Goal: Transaction & Acquisition: Purchase product/service

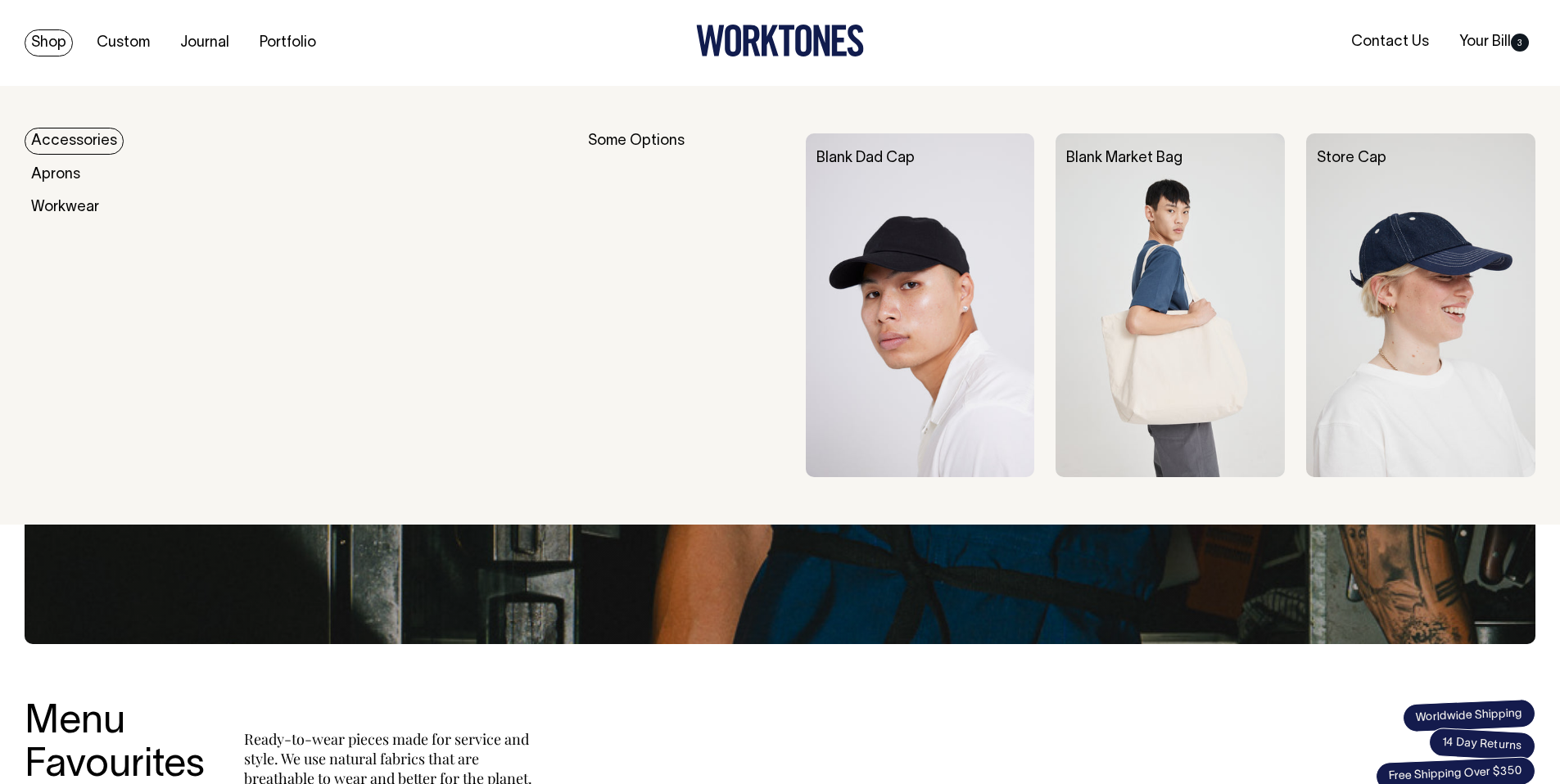
click at [39, 43] on link "Shop" at bounding box center [49, 43] width 49 height 27
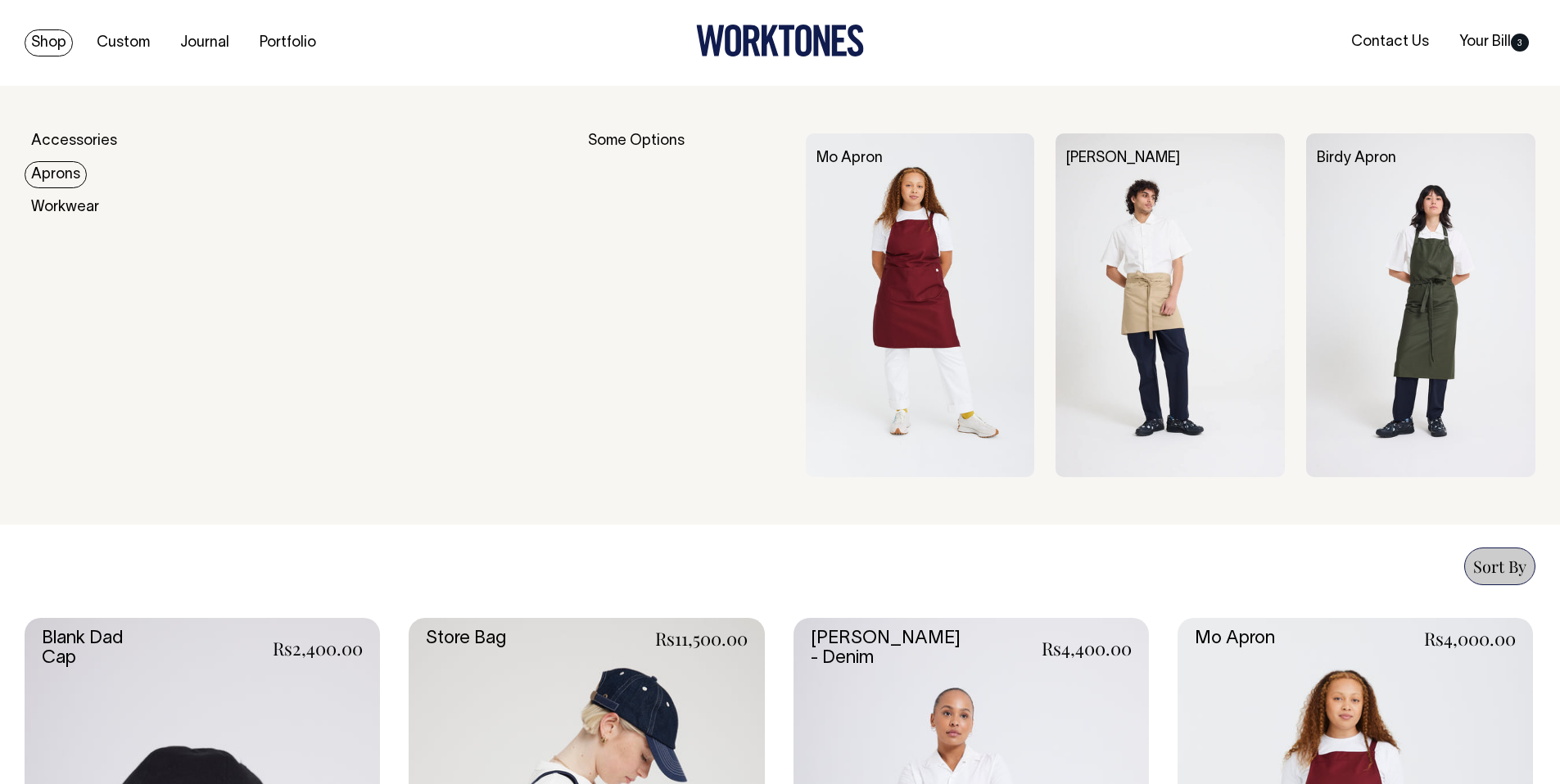
click at [47, 168] on link "Aprons" at bounding box center [55, 174] width 63 height 27
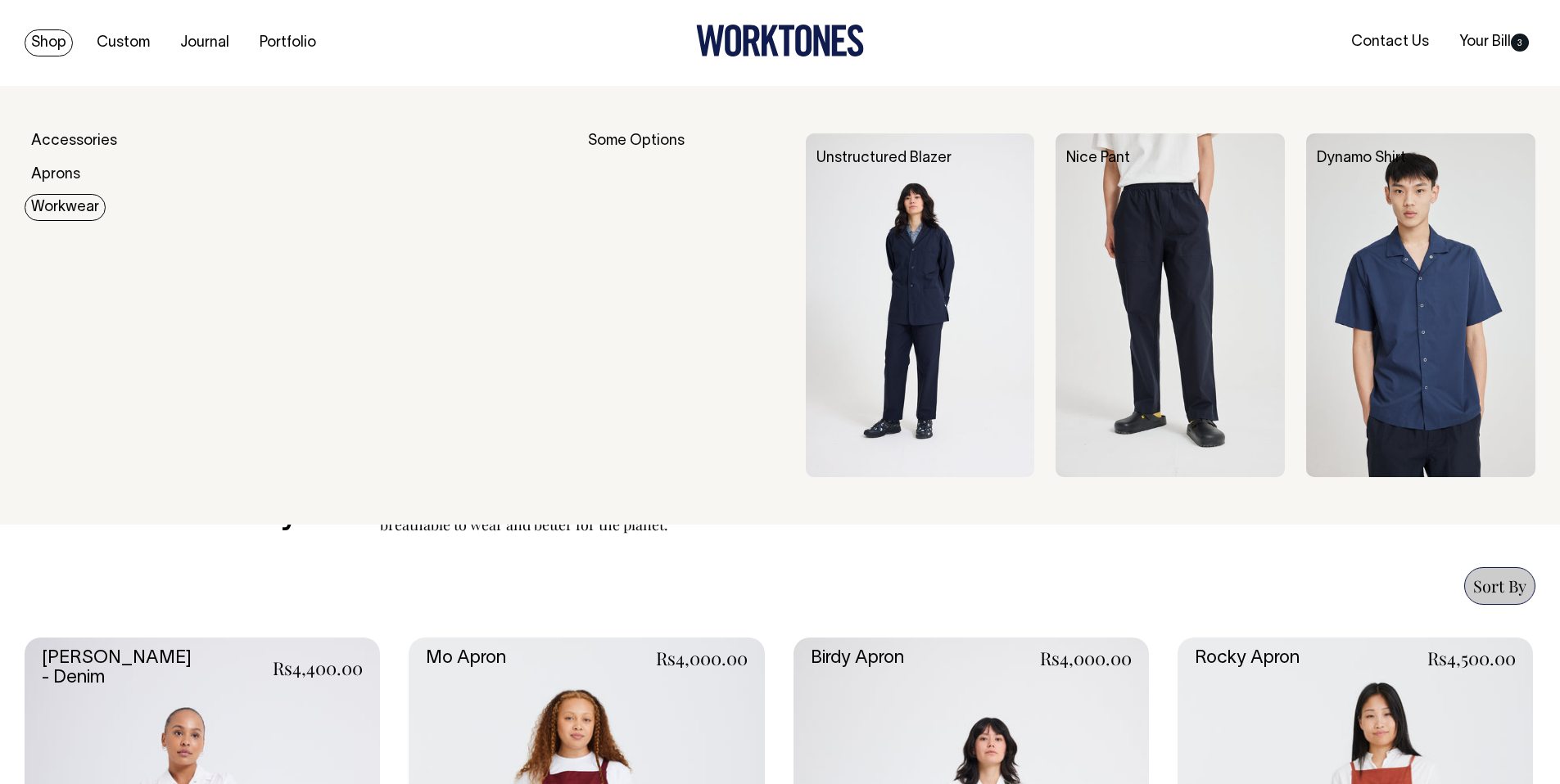
click at [50, 203] on link "Workwear" at bounding box center [65, 207] width 81 height 27
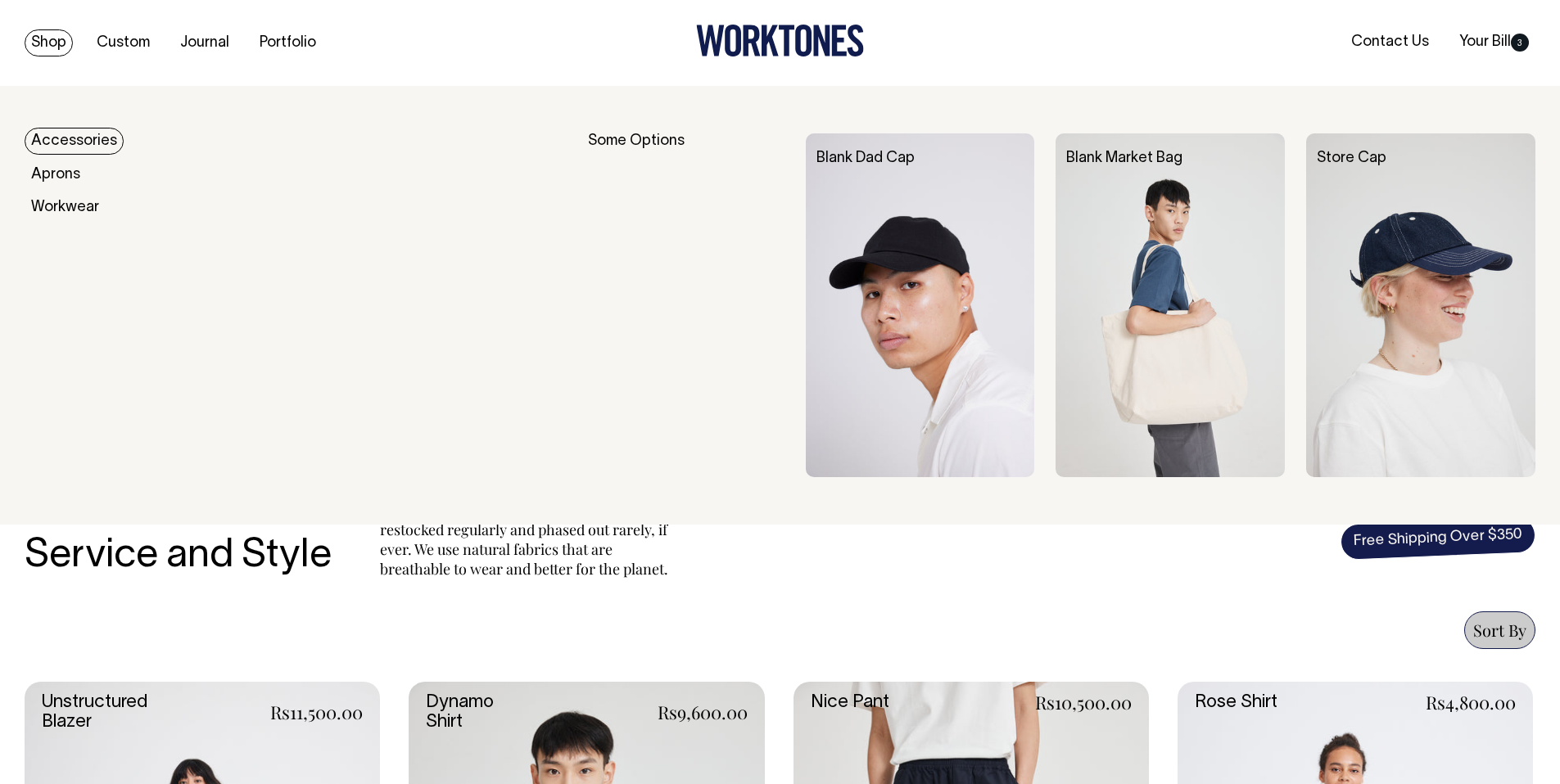
click at [62, 135] on link "Accessories" at bounding box center [74, 141] width 99 height 27
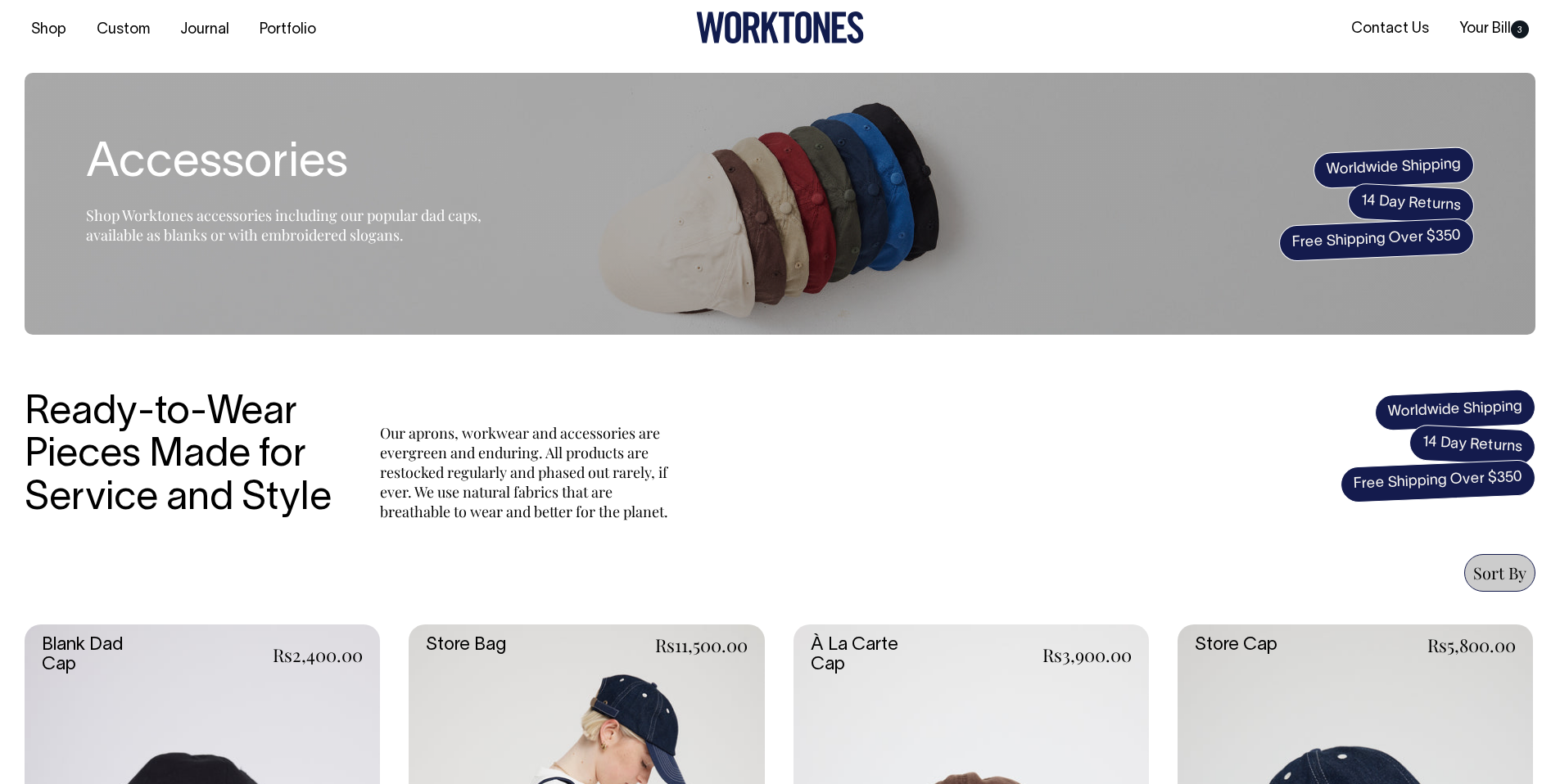
scroll to position [14, 0]
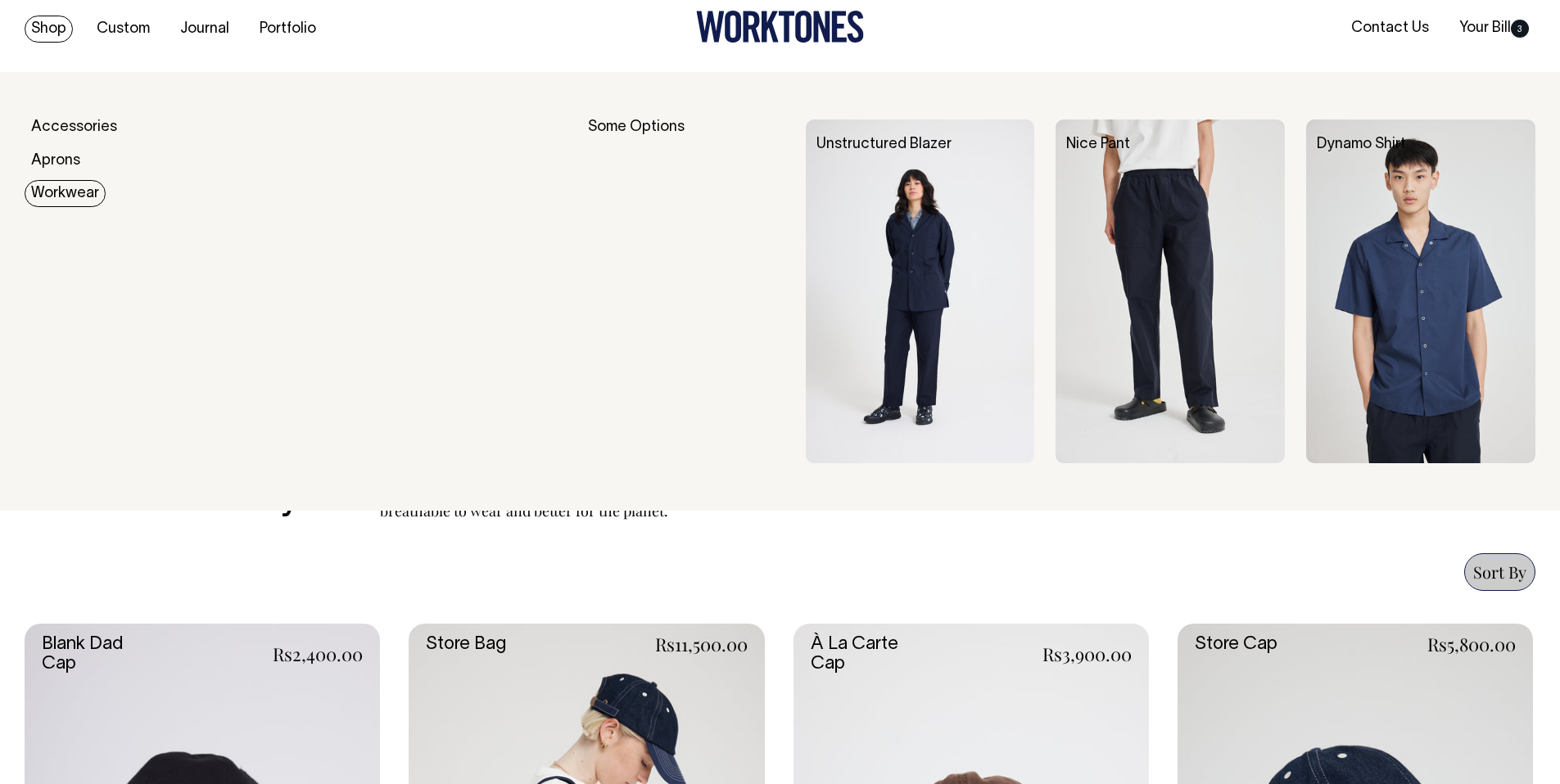
click at [929, 240] on img at bounding box center [920, 292] width 229 height 344
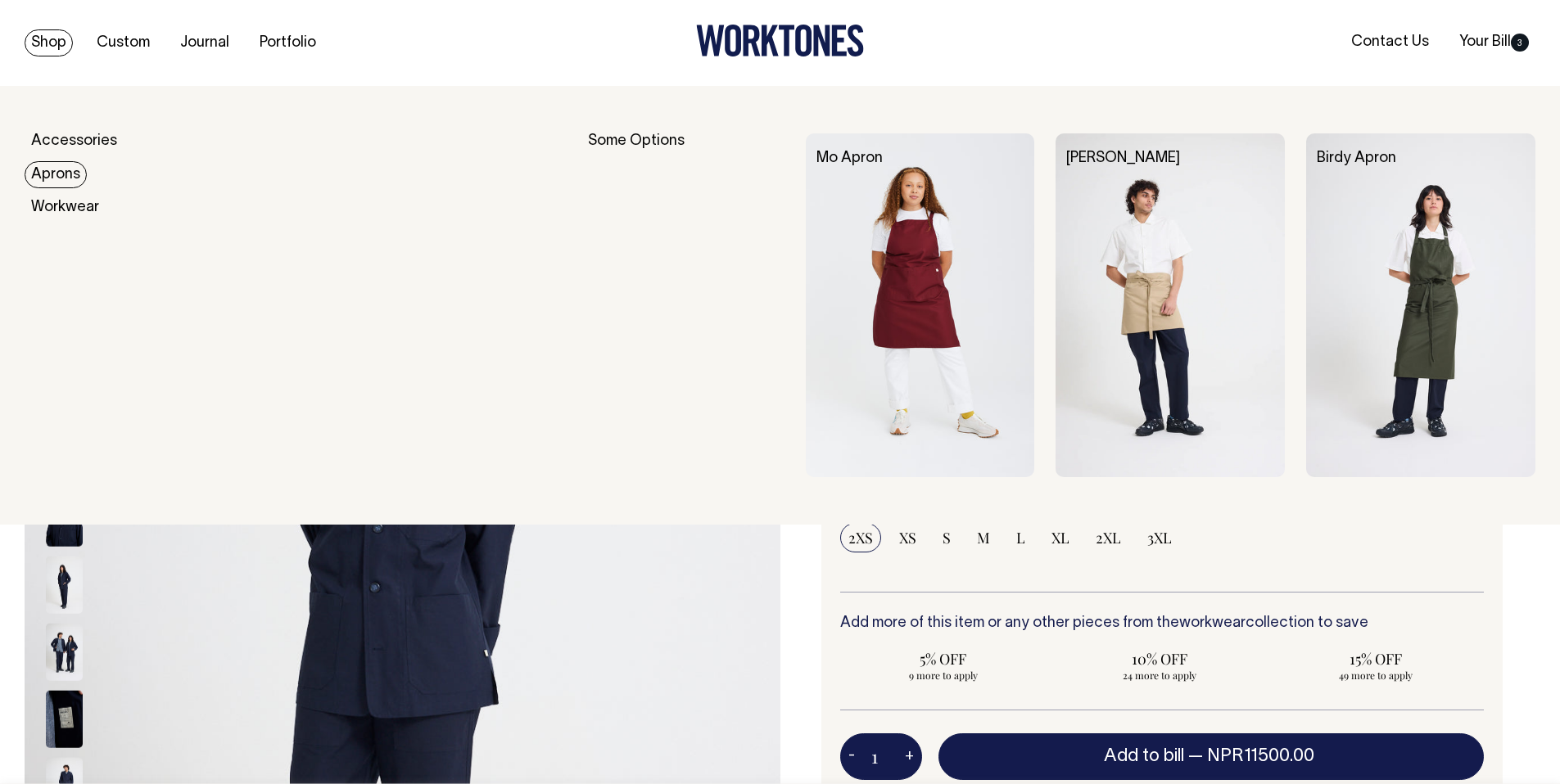
click at [926, 249] on img at bounding box center [920, 306] width 229 height 344
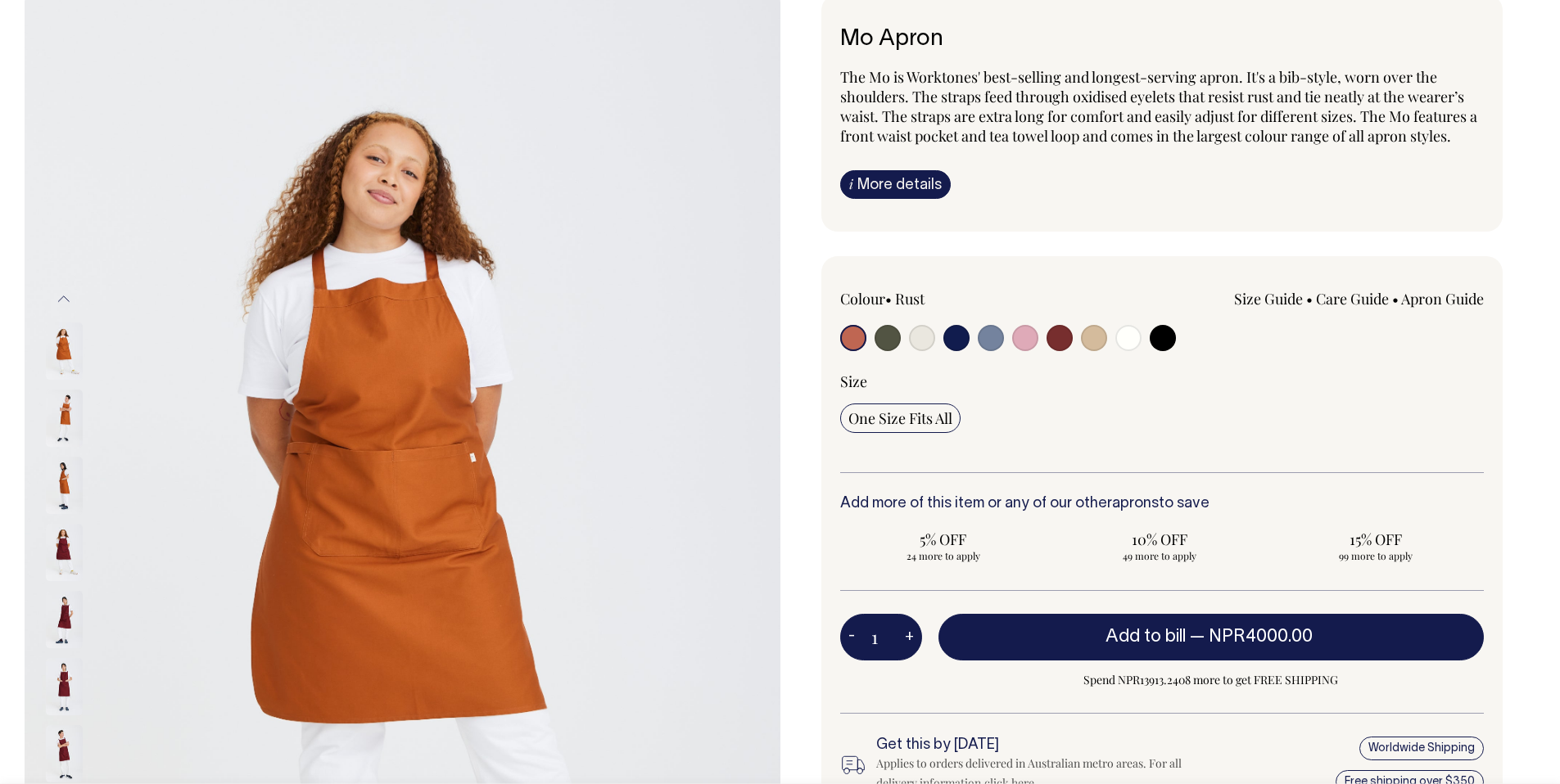
scroll to position [101, 0]
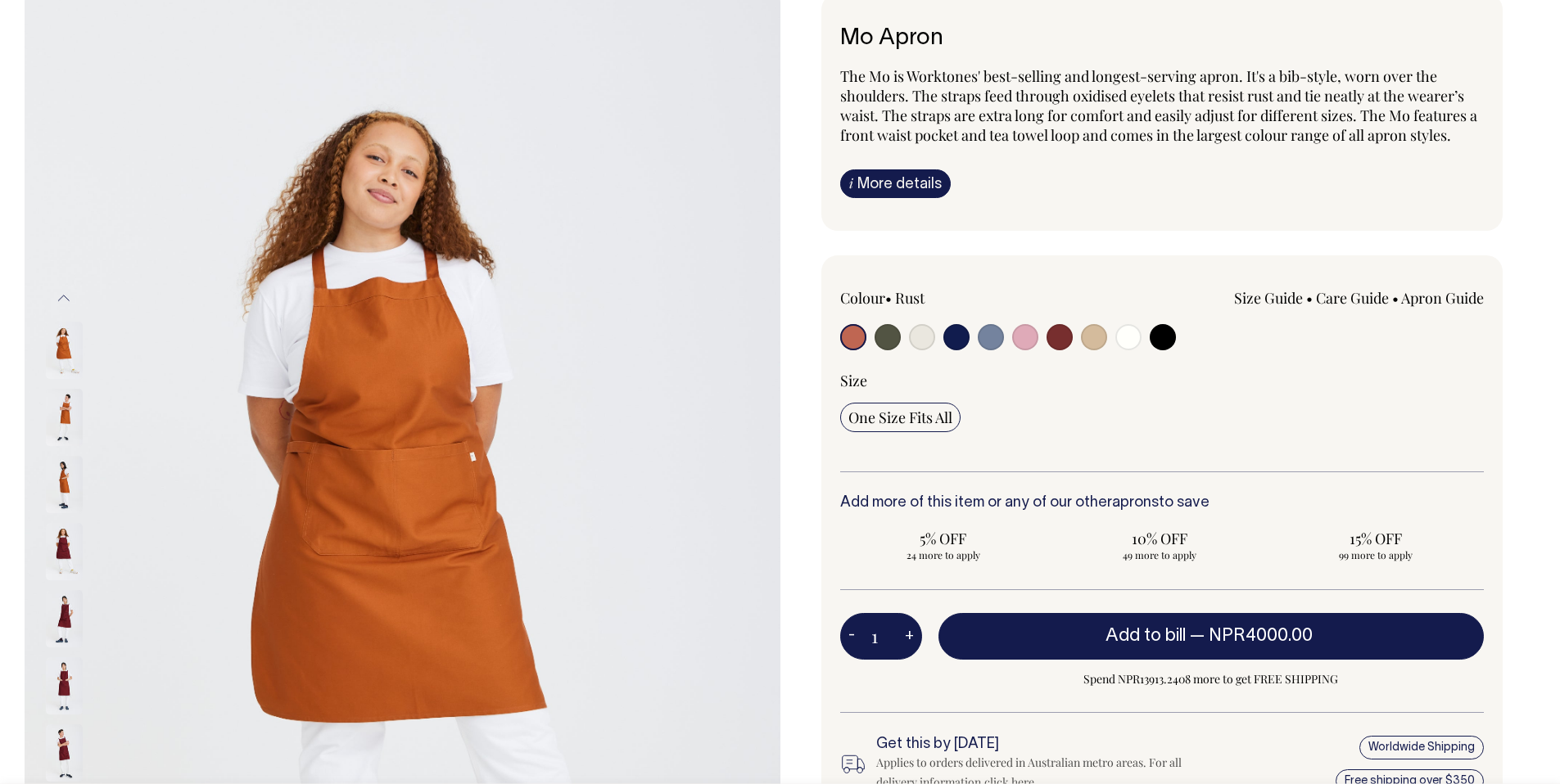
click at [1170, 373] on div "Size" at bounding box center [1162, 380] width 645 height 20
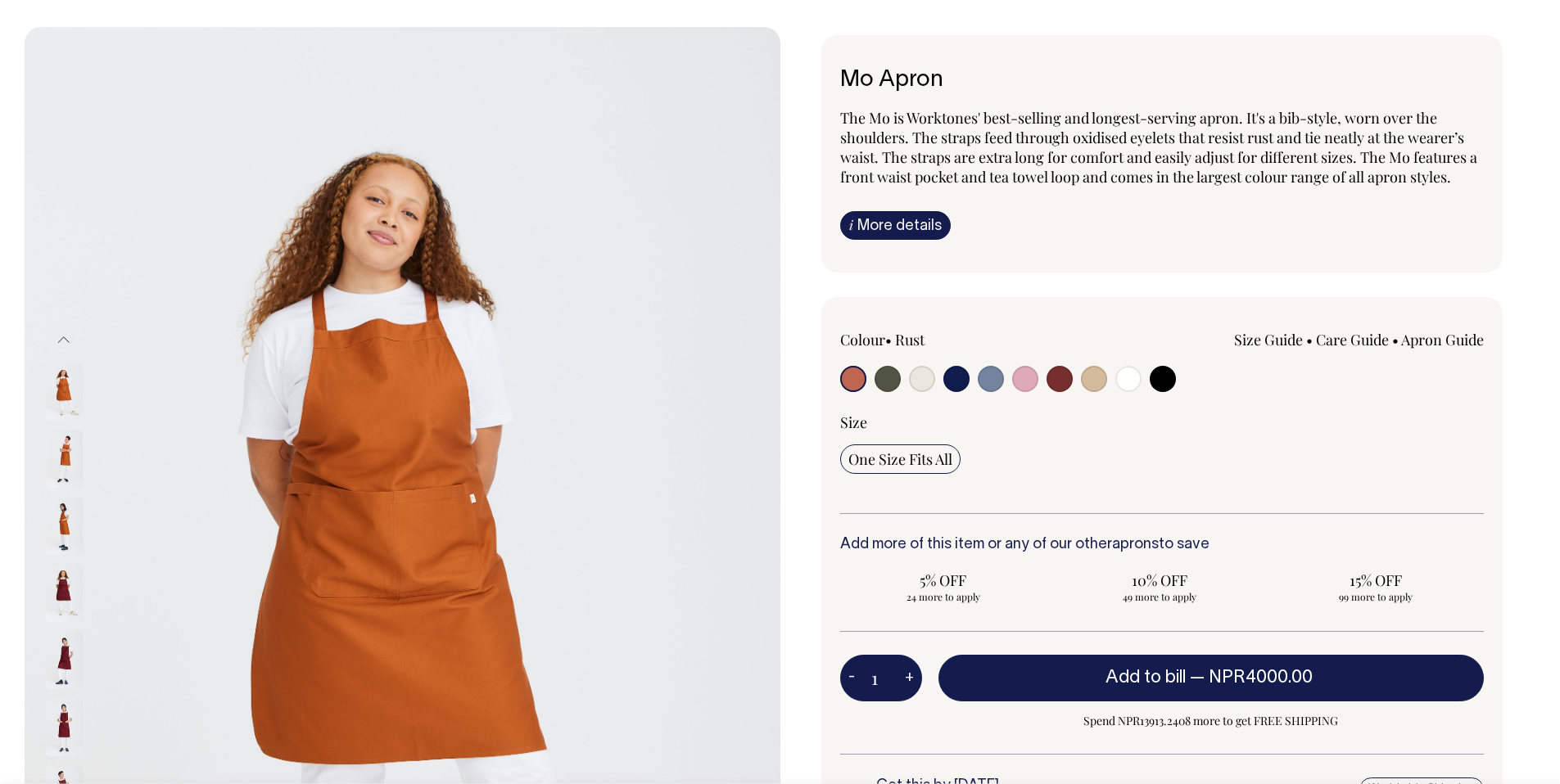
scroll to position [58, 0]
click at [912, 225] on link "i More details" at bounding box center [896, 226] width 110 height 29
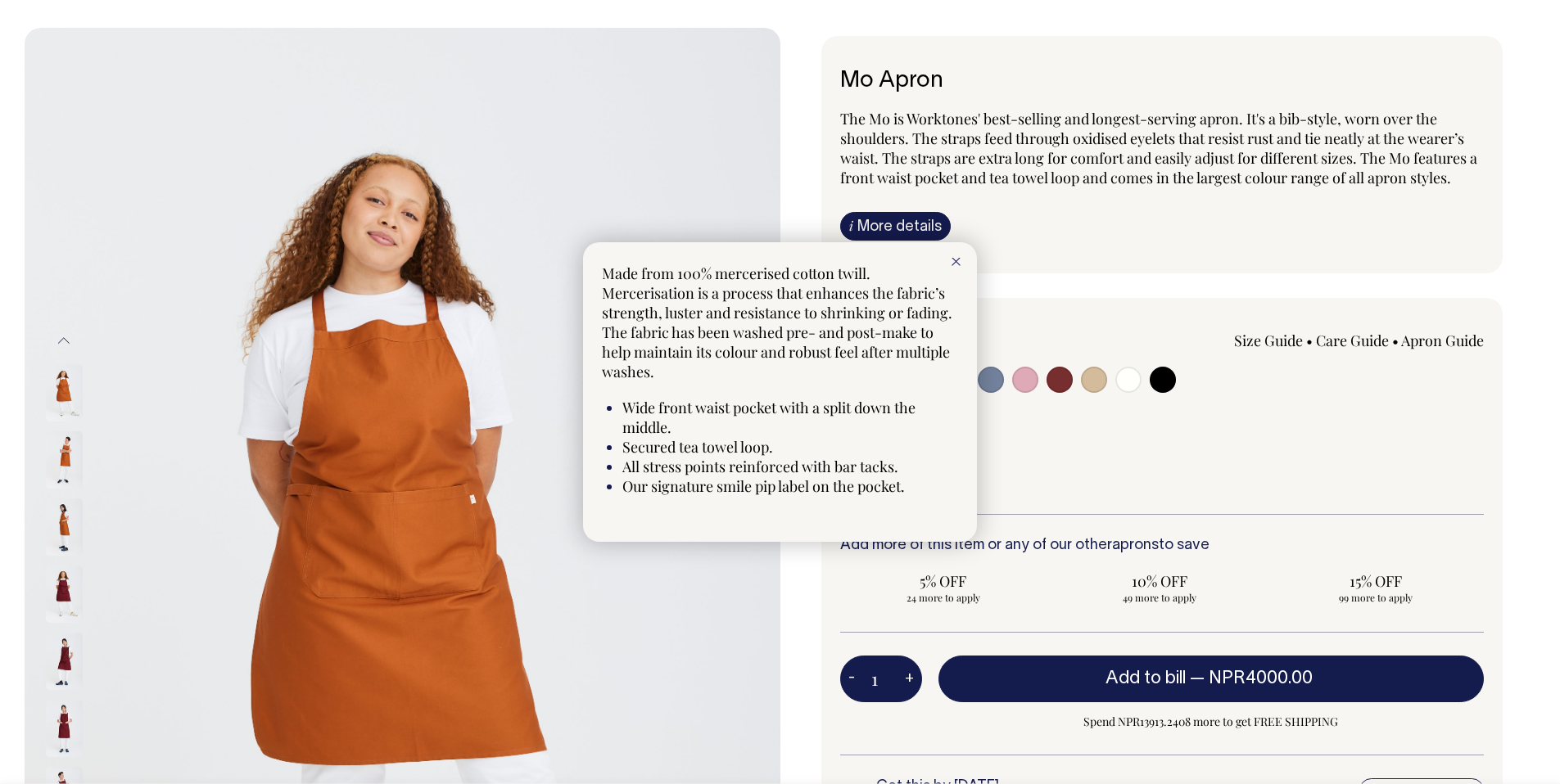
click at [955, 262] on icon at bounding box center [956, 262] width 9 height 8
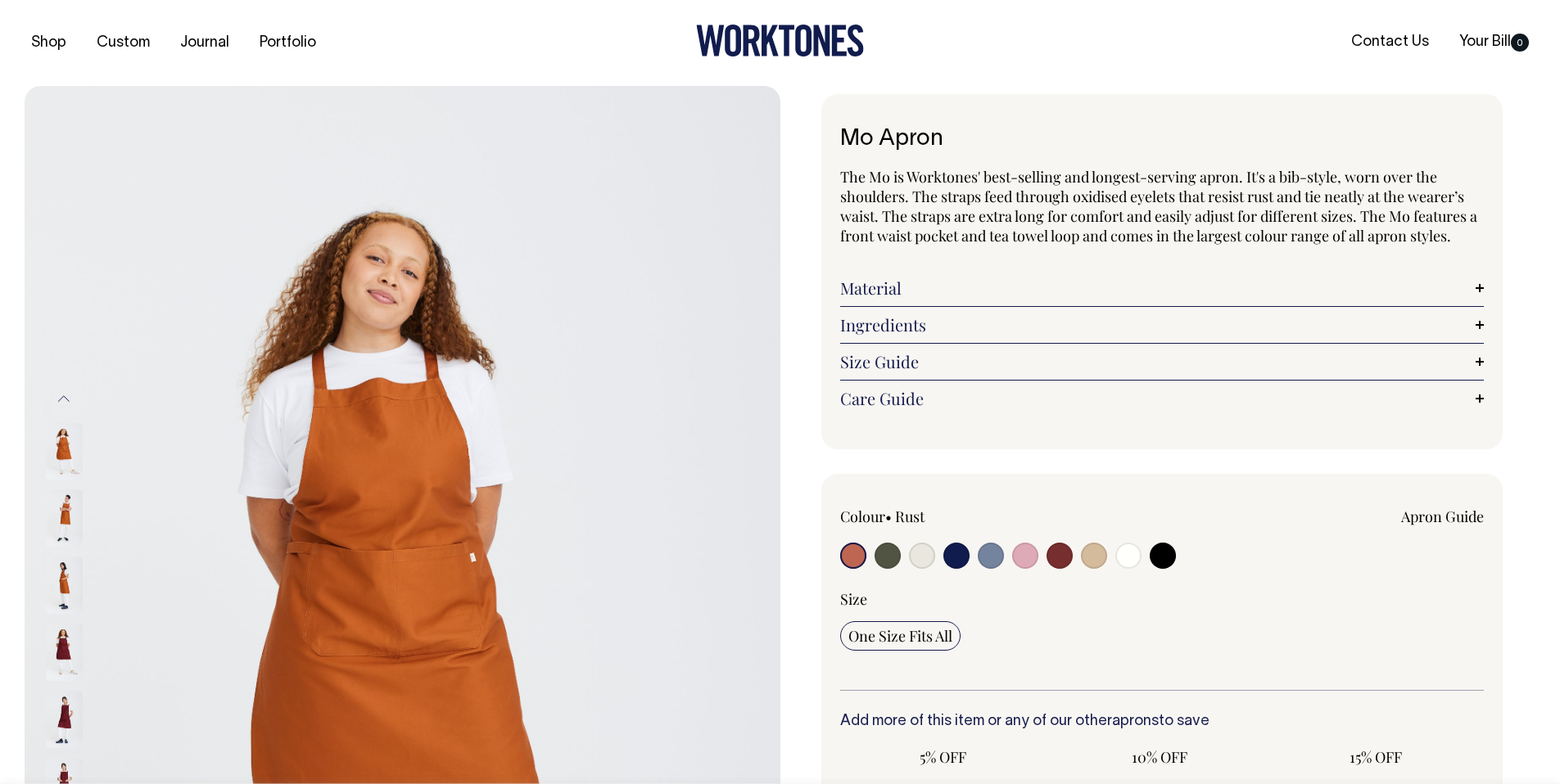
radio input "true"
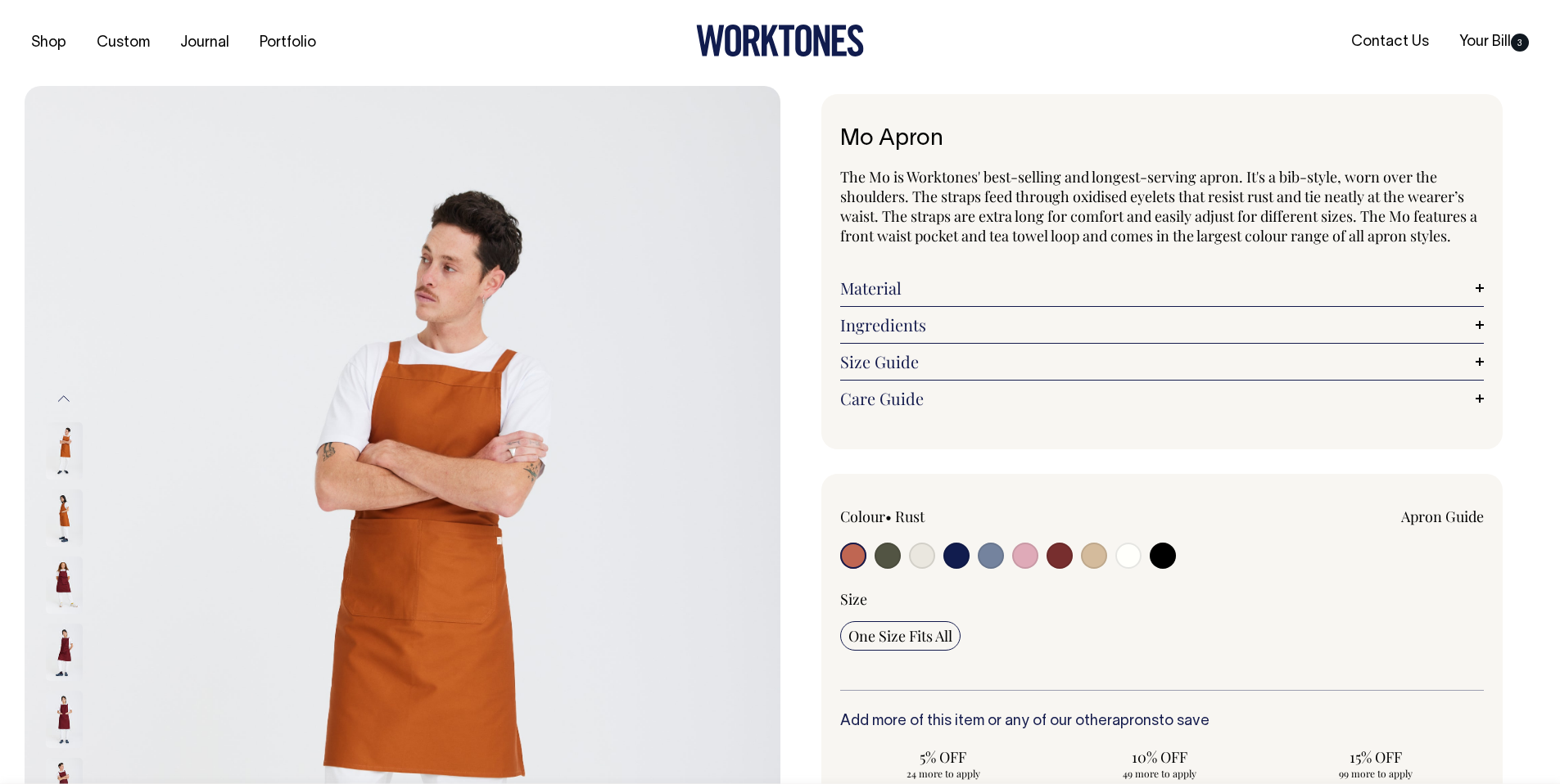
click at [883, 398] on link "Care Guide" at bounding box center [1162, 399] width 645 height 20
click at [885, 398] on link "Care Guide" at bounding box center [1162, 399] width 645 height 20
drag, startPoint x: 885, startPoint y: 398, endPoint x: 884, endPoint y: 373, distance: 25.0
click at [885, 398] on link "Care Guide" at bounding box center [1162, 399] width 645 height 20
click at [884, 359] on link "Size Guide" at bounding box center [1162, 361] width 645 height 20
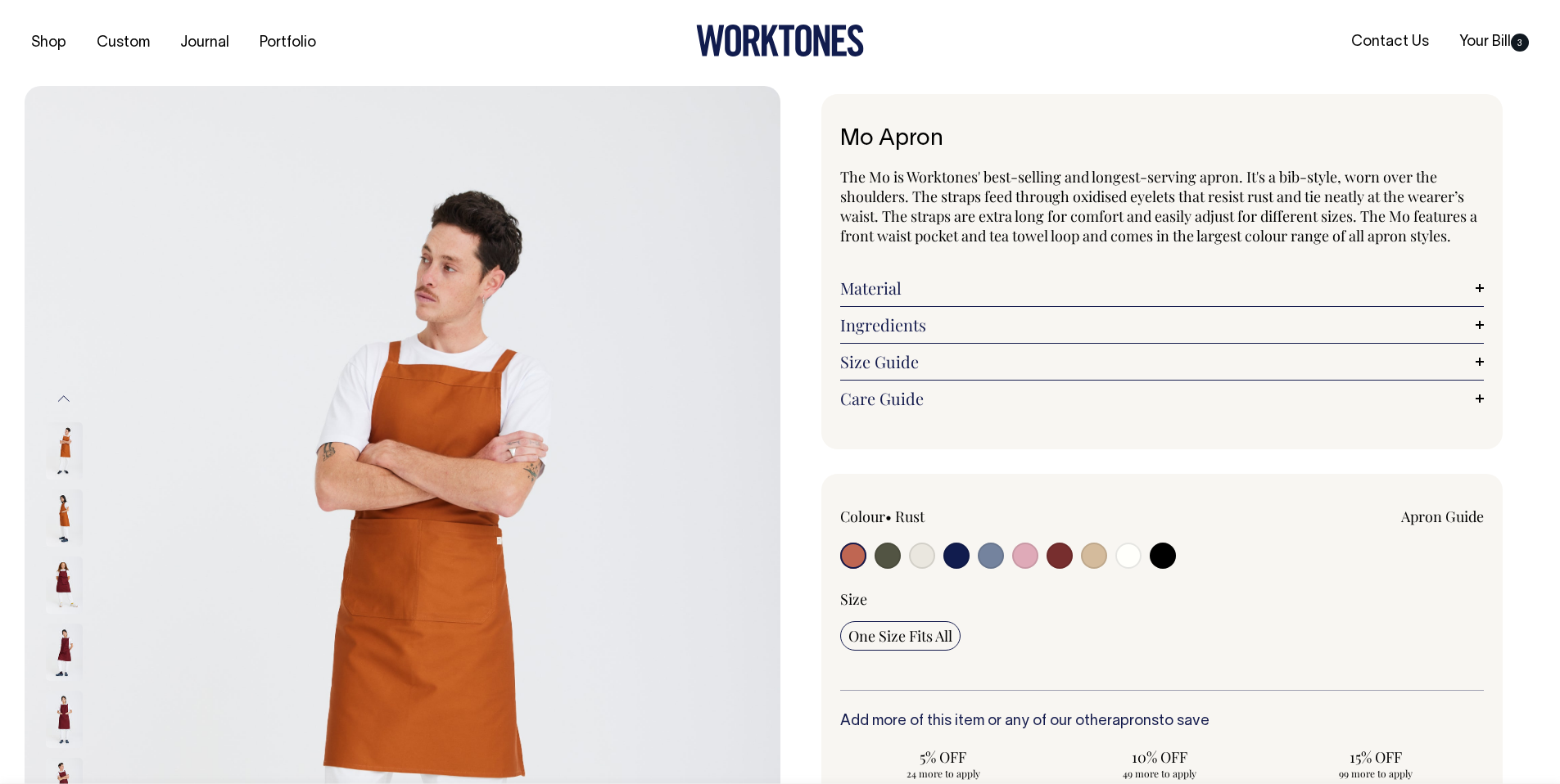
click at [886, 332] on link "Ingredients" at bounding box center [1162, 325] width 645 height 20
click at [881, 286] on link "Material" at bounding box center [1162, 288] width 645 height 20
click at [884, 280] on link "Material" at bounding box center [1162, 288] width 645 height 20
click at [1482, 285] on link "Material" at bounding box center [1162, 288] width 645 height 20
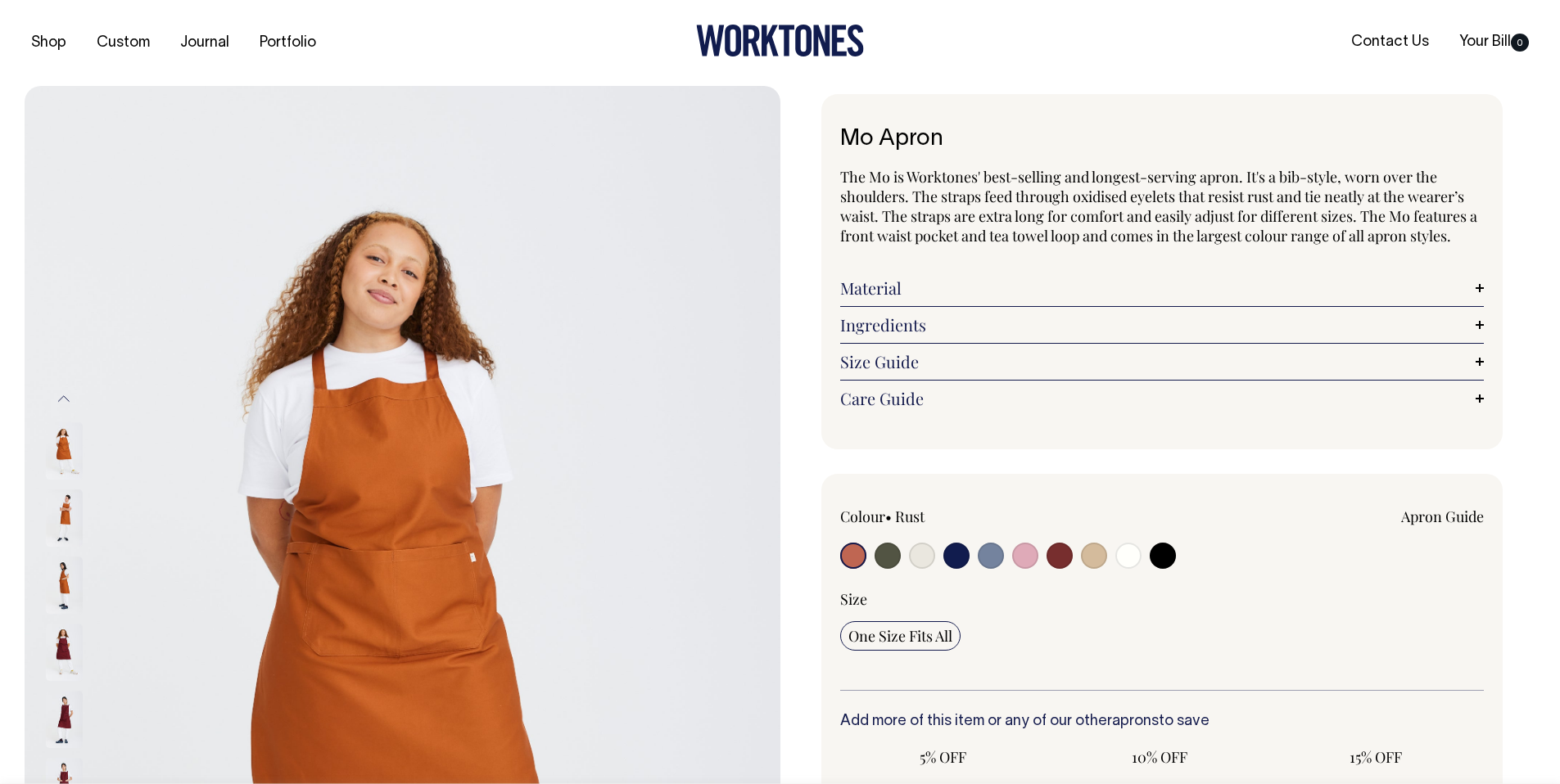
radio input "true"
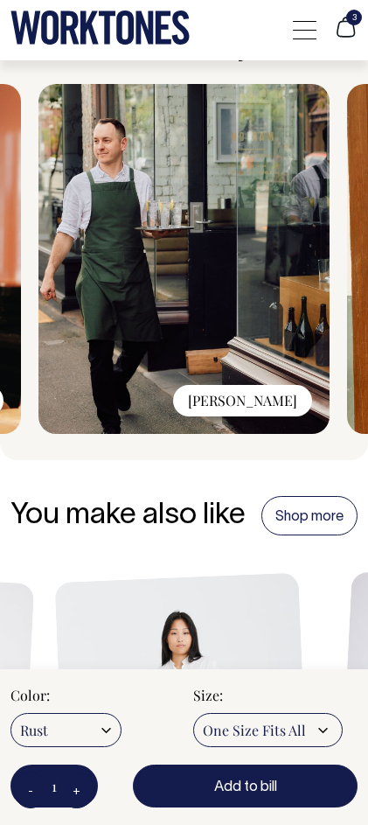
click at [88, 733] on select "Rust Olive Natural Dark Navy Blue/Grey Pink Burgundy Khaki Off-White Black" at bounding box center [66, 730] width 111 height 34
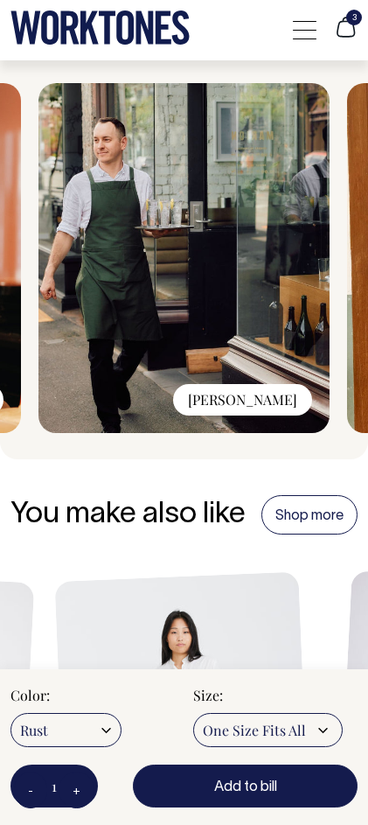
select select "Natural"
radio input "true"
click at [11, 713] on select "Rust Olive Natural Dark Navy Blue/Grey Pink Burgundy Khaki Off-White Black" at bounding box center [66, 730] width 111 height 34
radio input "false"
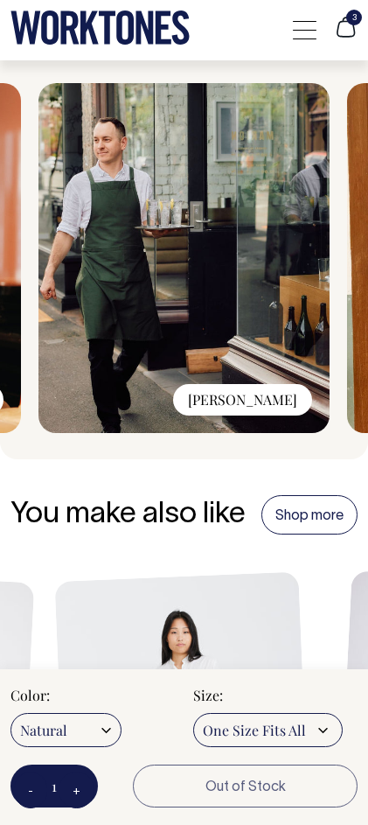
click at [253, 733] on select "One Size Fits All" at bounding box center [268, 730] width 150 height 34
click at [78, 792] on button "+" at bounding box center [77, 790] width 36 height 37
click at [81, 791] on button "+" at bounding box center [77, 790] width 36 height 37
click at [67, 794] on button "+" at bounding box center [77, 790] width 36 height 37
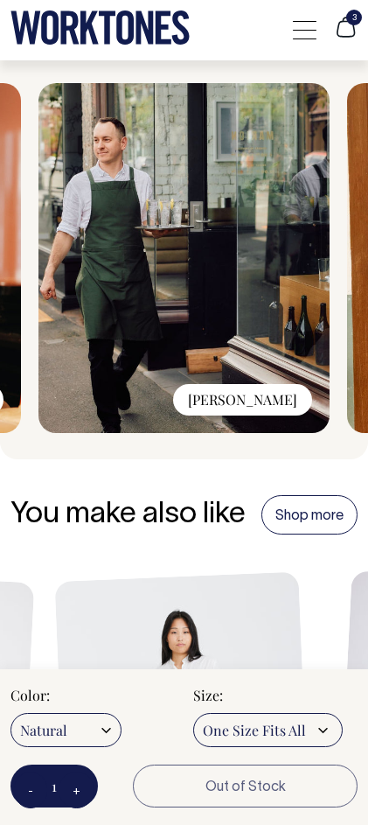
click at [18, 794] on button "-" at bounding box center [30, 790] width 33 height 37
click at [50, 740] on select "Rust Olive Natural Dark Navy Blue/Grey Pink Burgundy Khaki Off-White Black" at bounding box center [66, 730] width 111 height 34
select select "Olive"
radio input "true"
click at [11, 713] on select "Rust Olive Natural Dark Navy Blue/Grey Pink Burgundy Khaki Off-White Black" at bounding box center [66, 730] width 111 height 34
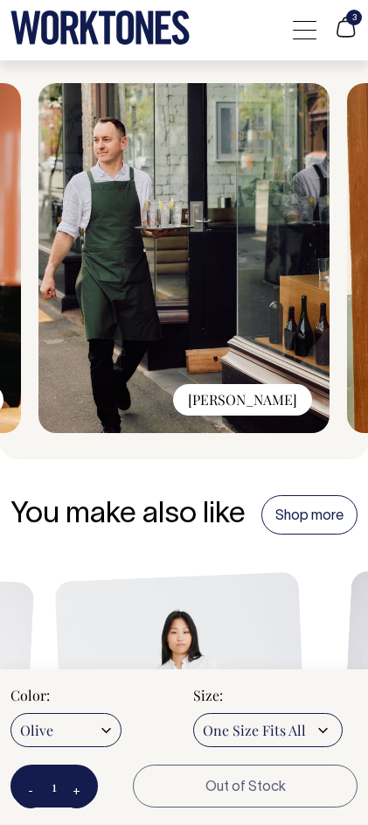
radio input "true"
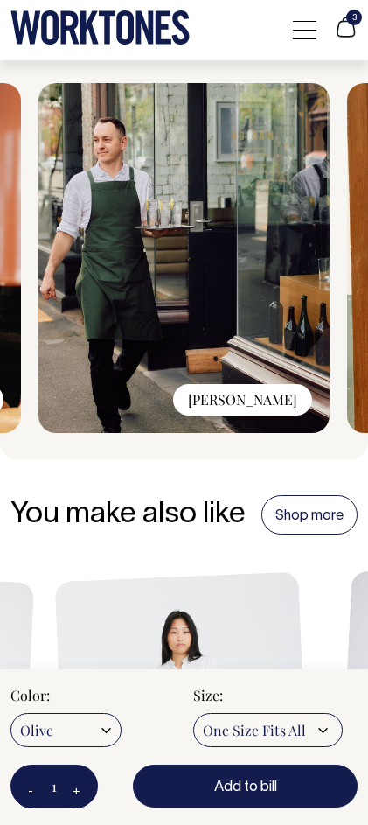
click at [78, 794] on button "+" at bounding box center [77, 790] width 36 height 37
type input "2"
drag, startPoint x: 78, startPoint y: 794, endPoint x: 78, endPoint y: 775, distance: 19.3
click at [78, 794] on button "+" at bounding box center [77, 790] width 36 height 37
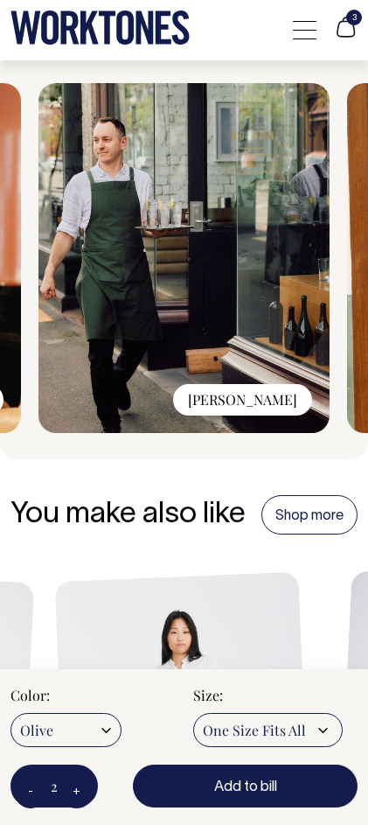
type input "3"
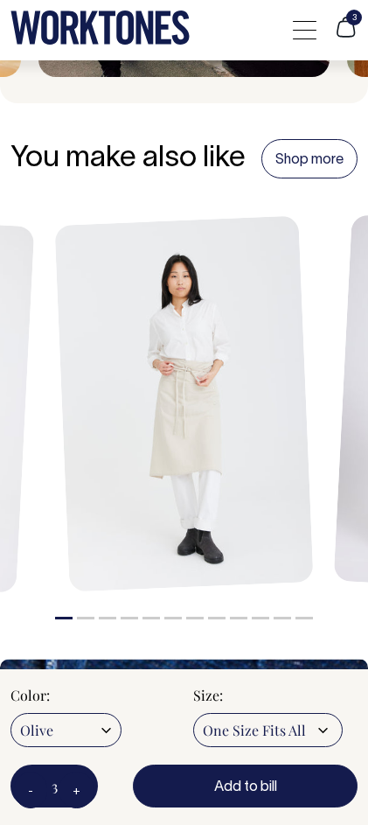
scroll to position [2330, 0]
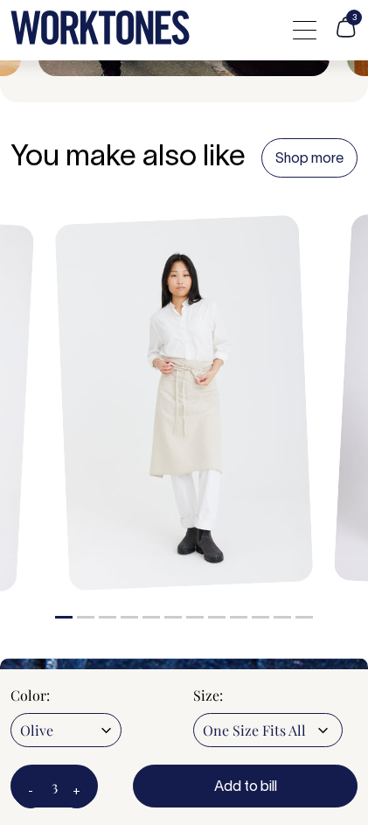
click at [81, 793] on button "+" at bounding box center [77, 790] width 36 height 37
type input "4"
click at [24, 791] on button "-" at bounding box center [30, 790] width 33 height 37
type input "3"
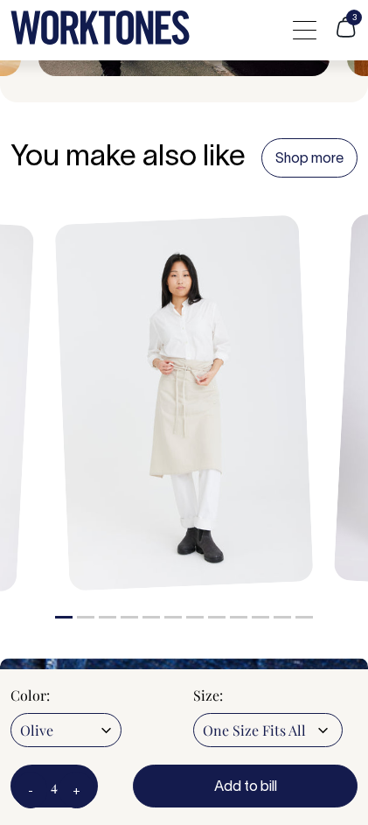
type input "3"
click at [24, 791] on button "-" at bounding box center [30, 790] width 33 height 37
type input "2"
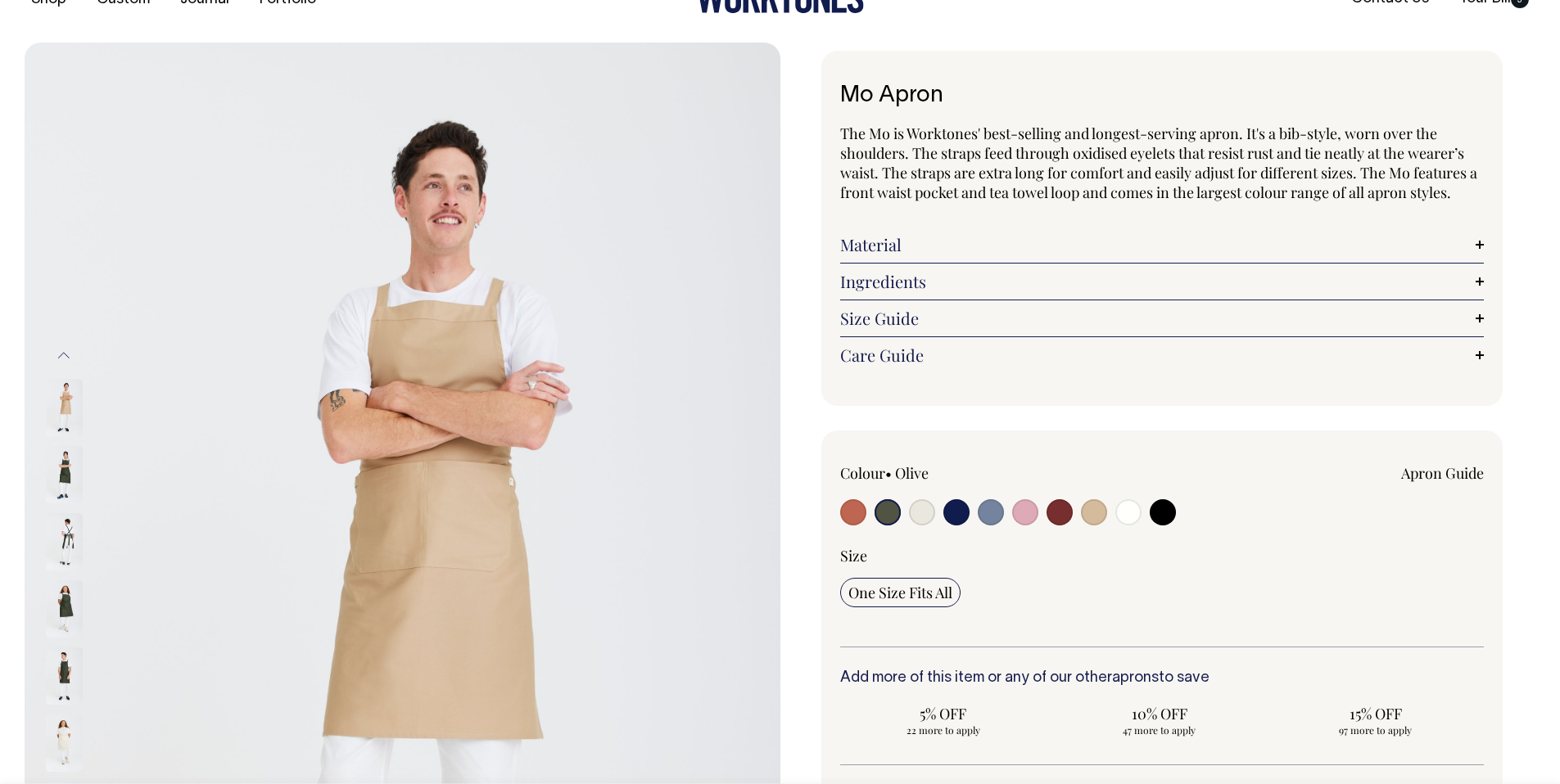
scroll to position [43, 0]
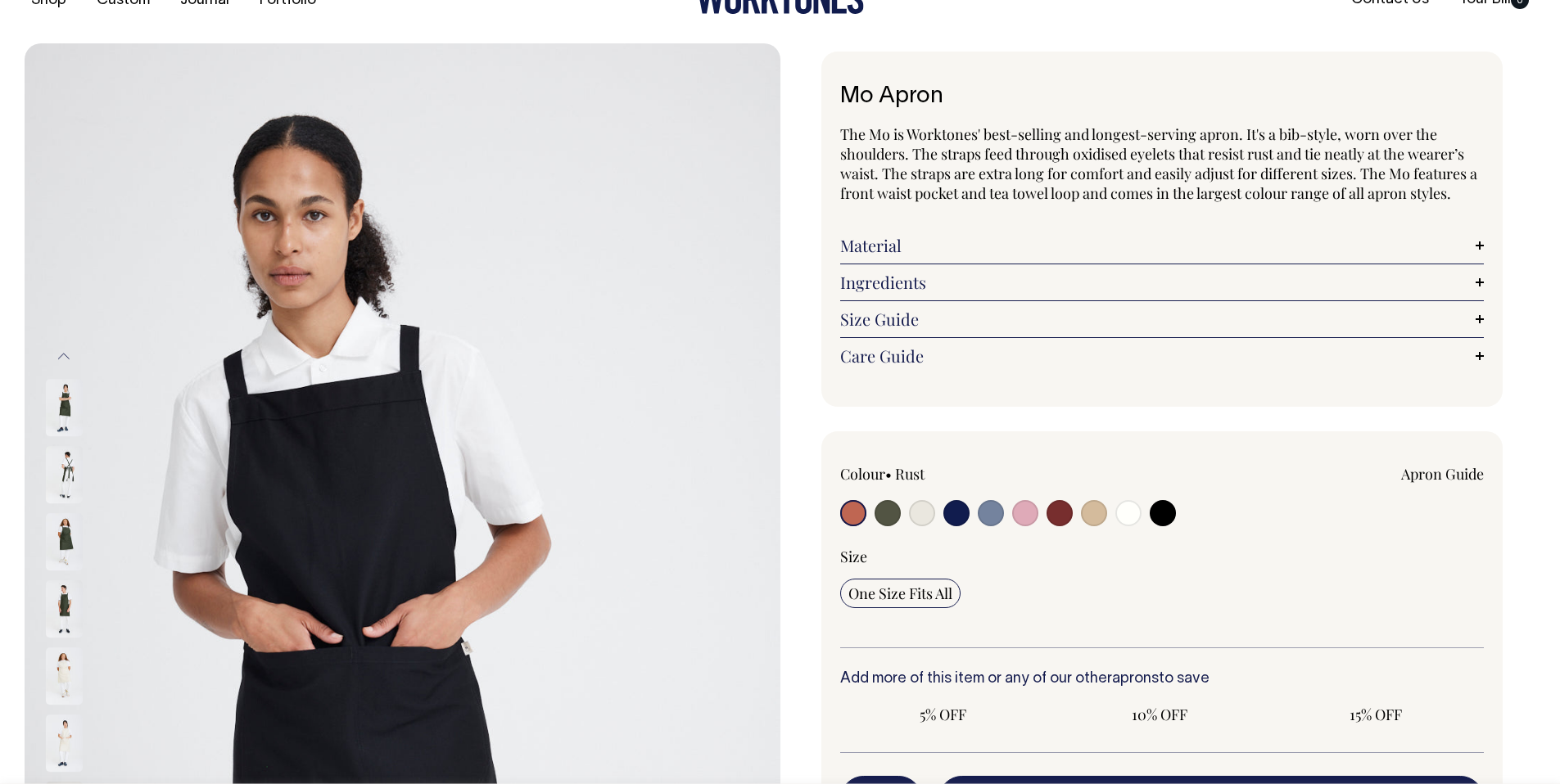
radio input "true"
select select "Olive"
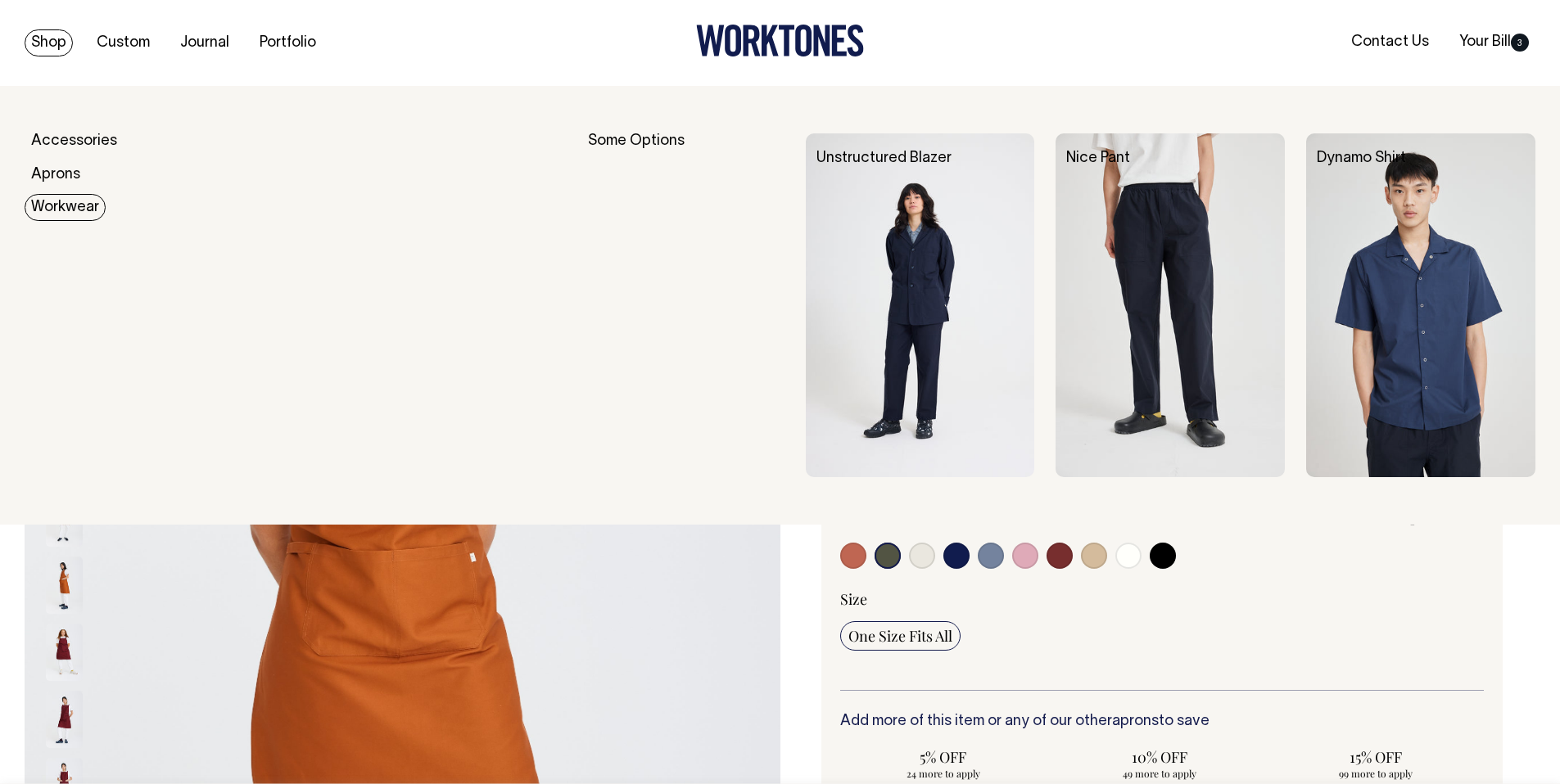
click at [1125, 283] on img at bounding box center [1170, 306] width 229 height 344
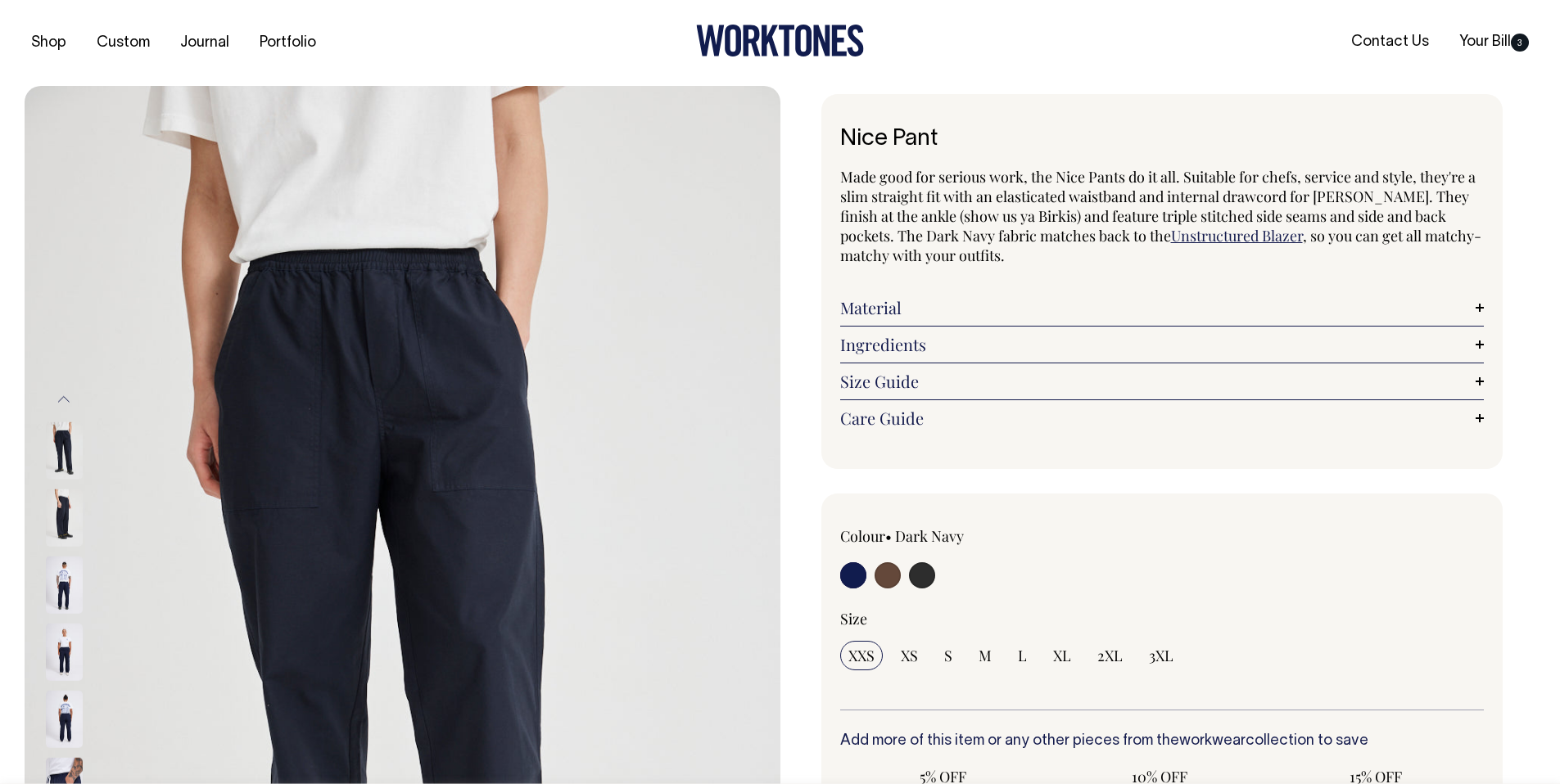
click at [1041, 302] on link "Material" at bounding box center [1162, 308] width 645 height 20
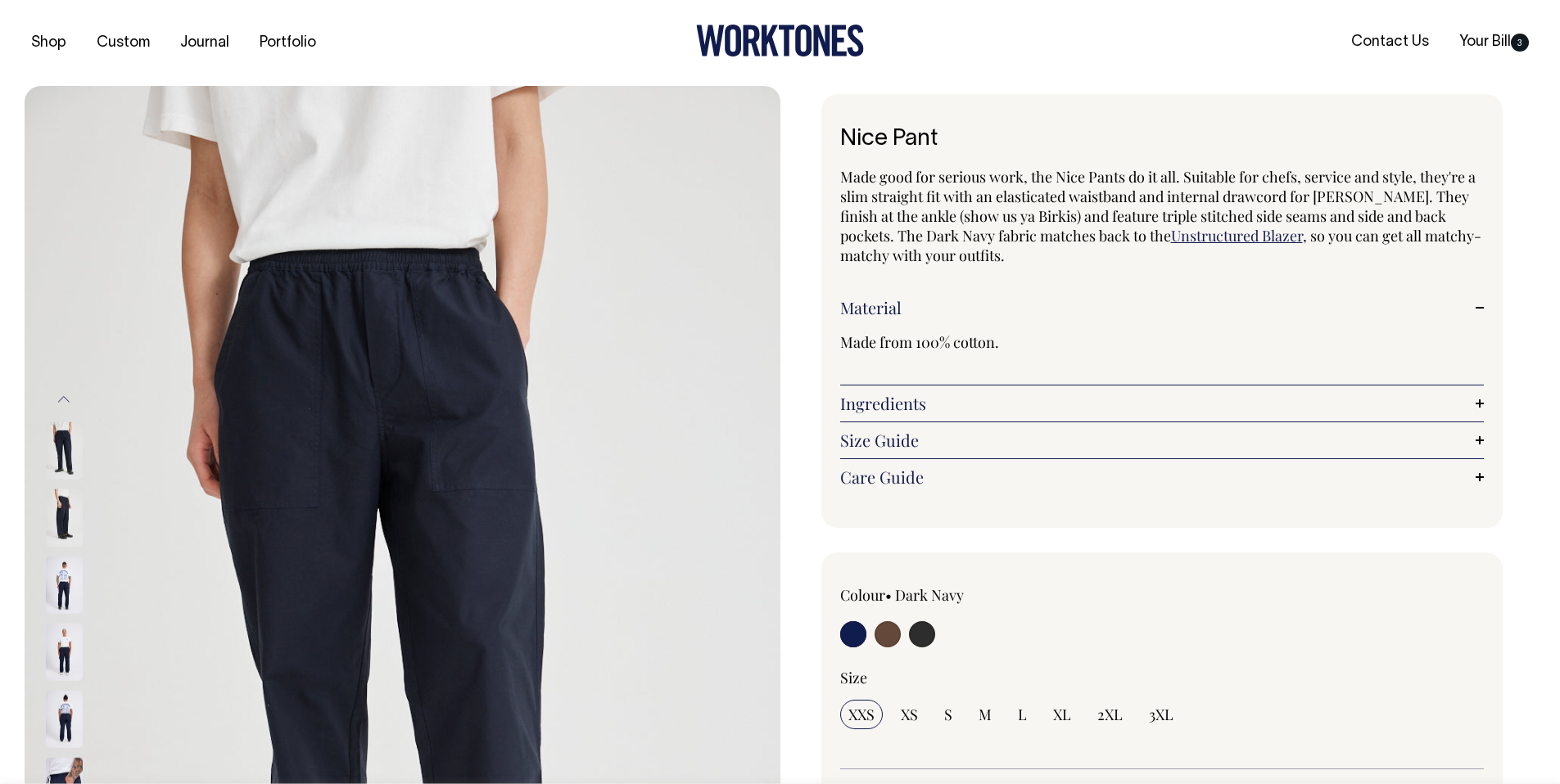
drag, startPoint x: 1041, startPoint y: 302, endPoint x: 1027, endPoint y: 325, distance: 26.9
click at [1041, 302] on link "Material" at bounding box center [1162, 308] width 645 height 20
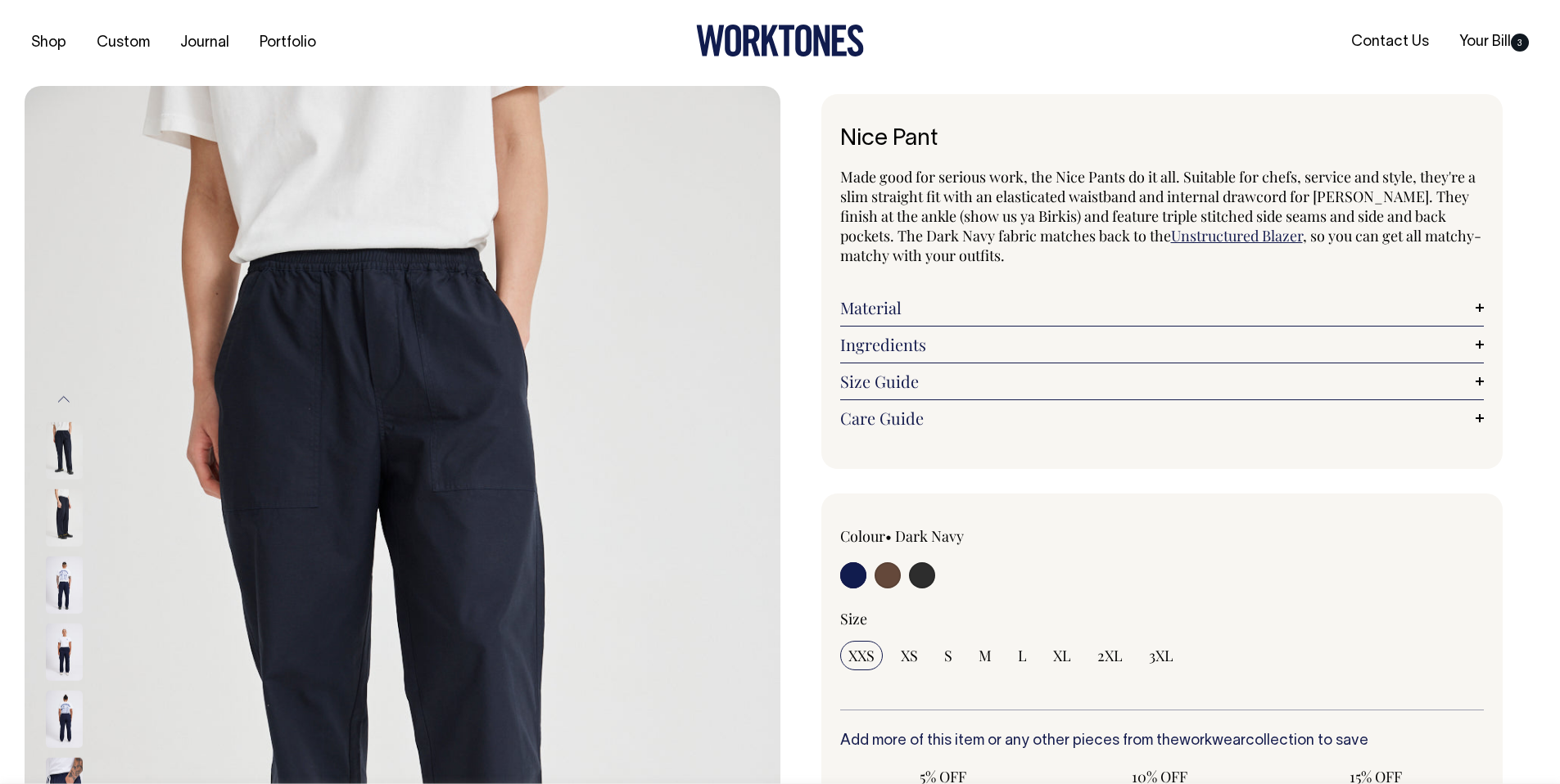
click at [1010, 344] on link "Ingredients" at bounding box center [1162, 344] width 645 height 20
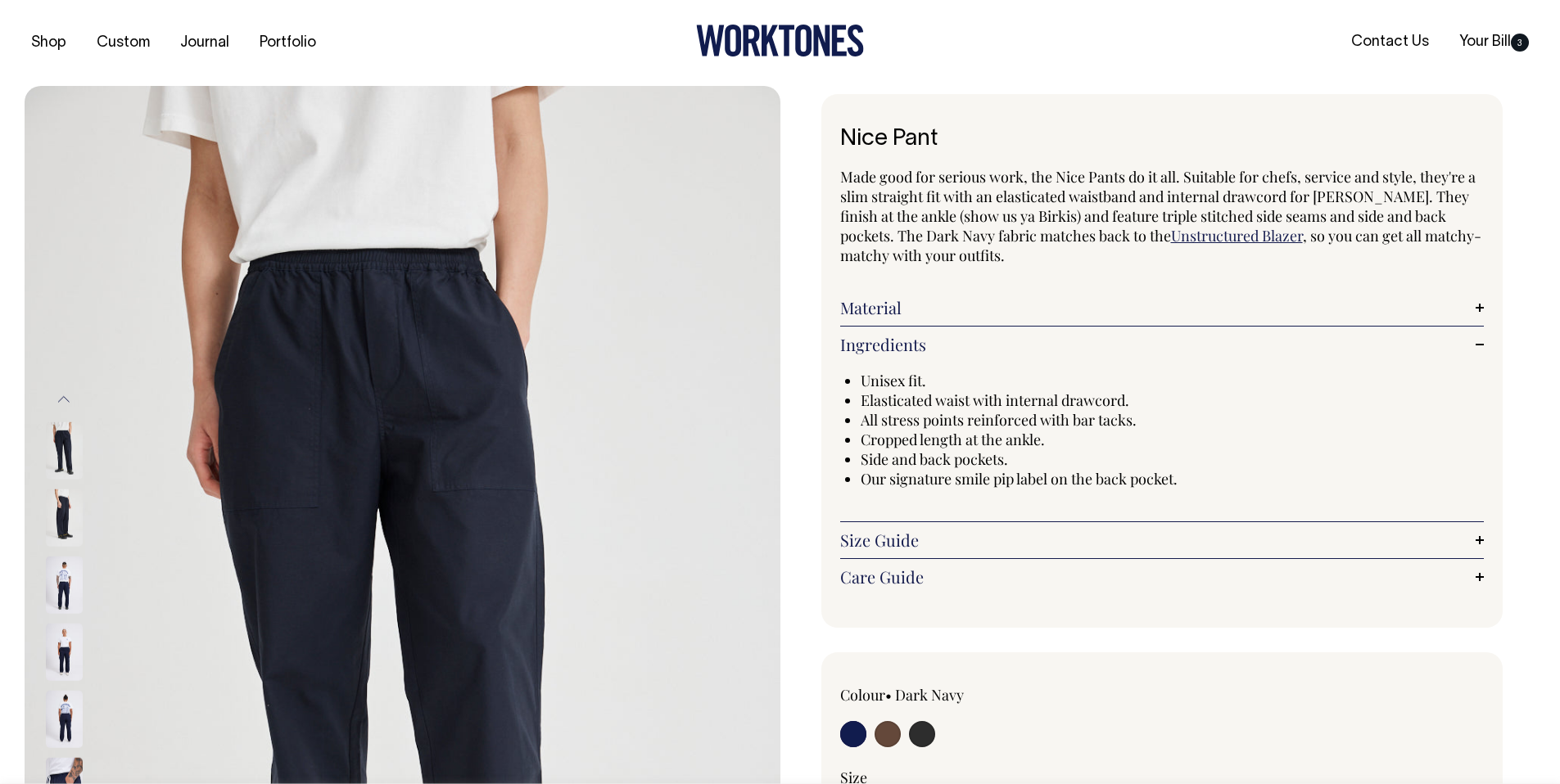
click at [1010, 344] on link "Ingredients" at bounding box center [1162, 344] width 645 height 20
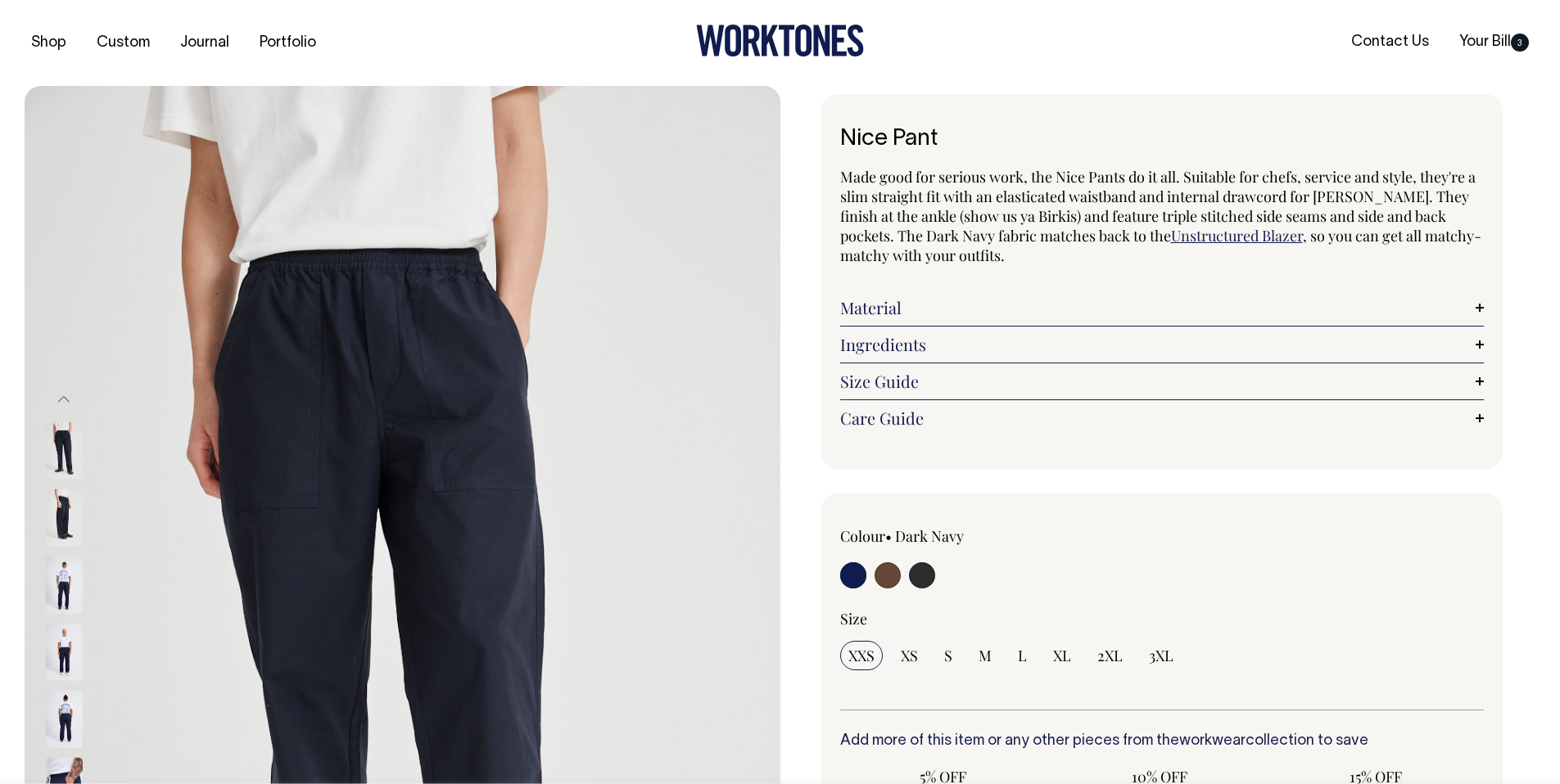
click at [995, 368] on div "Size Guide Size Guide Conan (he) wears a large and is 183cm. Shanae (She) wears…" at bounding box center [1162, 382] width 645 height 36
click at [994, 377] on link "Size Guide" at bounding box center [1162, 381] width 645 height 20
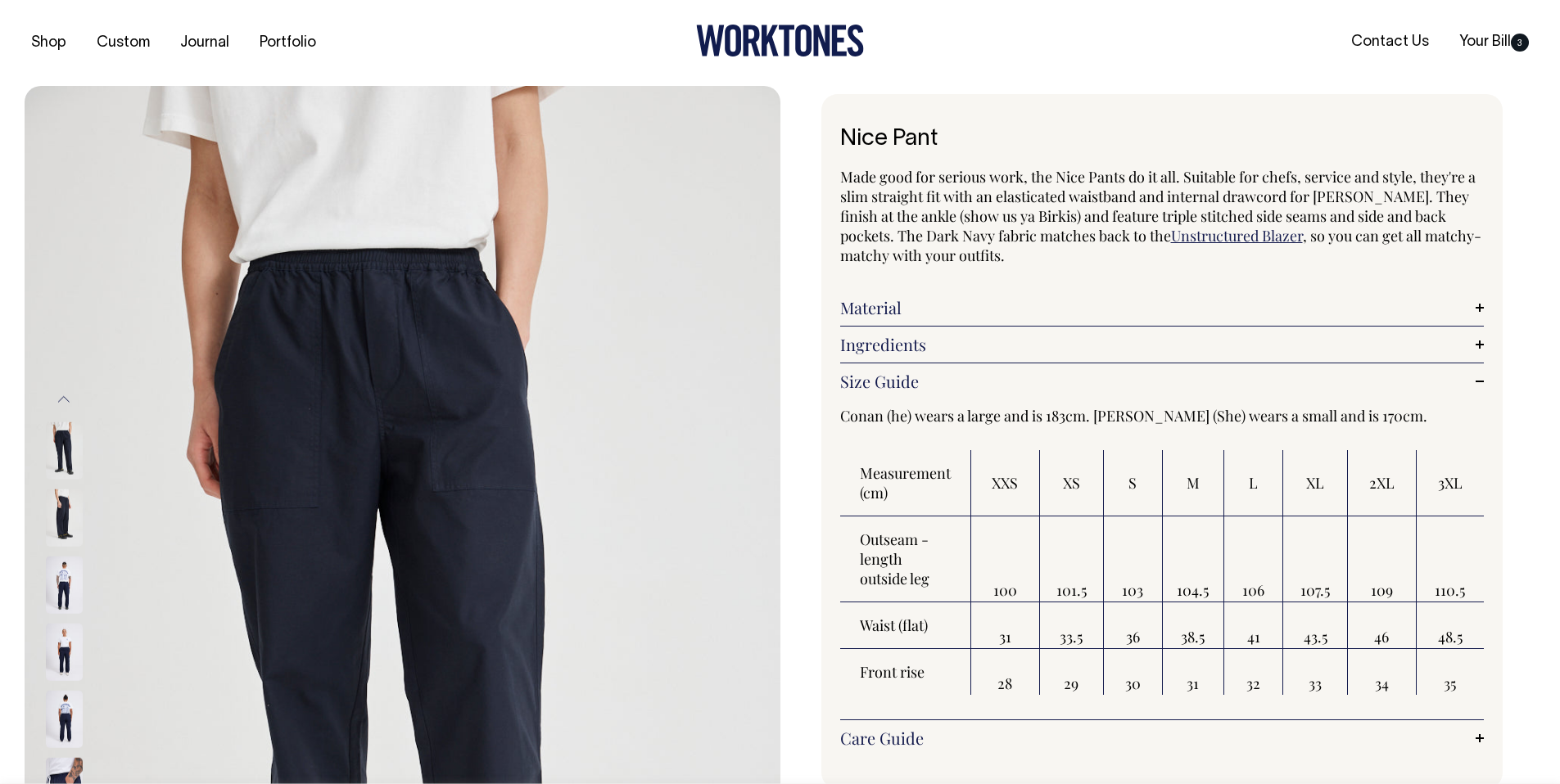
click at [994, 381] on link "Size Guide" at bounding box center [1162, 381] width 645 height 20
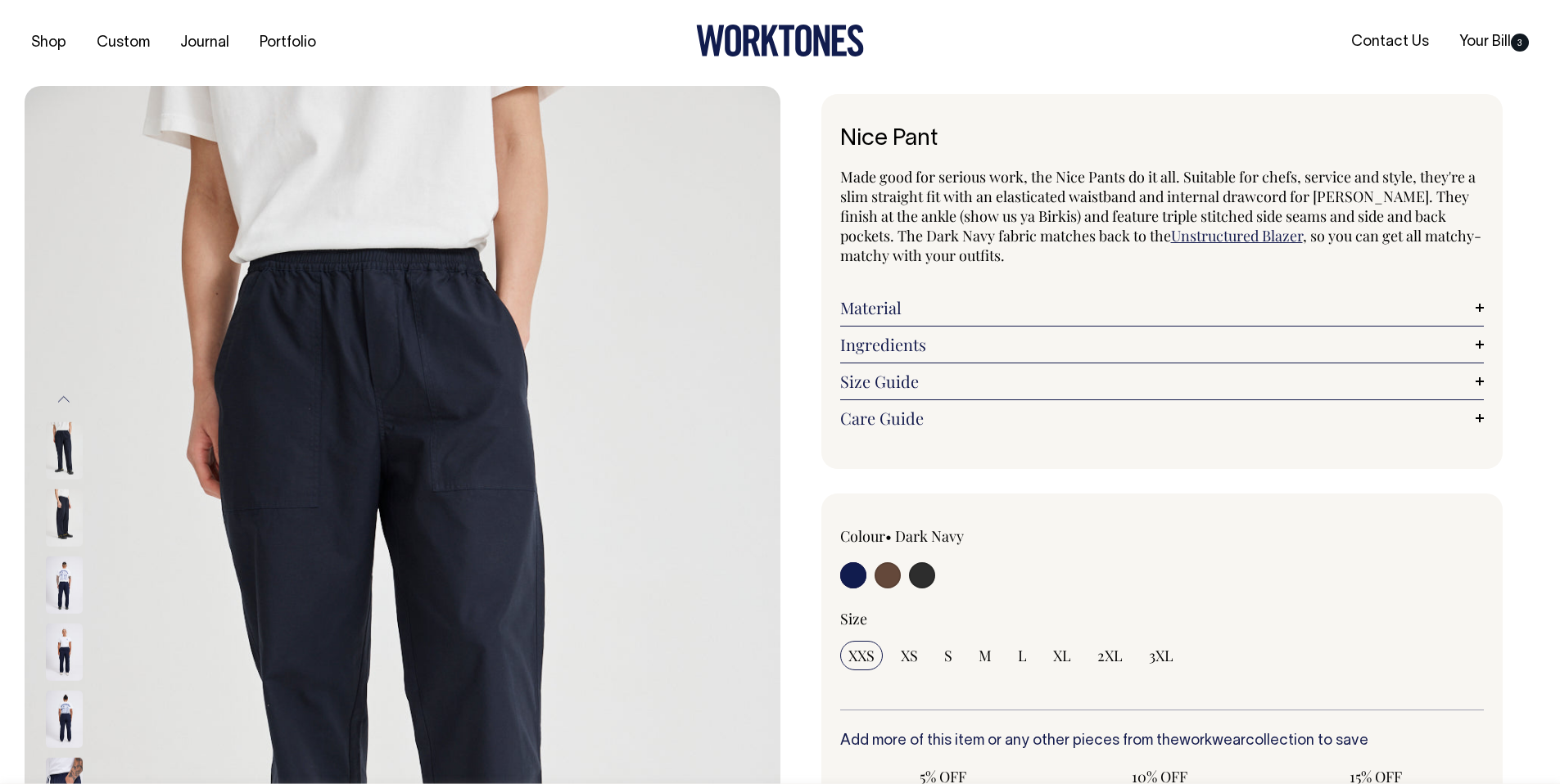
click at [974, 421] on link "Care Guide" at bounding box center [1162, 418] width 645 height 20
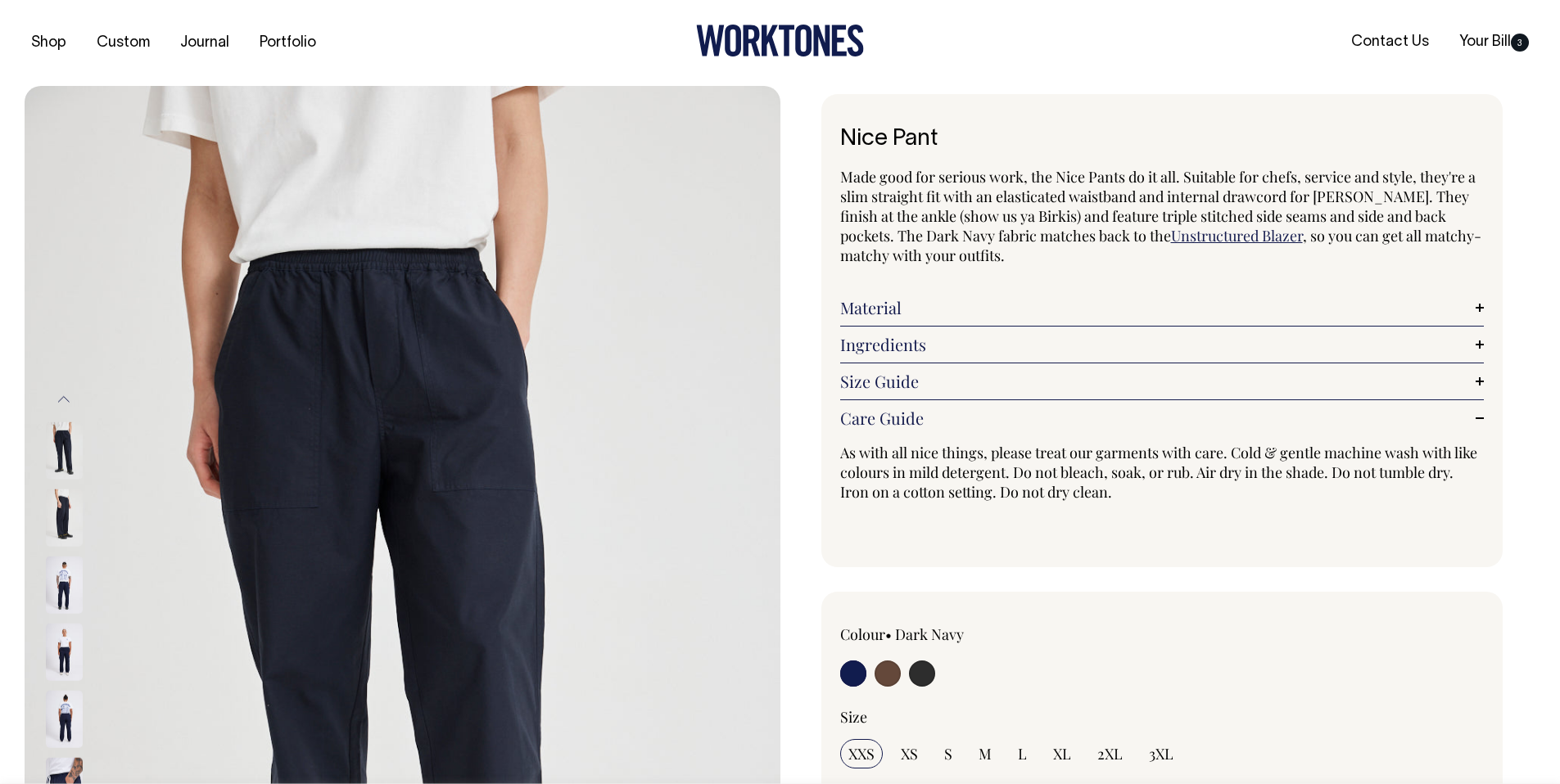
click at [974, 421] on link "Care Guide" at bounding box center [1162, 418] width 645 height 20
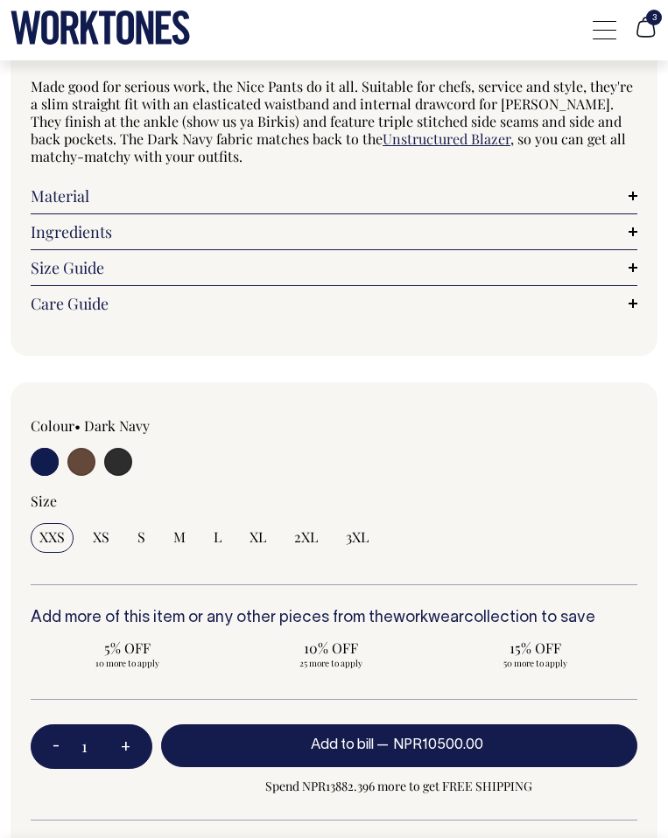
scroll to position [1038, 0]
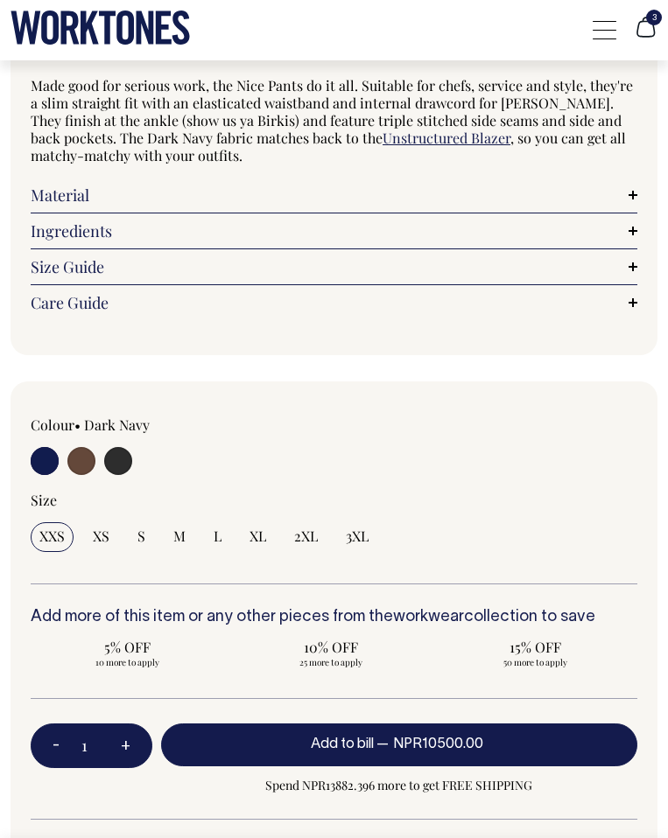
click at [326, 298] on link "Care Guide" at bounding box center [334, 303] width 607 height 18
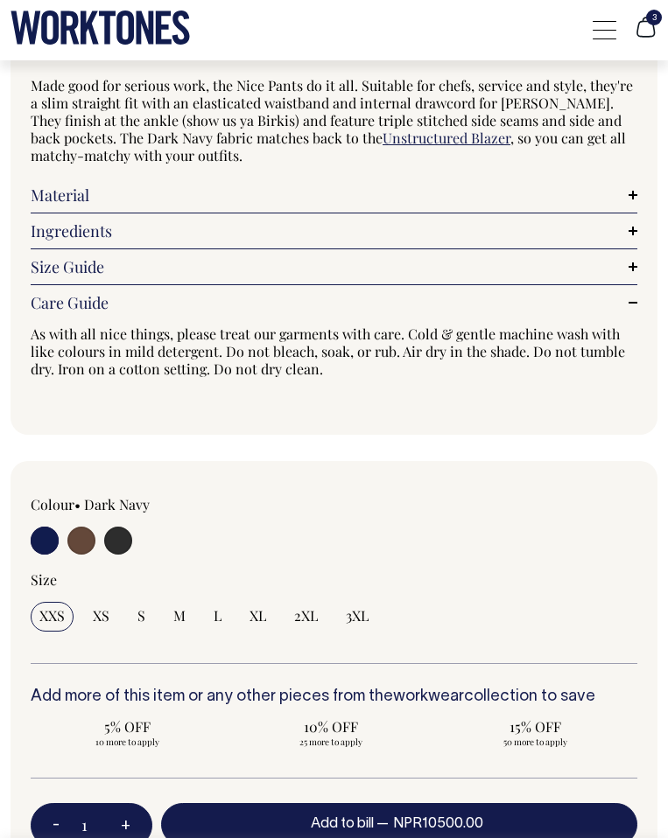
click at [326, 298] on link "Care Guide" at bounding box center [334, 303] width 607 height 18
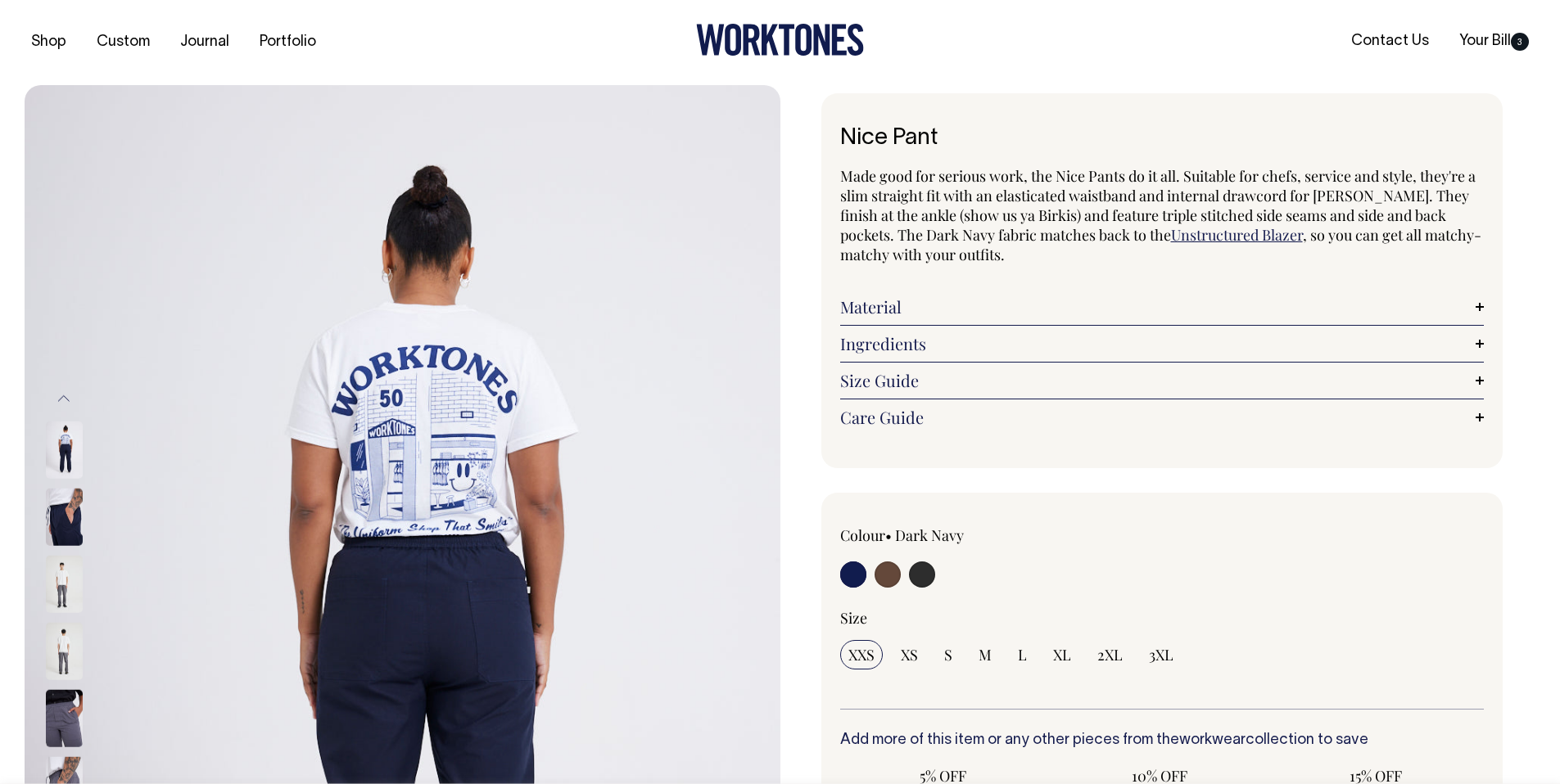
scroll to position [0, 0]
click at [892, 576] on input "radio" at bounding box center [888, 575] width 26 height 26
radio input "true"
radio input "false"
radio input "true"
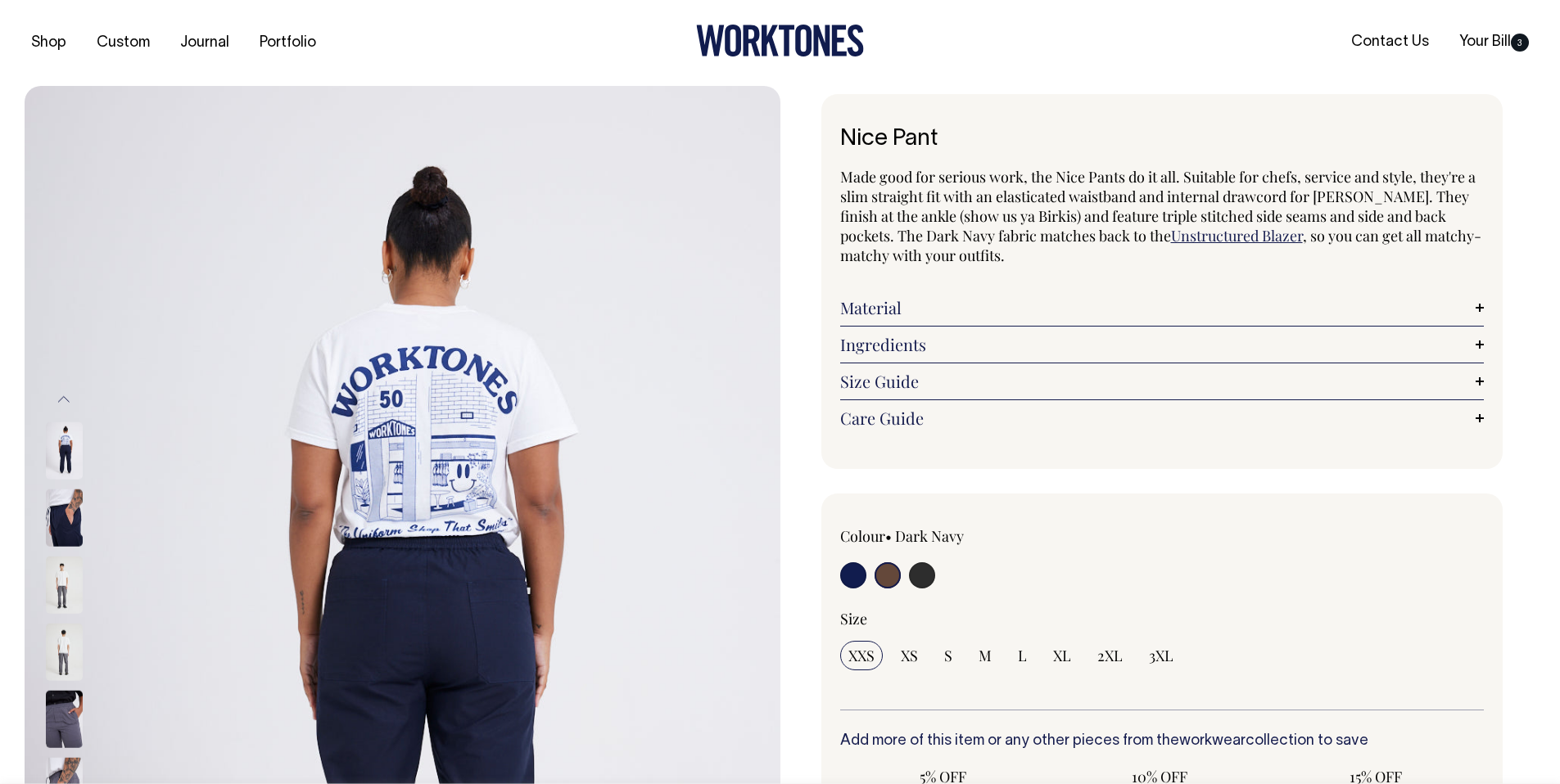
select select "Chocolate"
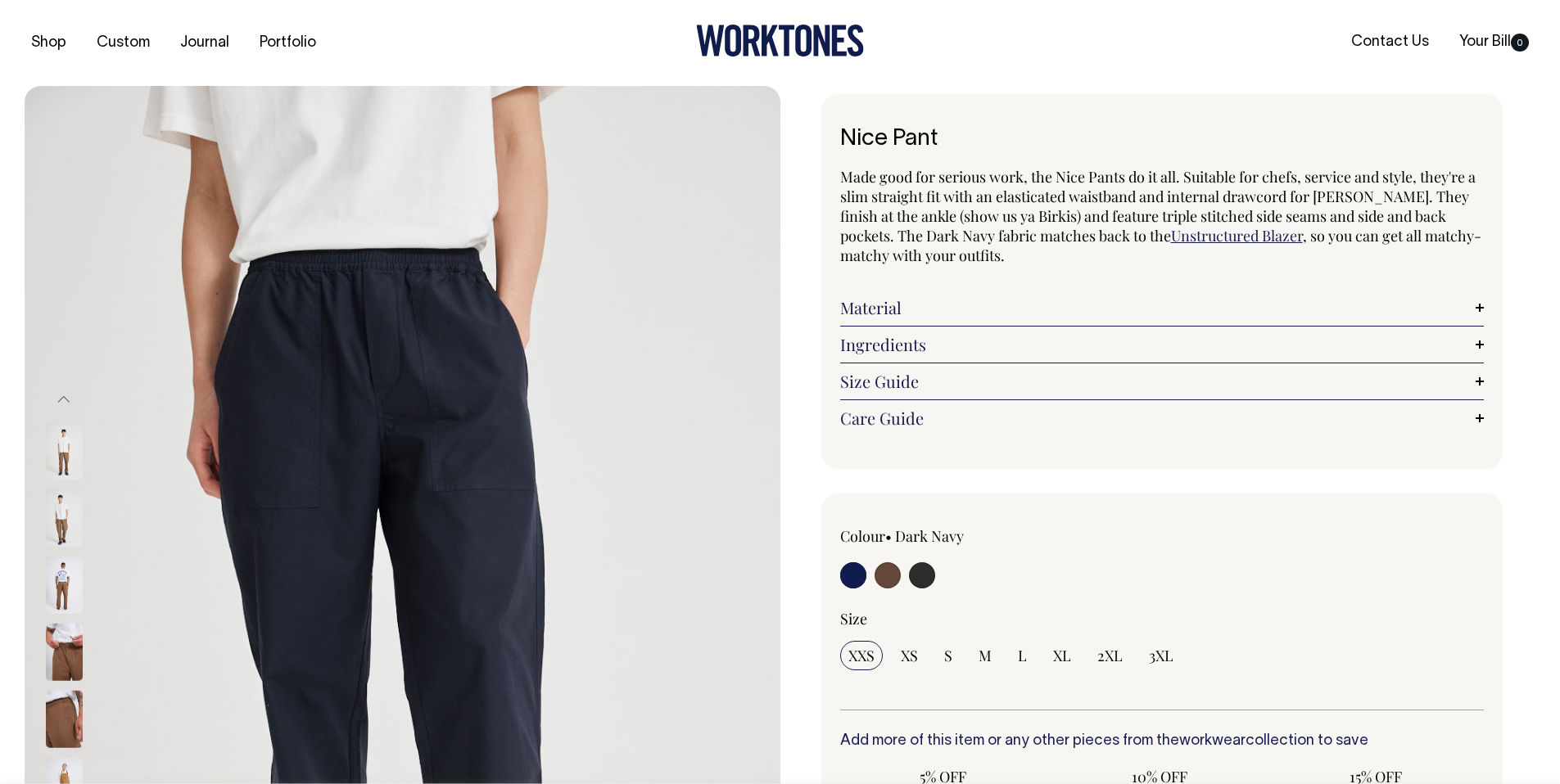
radio input "true"
radio input "false"
radio input "true"
select select "Chocolate"
click at [930, 573] on input "radio" at bounding box center [922, 575] width 26 height 26
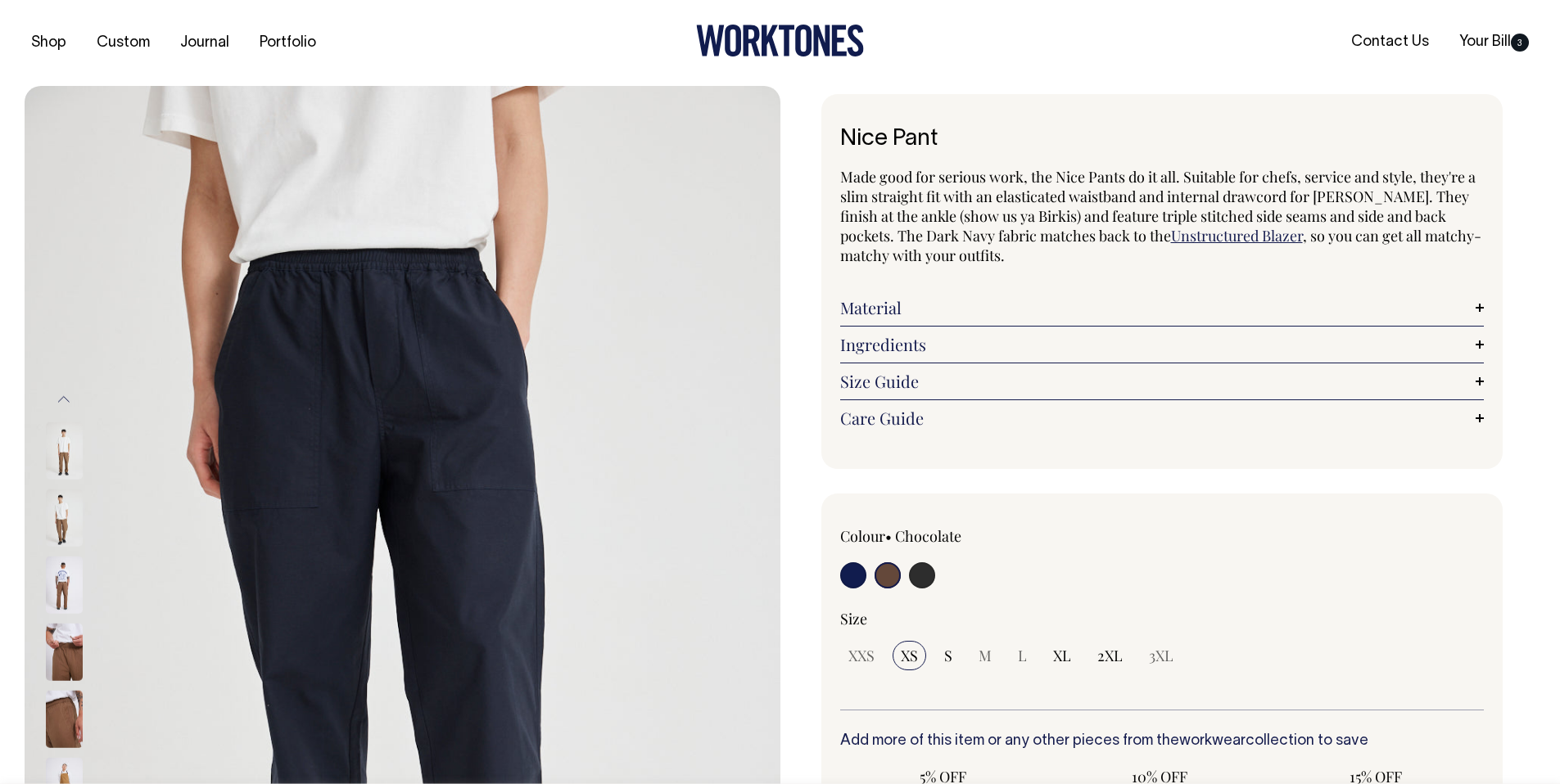
radio input "true"
select select "Charcoal"
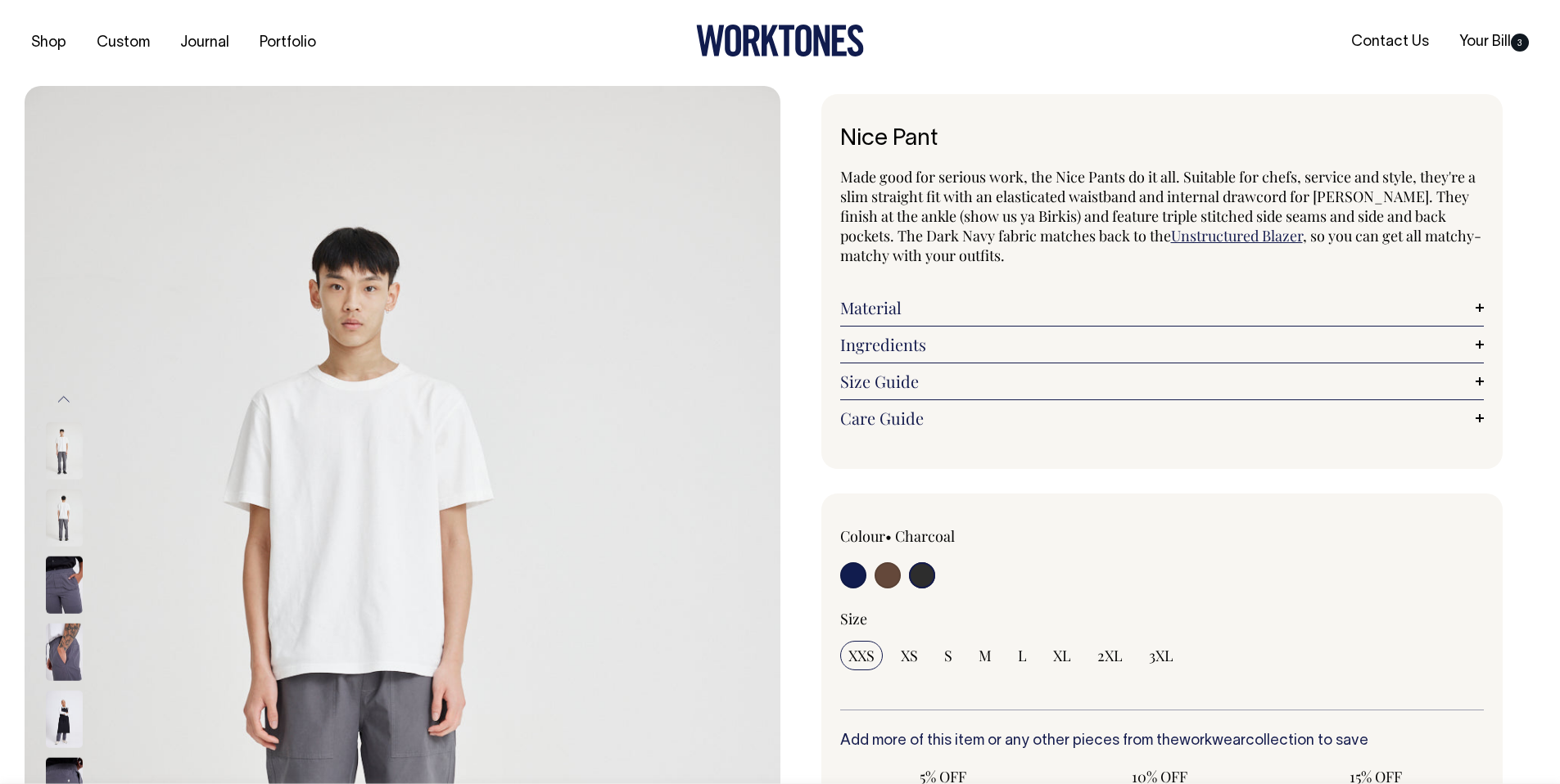
click at [894, 576] on input "radio" at bounding box center [888, 575] width 26 height 26
radio input "true"
radio input "false"
radio input "true"
select select "Chocolate"
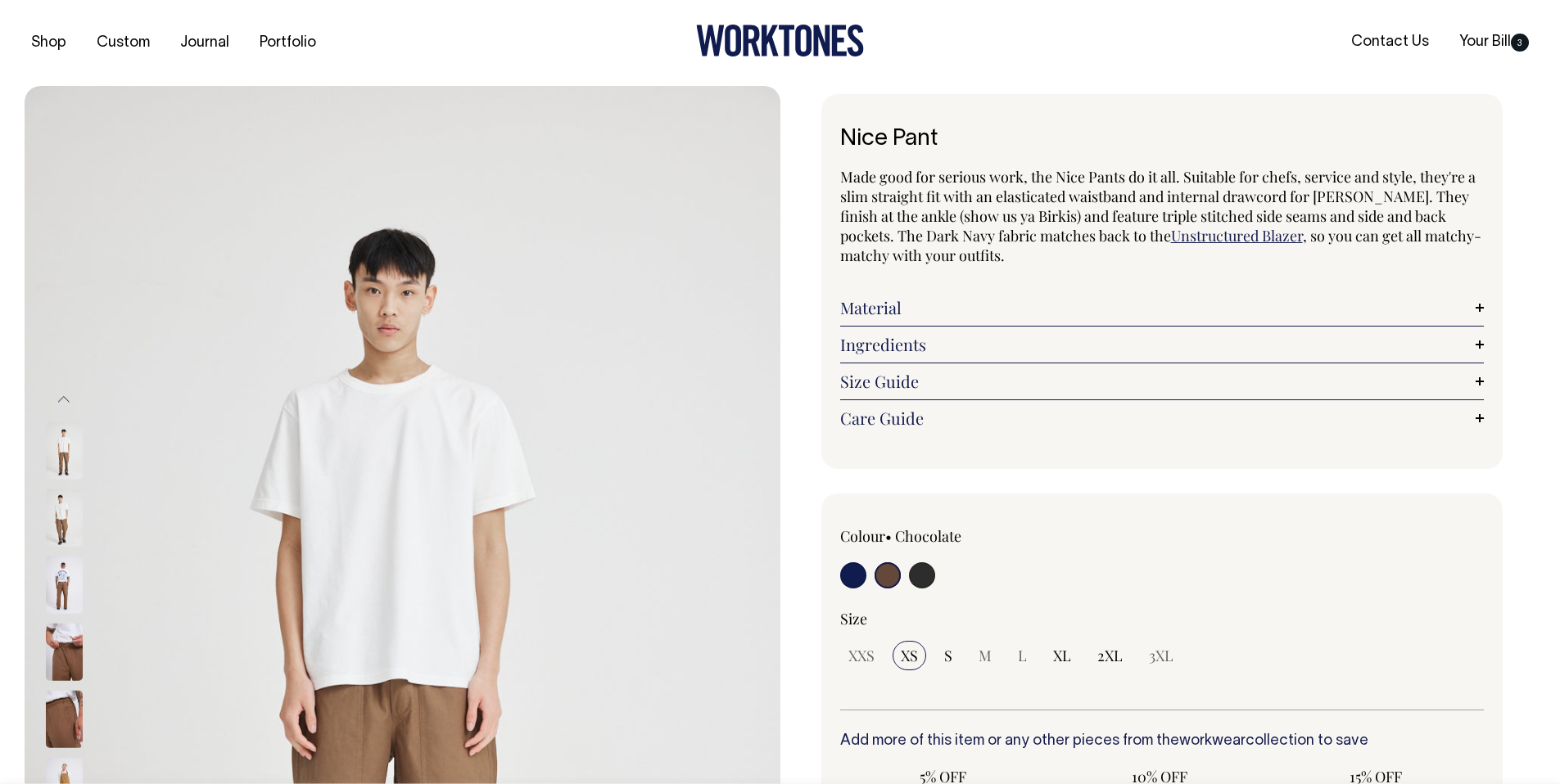
click at [856, 581] on input "radio" at bounding box center [853, 575] width 26 height 26
radio input "true"
select select "Dark Navy"
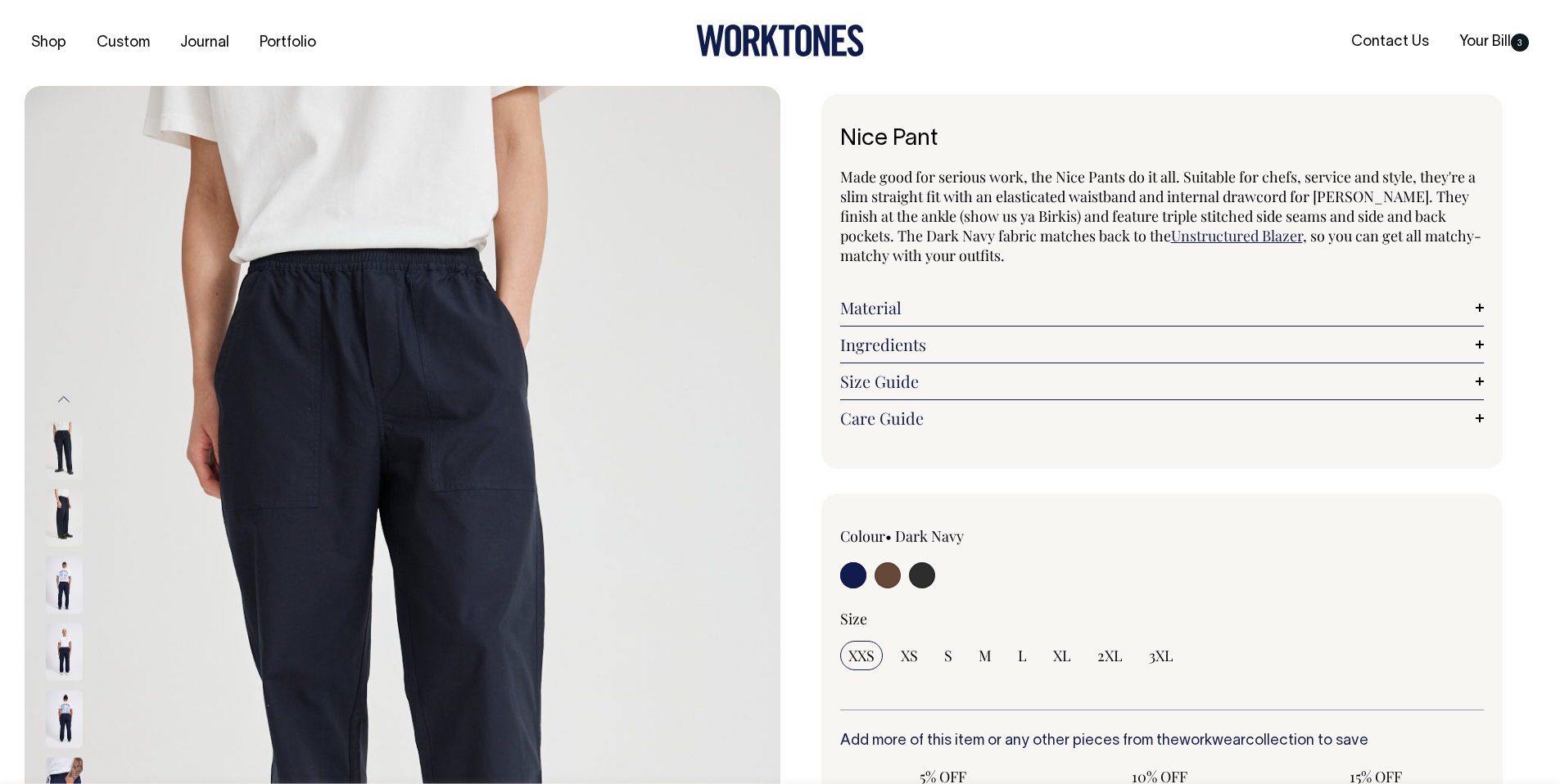
click at [916, 580] on input "radio" at bounding box center [922, 575] width 26 height 26
radio input "true"
select select "Charcoal"
radio input "true"
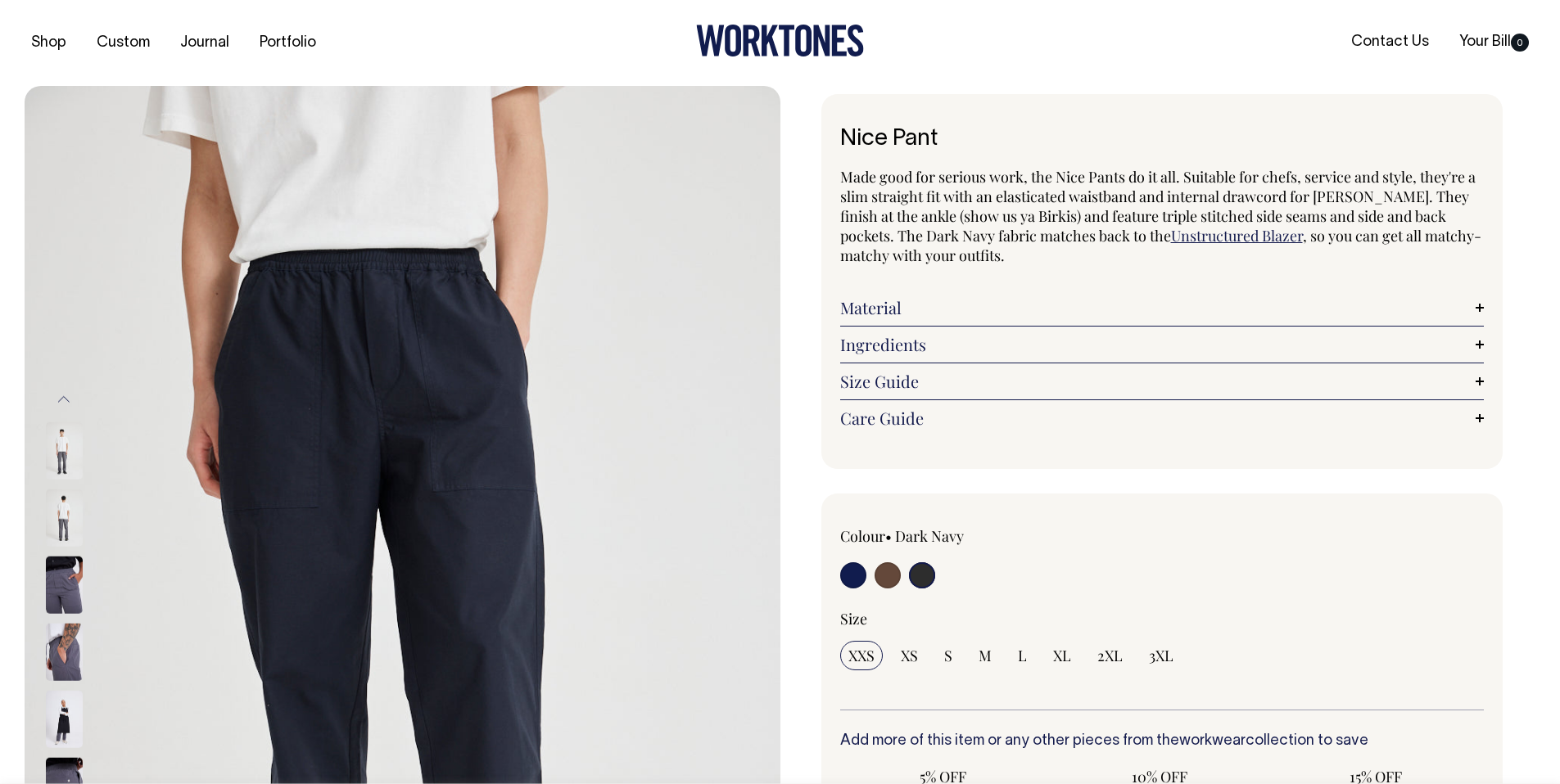
radio input "true"
select select "Charcoal"
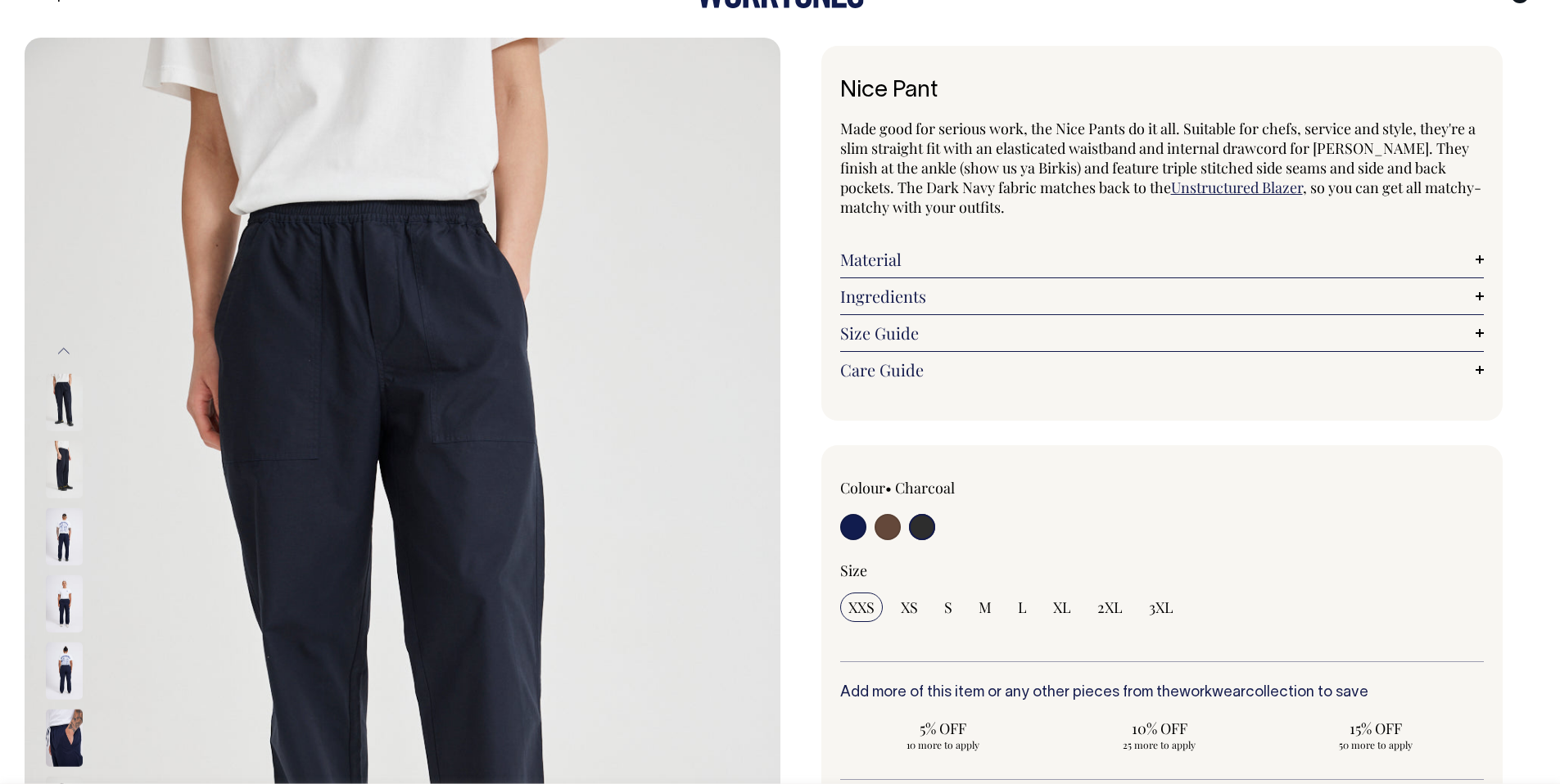
scroll to position [50, 0]
click at [925, 529] on input "radio" at bounding box center [922, 527] width 26 height 26
click at [922, 529] on input "radio" at bounding box center [922, 527] width 26 height 26
click at [889, 530] on input "radio" at bounding box center [888, 527] width 26 height 26
radio input "true"
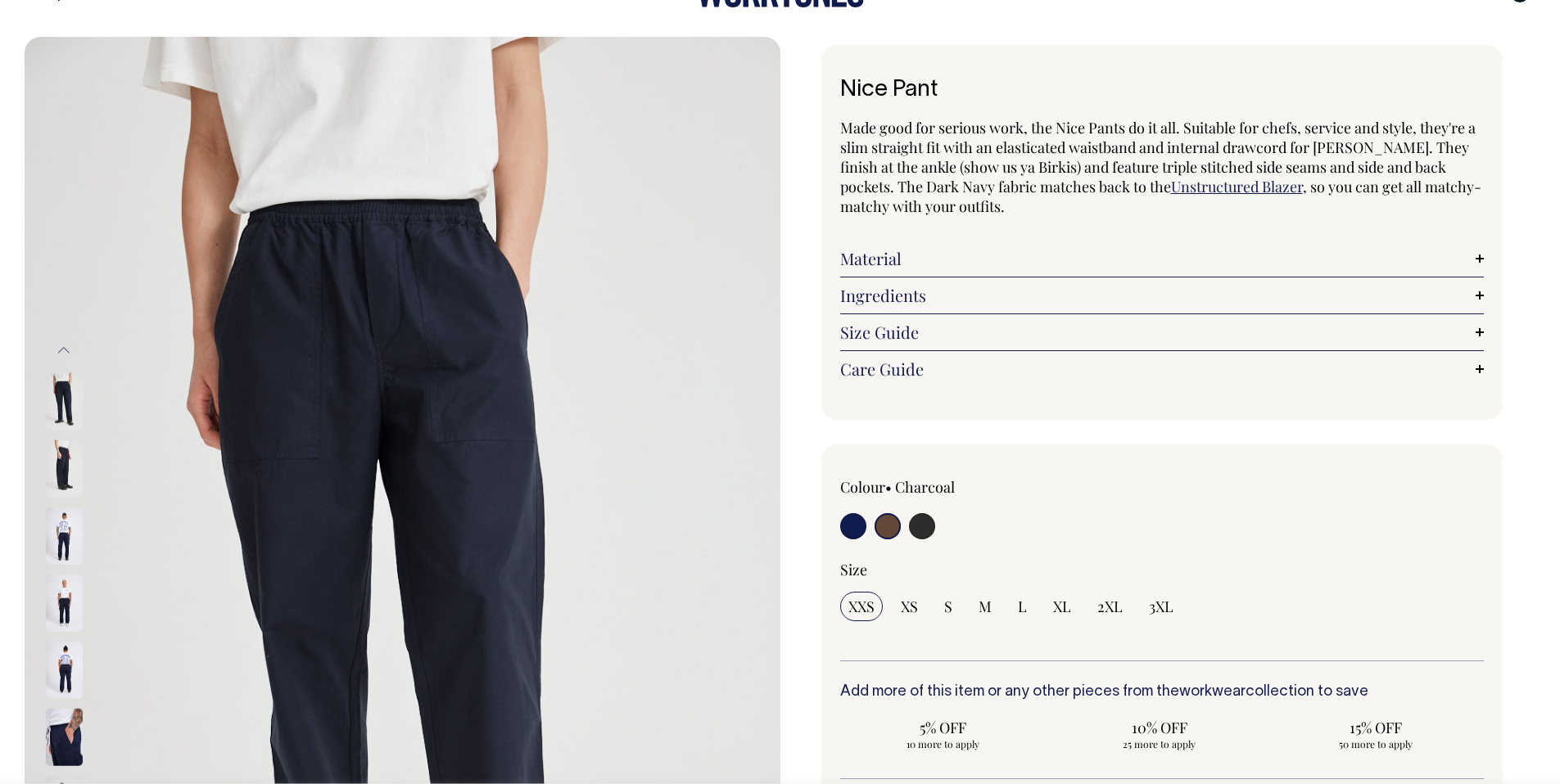
radio input "false"
radio input "true"
select select "Chocolate"
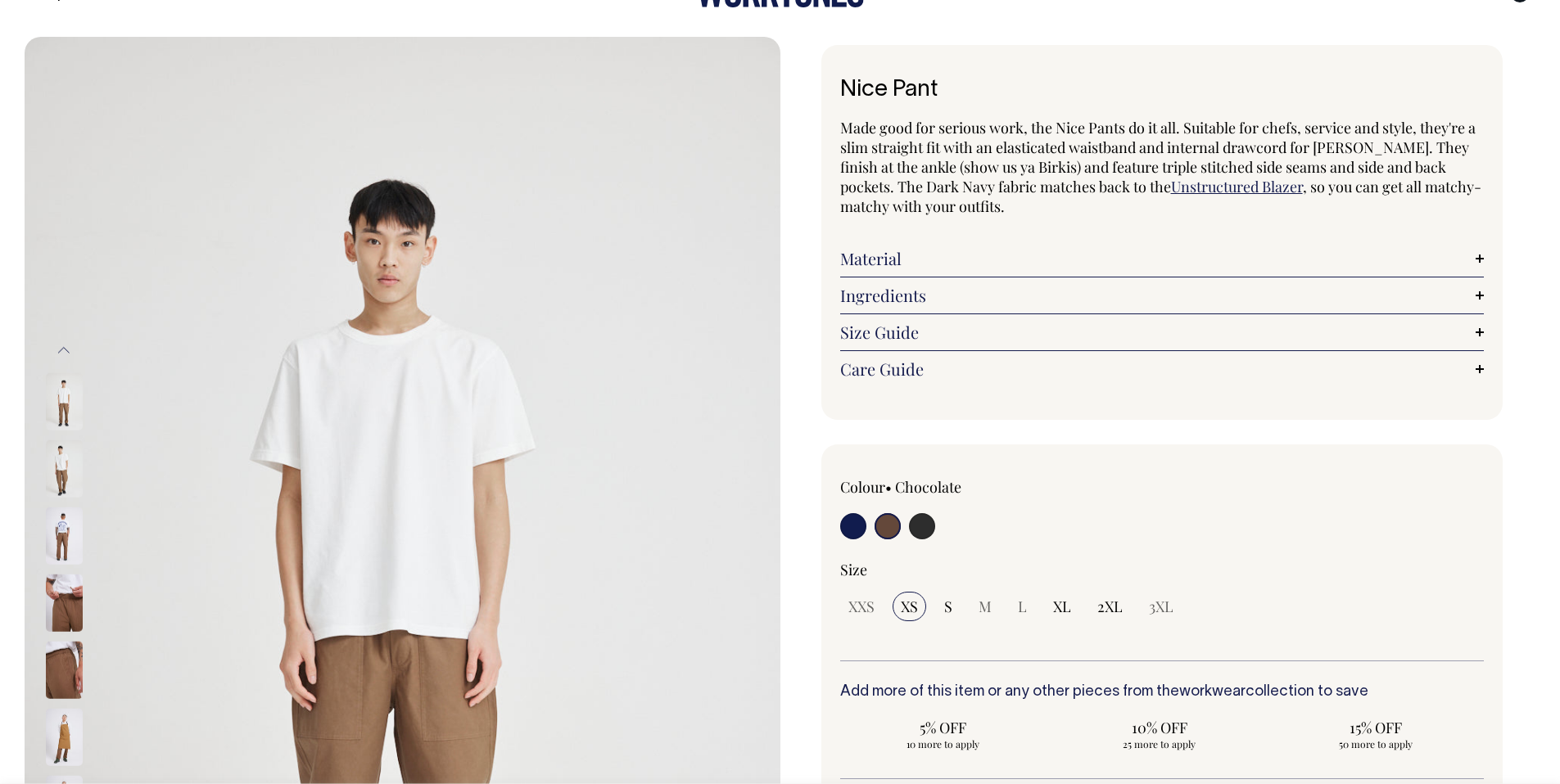
click at [925, 529] on input "radio" at bounding box center [922, 527] width 26 height 26
radio input "true"
select select "Charcoal"
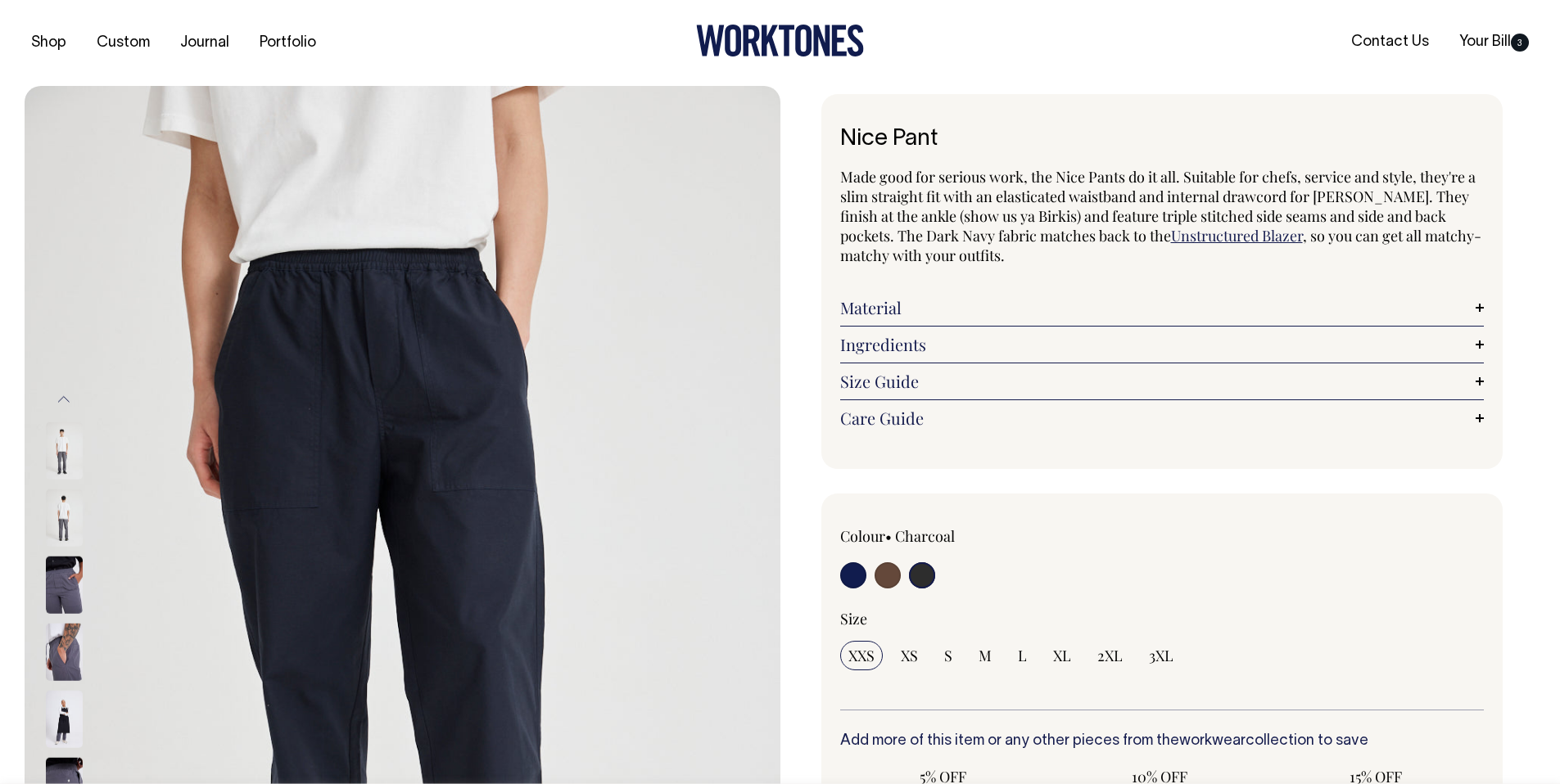
select select "Charcoal"
radio input "true"
select select "Charcoal"
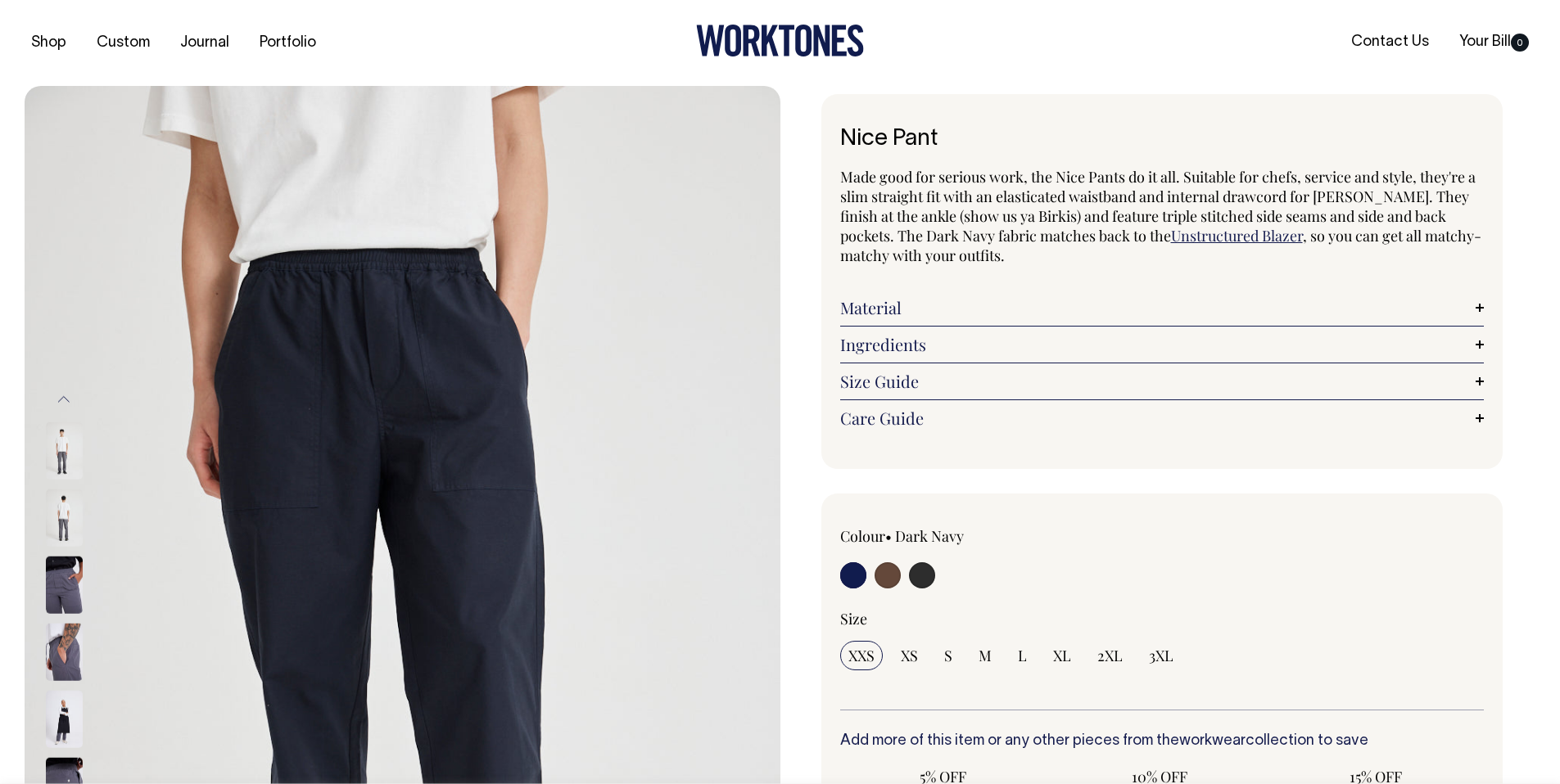
radio input "true"
select select "Charcoal"
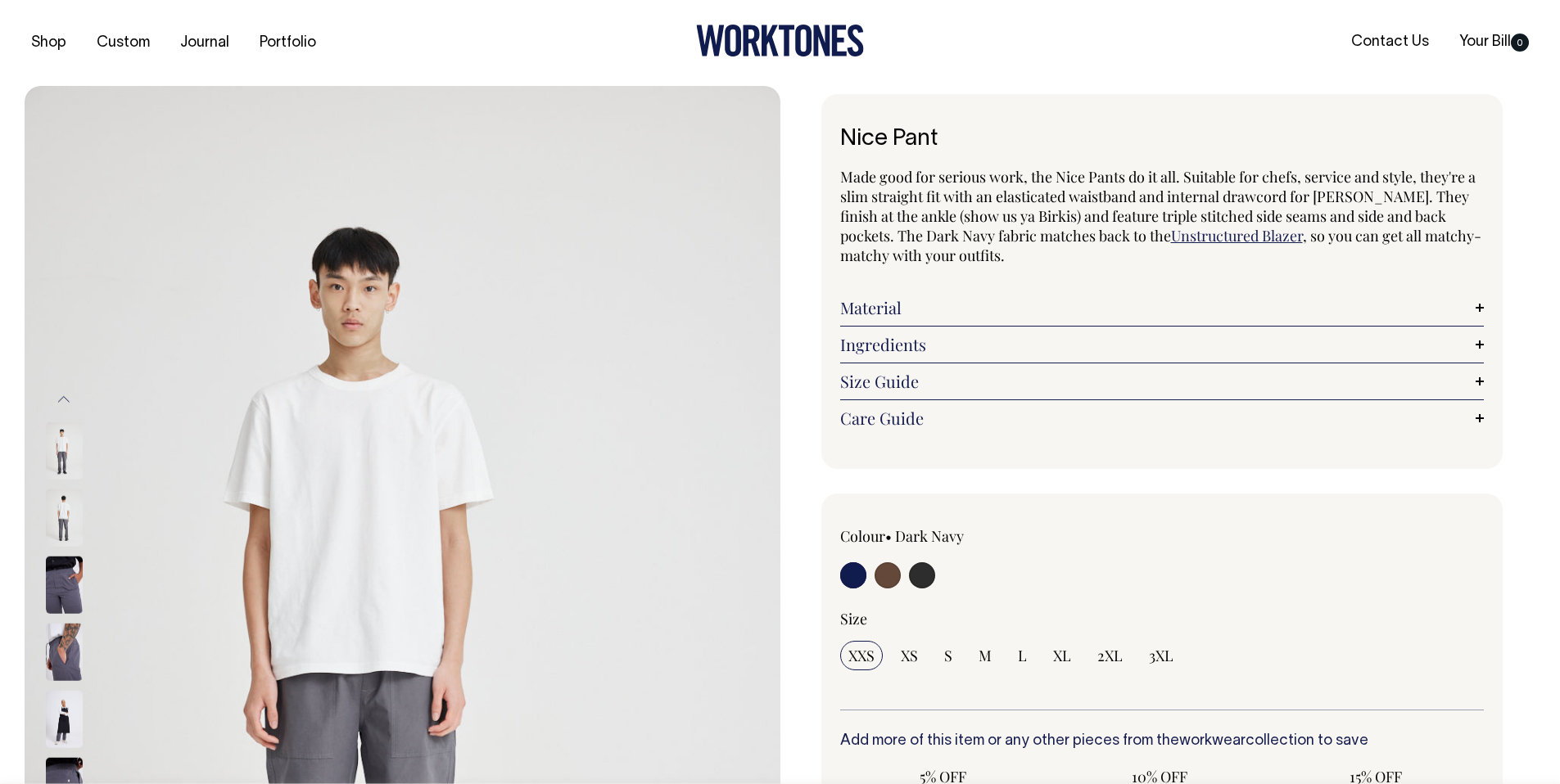
radio input "true"
select select "Charcoal"
click at [896, 581] on input "radio" at bounding box center [888, 575] width 26 height 26
radio input "true"
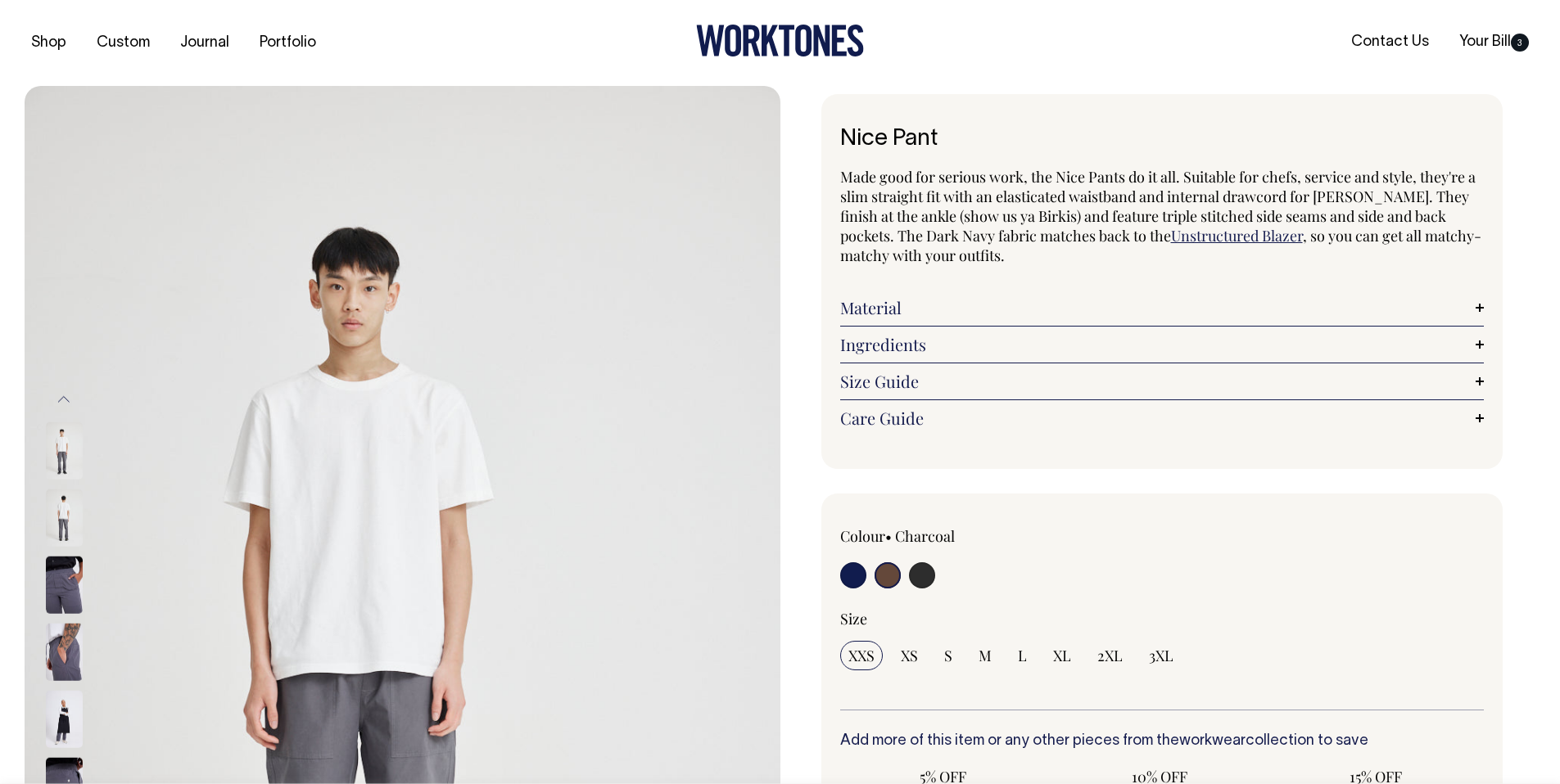
radio input "false"
radio input "true"
select select "Chocolate"
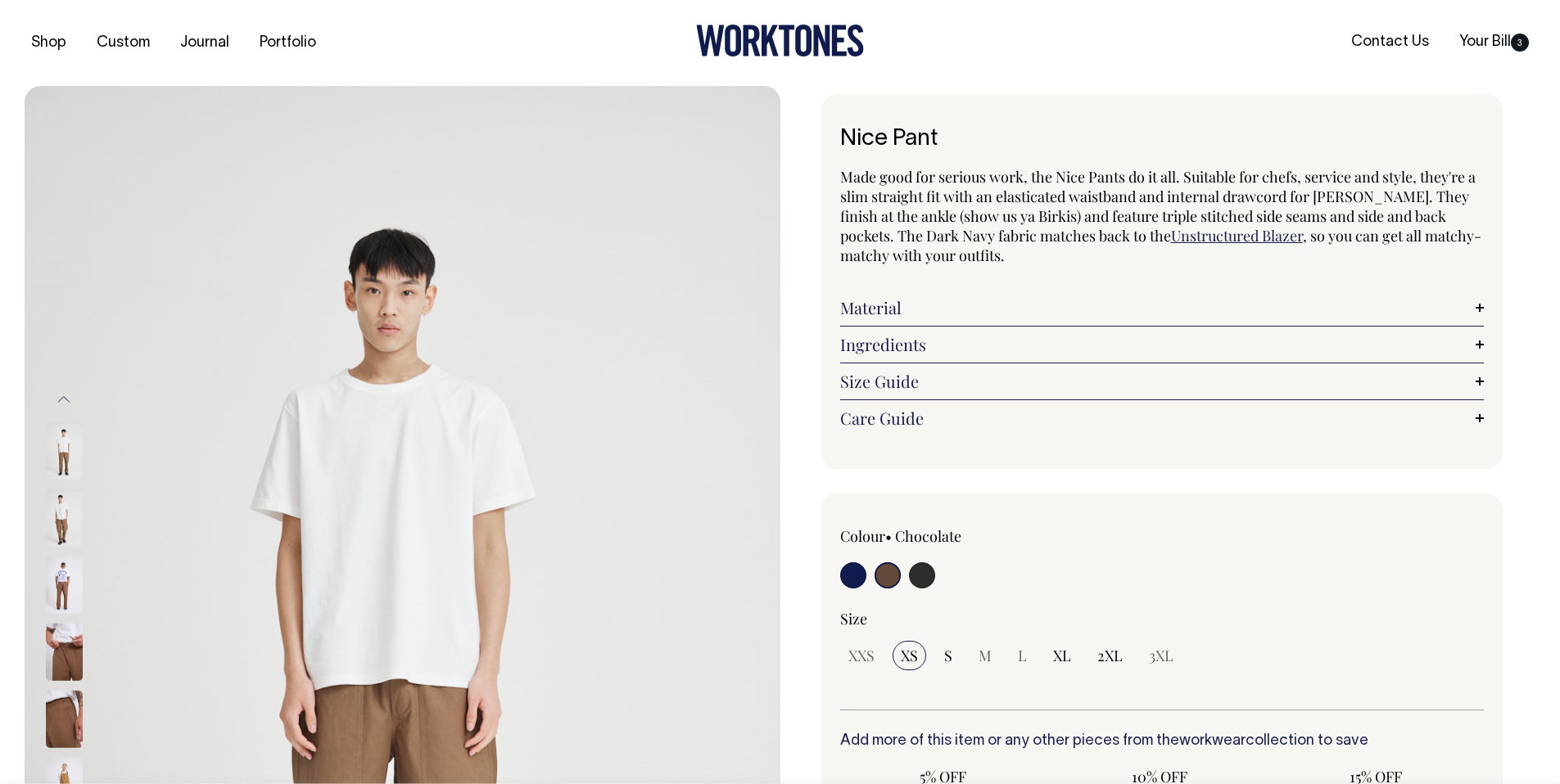
select select "Chocolate"
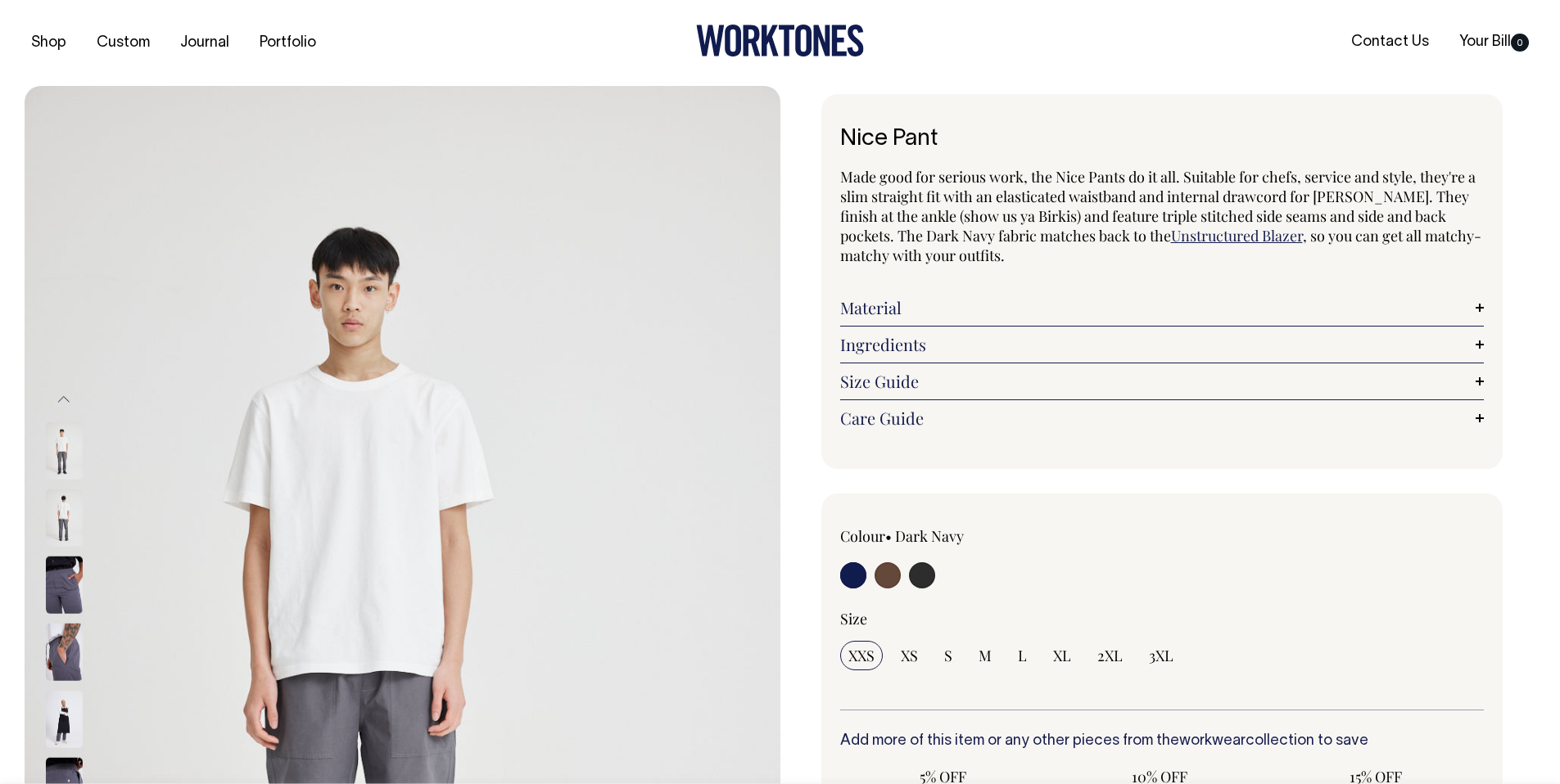
radio input "true"
select select "Charcoal"
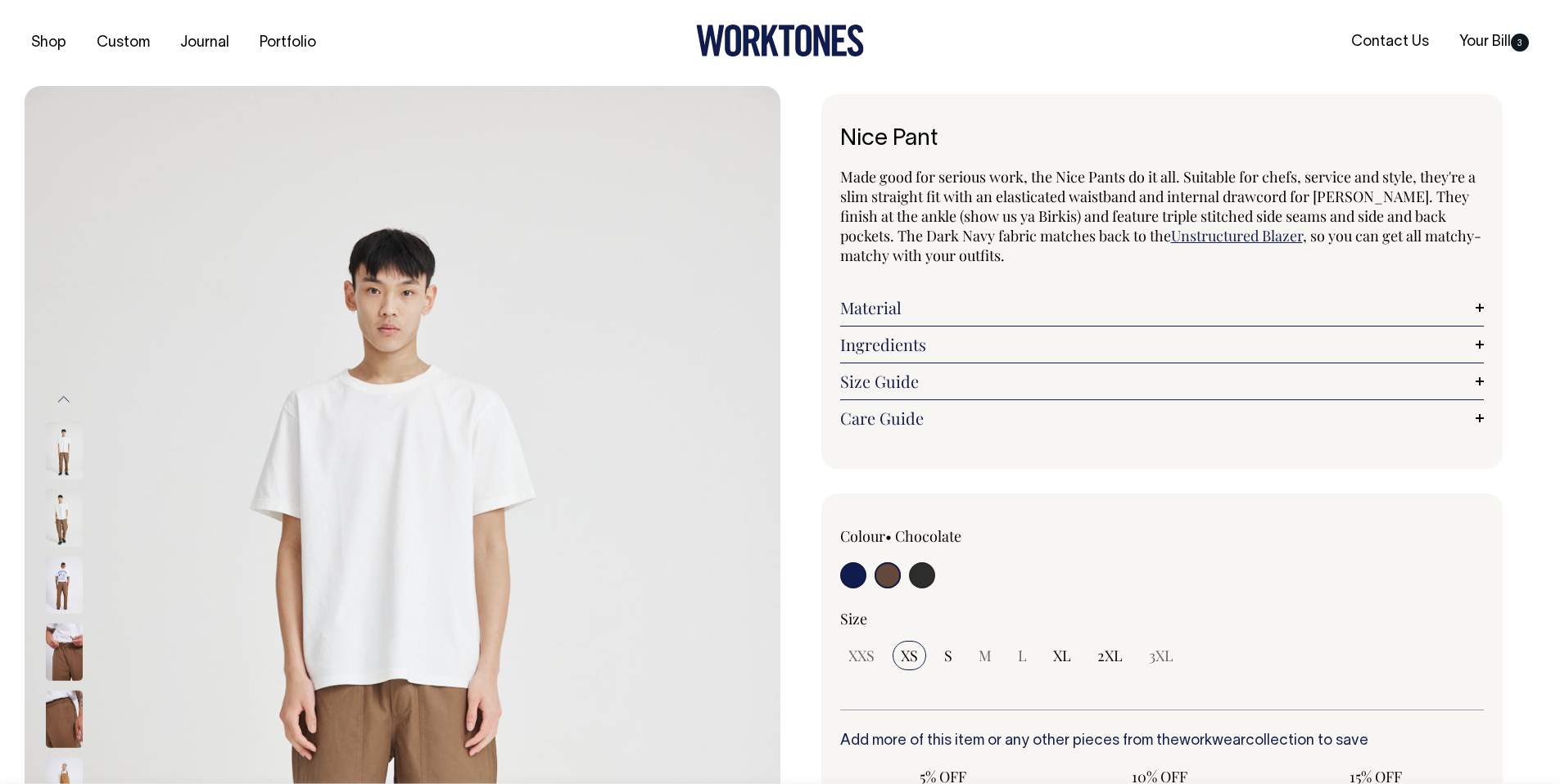
select select "Chocolate"
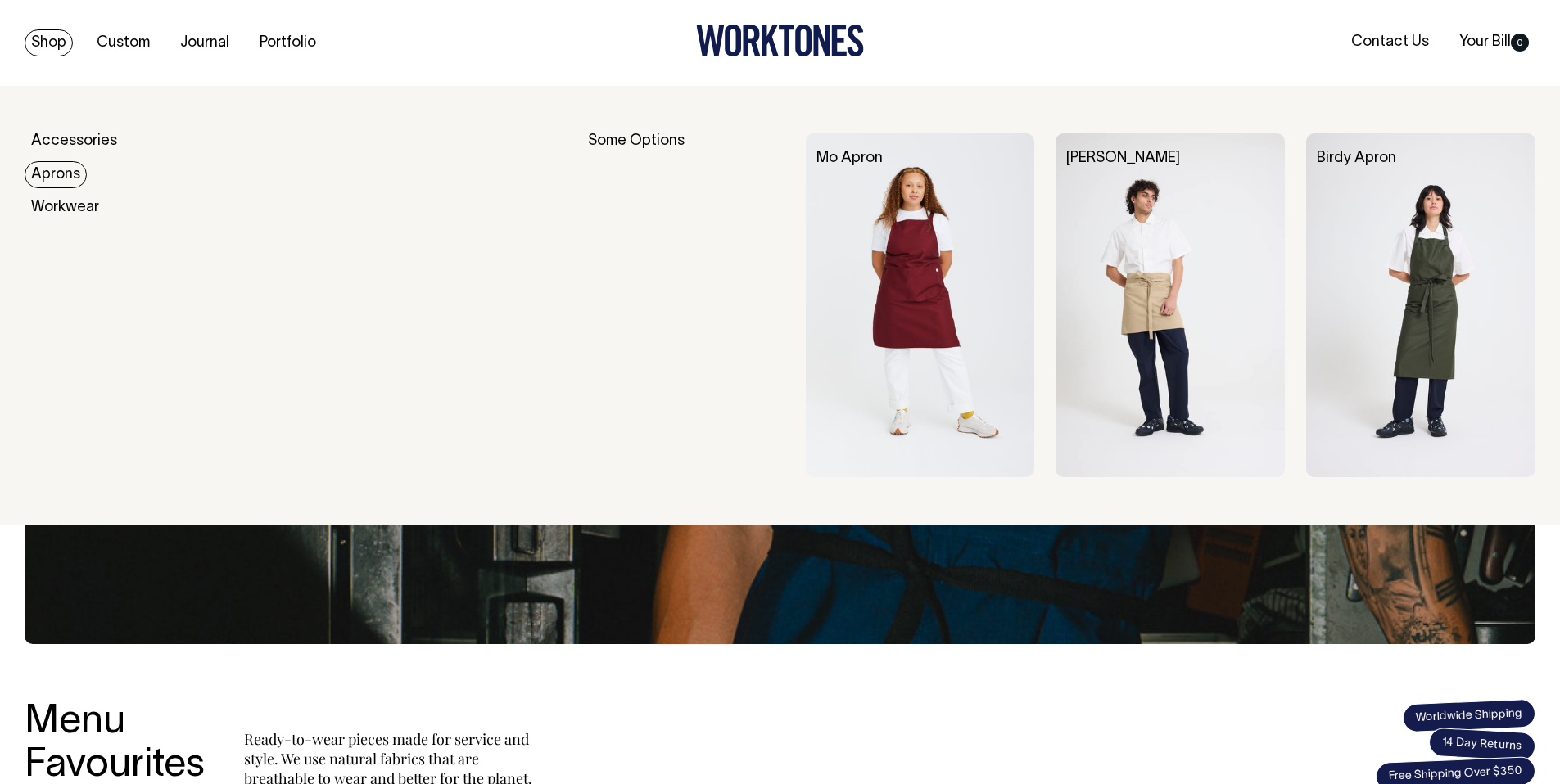
drag, startPoint x: 54, startPoint y: 170, endPoint x: 554, endPoint y: 257, distance: 507.5
click at [55, 170] on link "Aprons" at bounding box center [55, 174] width 63 height 27
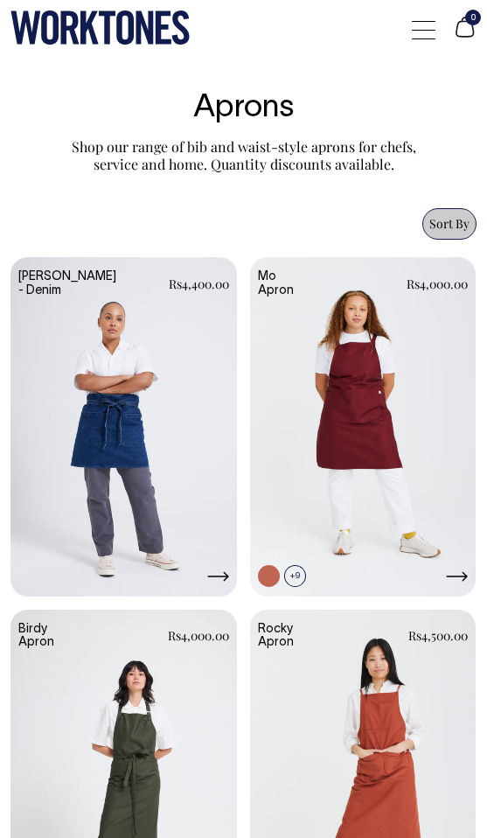
click at [453, 221] on span "Sort By" at bounding box center [450, 223] width 40 height 17
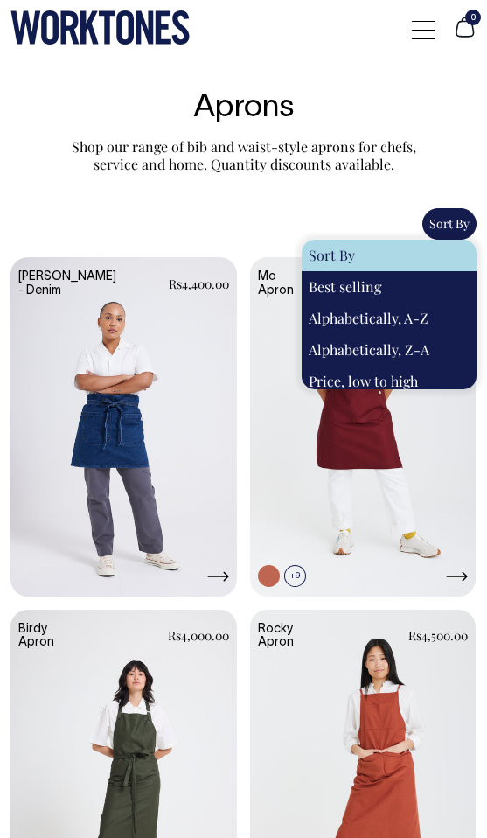
click at [450, 224] on span "Sort By" at bounding box center [450, 223] width 40 height 17
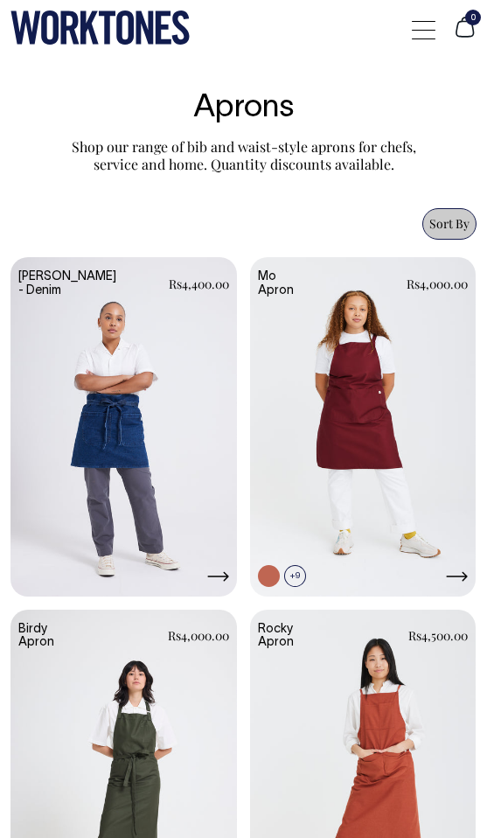
click at [450, 224] on span "Sort By" at bounding box center [450, 223] width 40 height 17
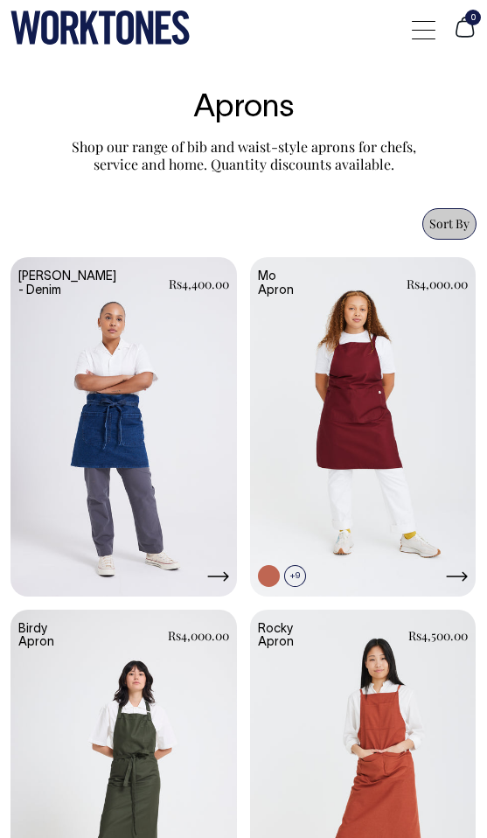
click at [423, 30] on span at bounding box center [424, 30] width 24 height 1
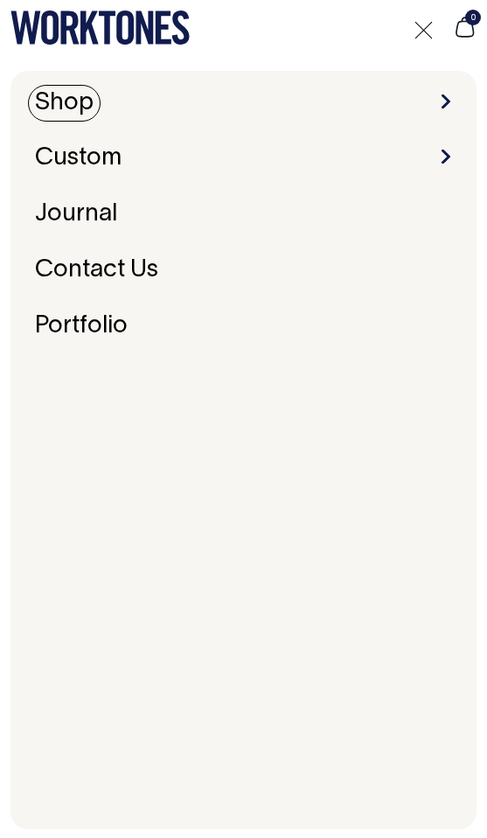
click at [77, 104] on link "Shop" at bounding box center [64, 103] width 73 height 37
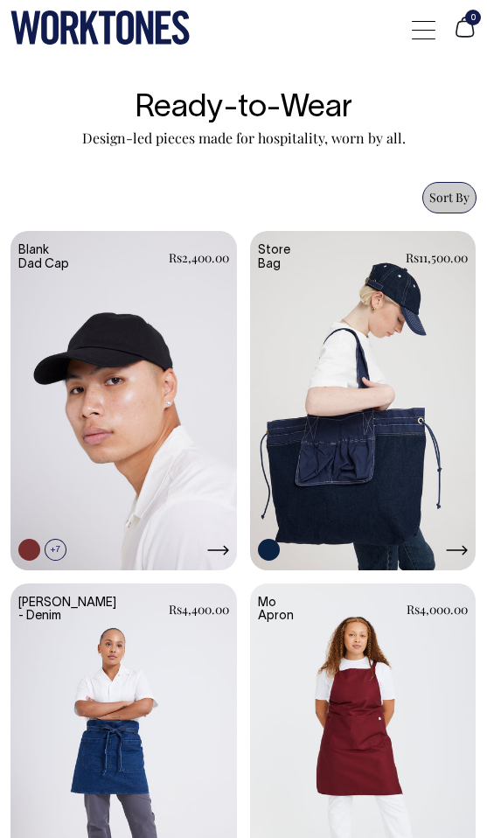
click at [459, 203] on span "Sort By" at bounding box center [450, 197] width 40 height 17
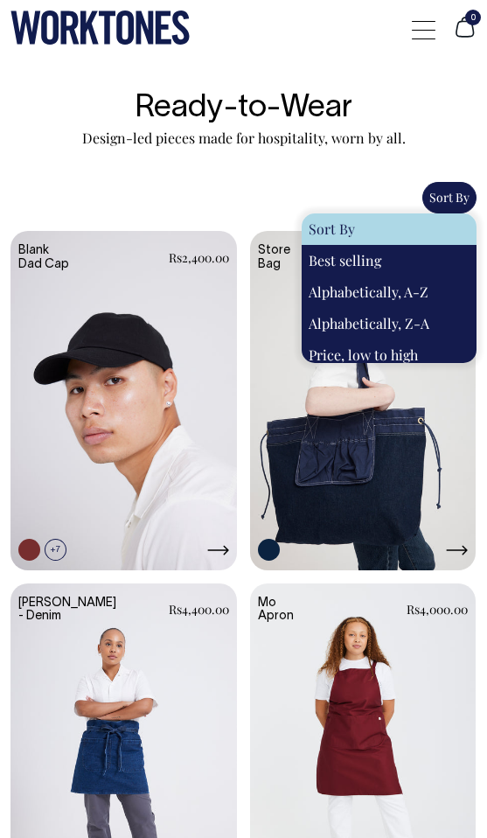
click at [459, 203] on span "Sort By" at bounding box center [450, 197] width 40 height 17
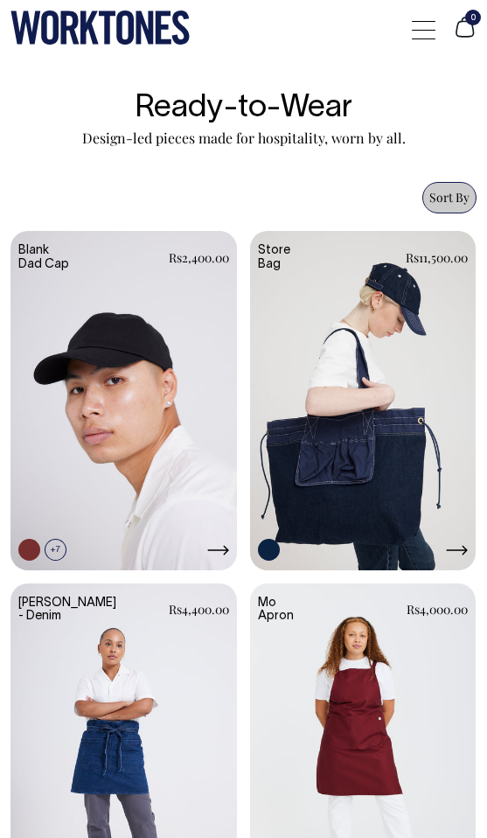
click at [430, 33] on div at bounding box center [424, 29] width 24 height 33
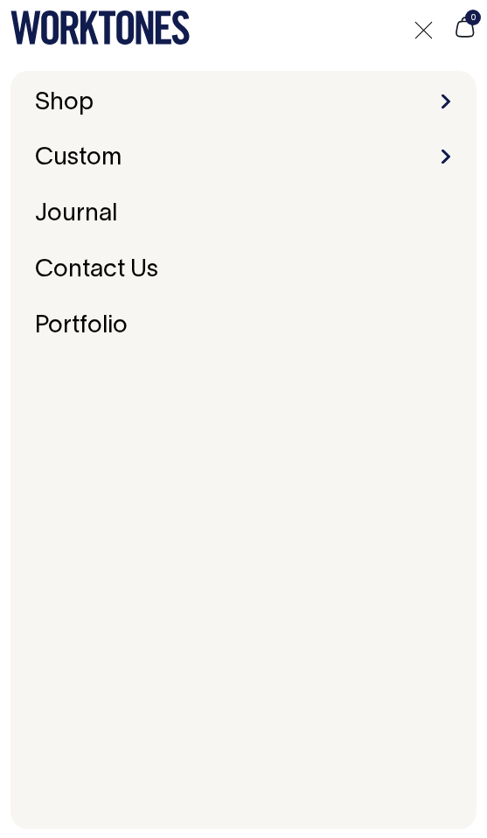
click at [430, 33] on div at bounding box center [424, 29] width 24 height 33
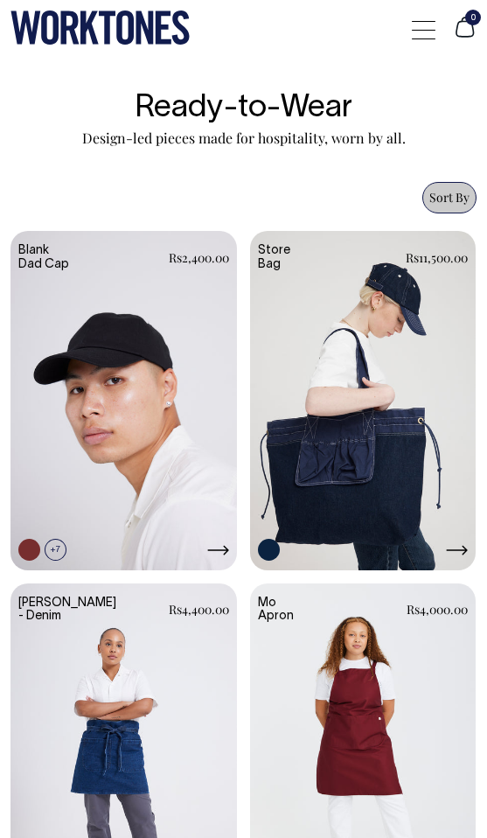
click at [455, 198] on span "Sort By" at bounding box center [450, 197] width 40 height 17
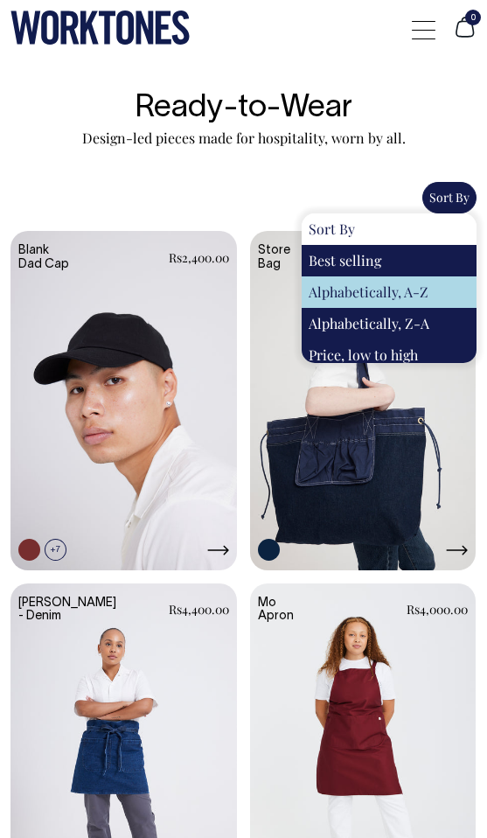
click at [389, 296] on div "Alphabetically, A-Z" at bounding box center [389, 293] width 175 height 32
select select "title-ascending"
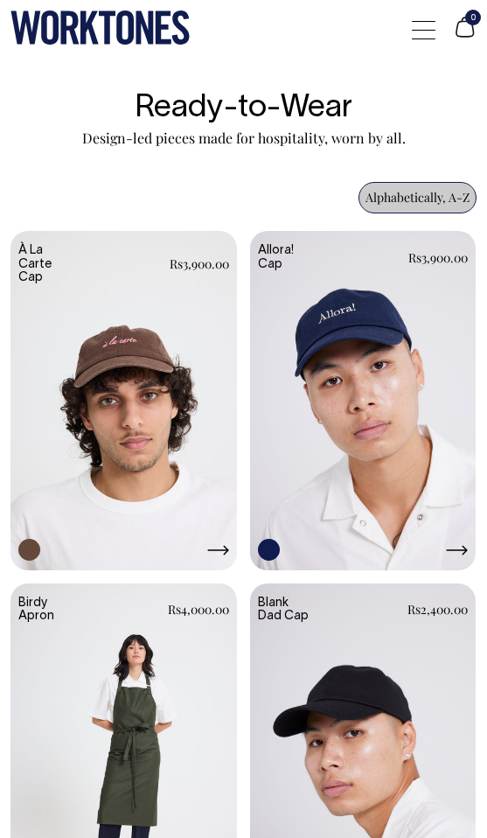
click at [298, 136] on p "Design-led pieces made for hospitality, worn by all." at bounding box center [244, 139] width 350 height 18
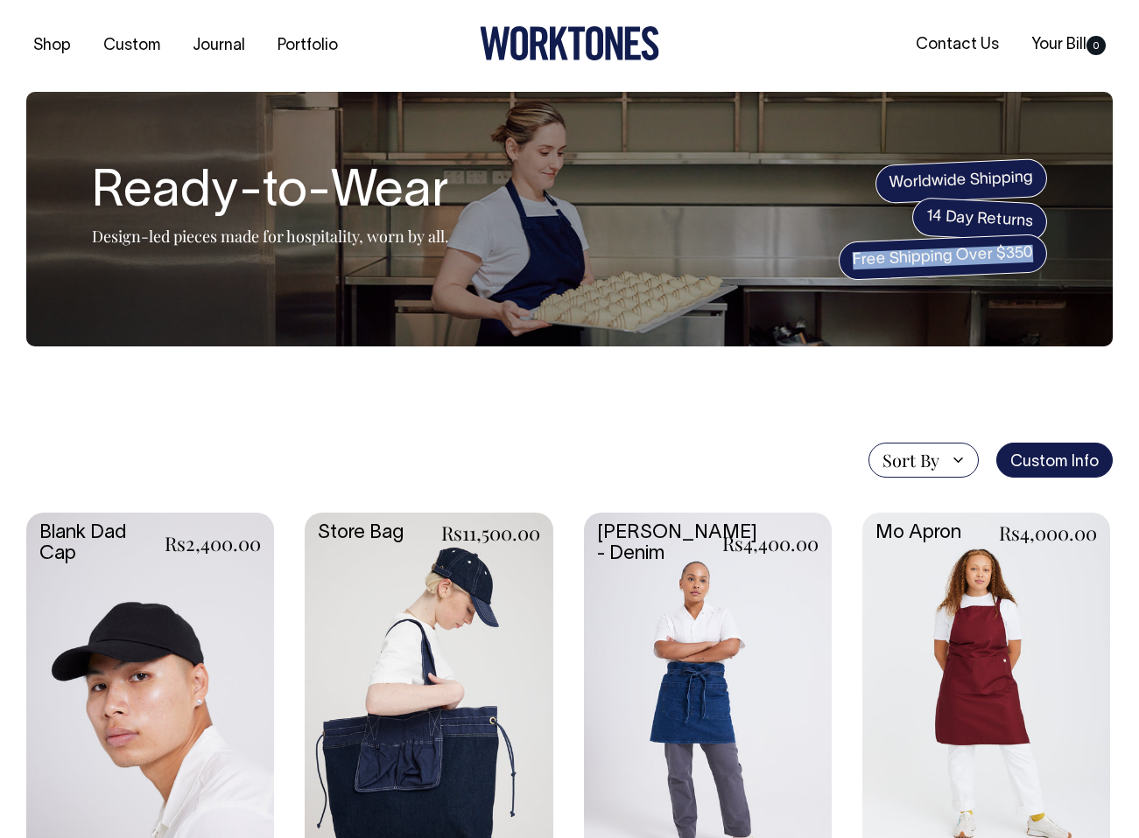
drag, startPoint x: 853, startPoint y: 258, endPoint x: 1024, endPoint y: 197, distance: 181.3
click at [487, 252] on section "Ready-to-Wear Design-led pieces made for hospitality, worn by all. Worldwide Sh…" at bounding box center [569, 219] width 1086 height 255
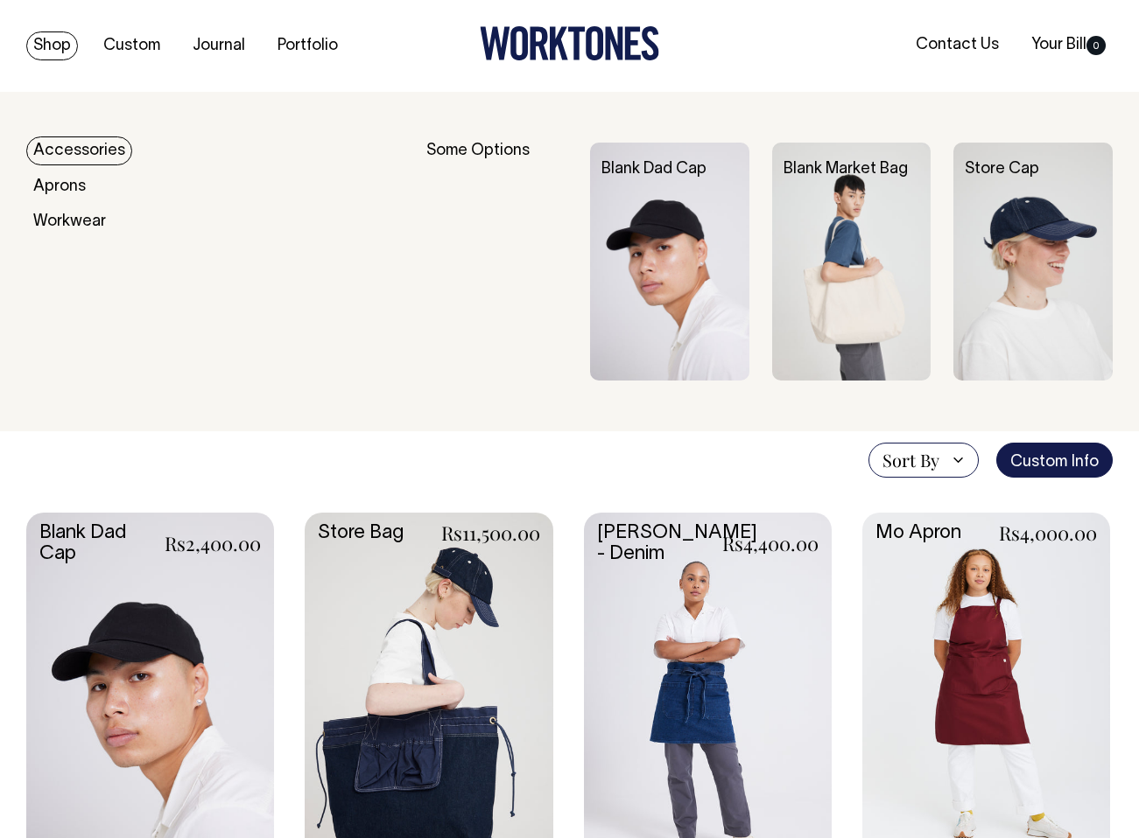
click at [55, 41] on link "Shop" at bounding box center [52, 46] width 52 height 29
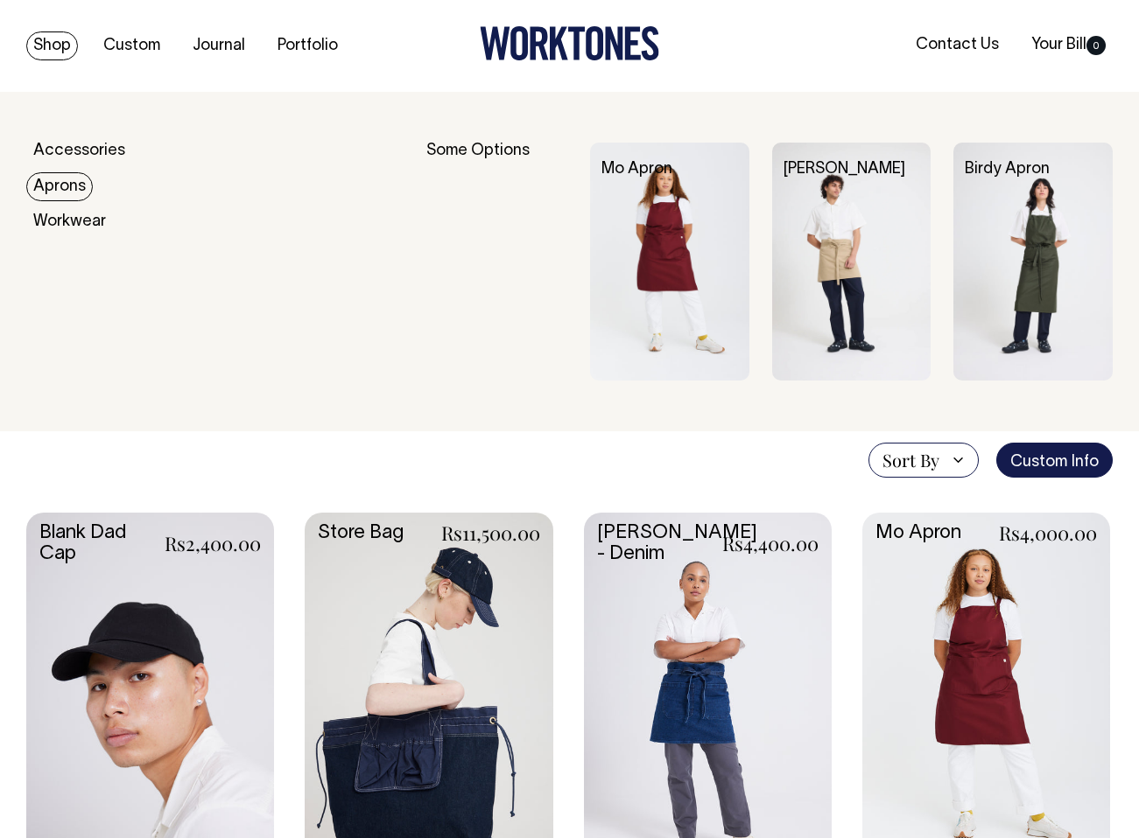
click at [53, 181] on link "Aprons" at bounding box center [59, 186] width 67 height 29
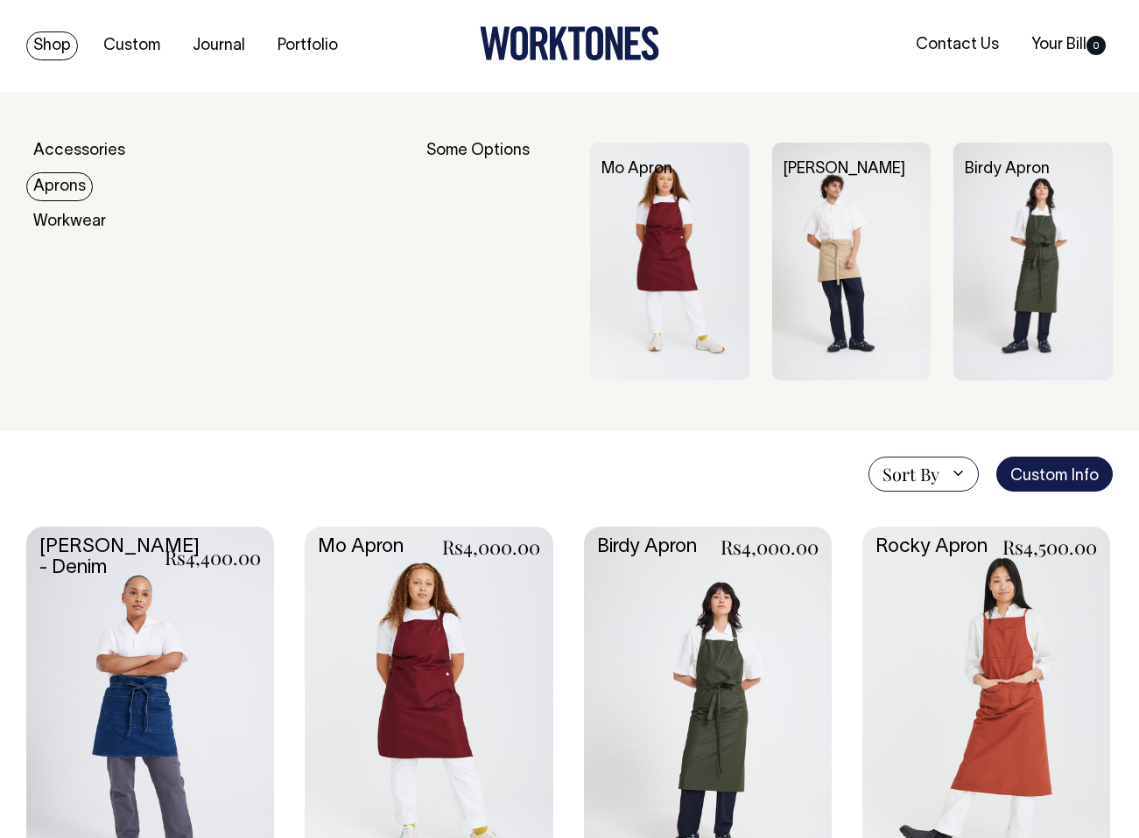
click at [58, 191] on link "Aprons" at bounding box center [59, 186] width 67 height 29
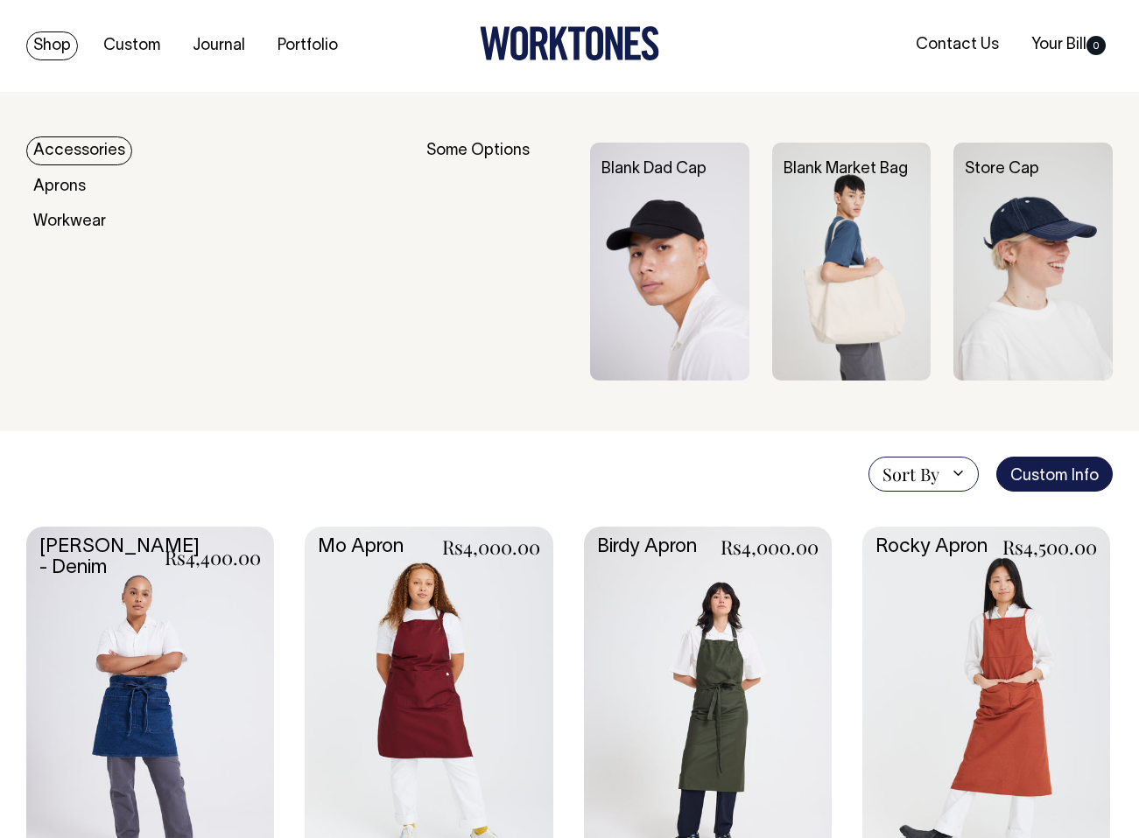
click at [66, 146] on link "Accessories" at bounding box center [79, 151] width 106 height 29
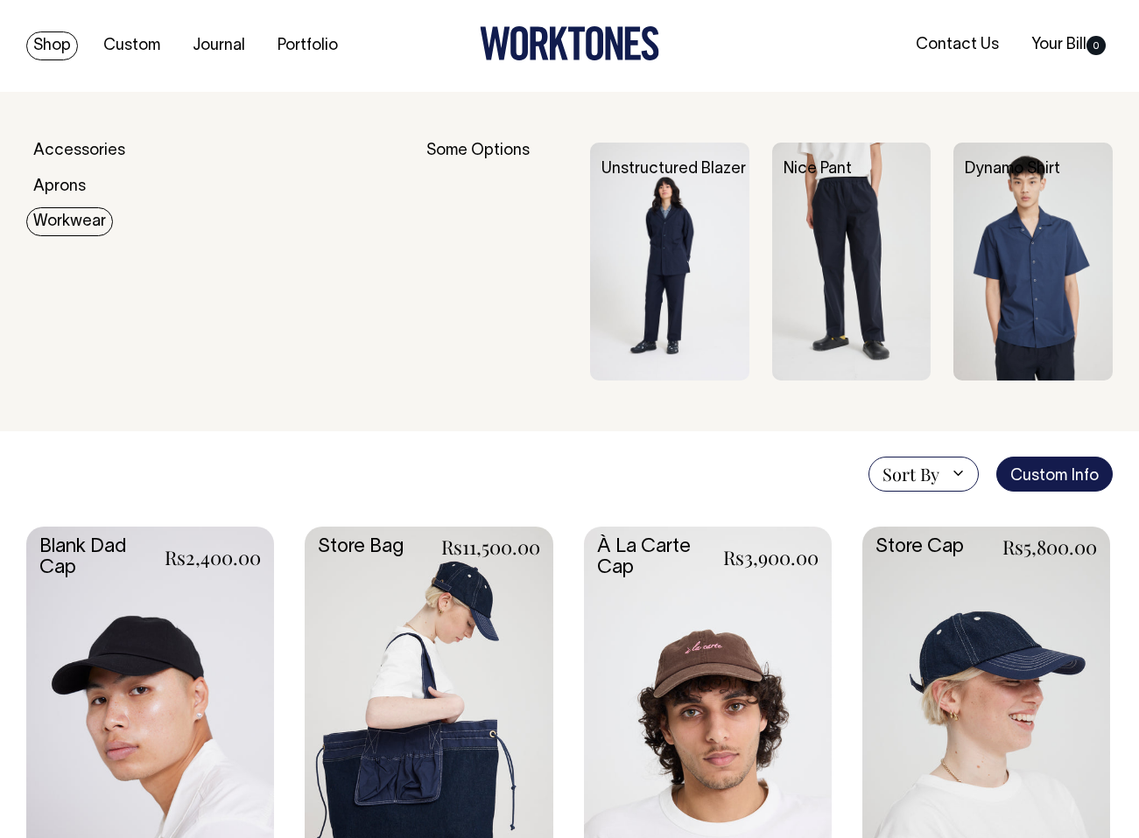
click at [70, 219] on link "Workwear" at bounding box center [69, 221] width 87 height 29
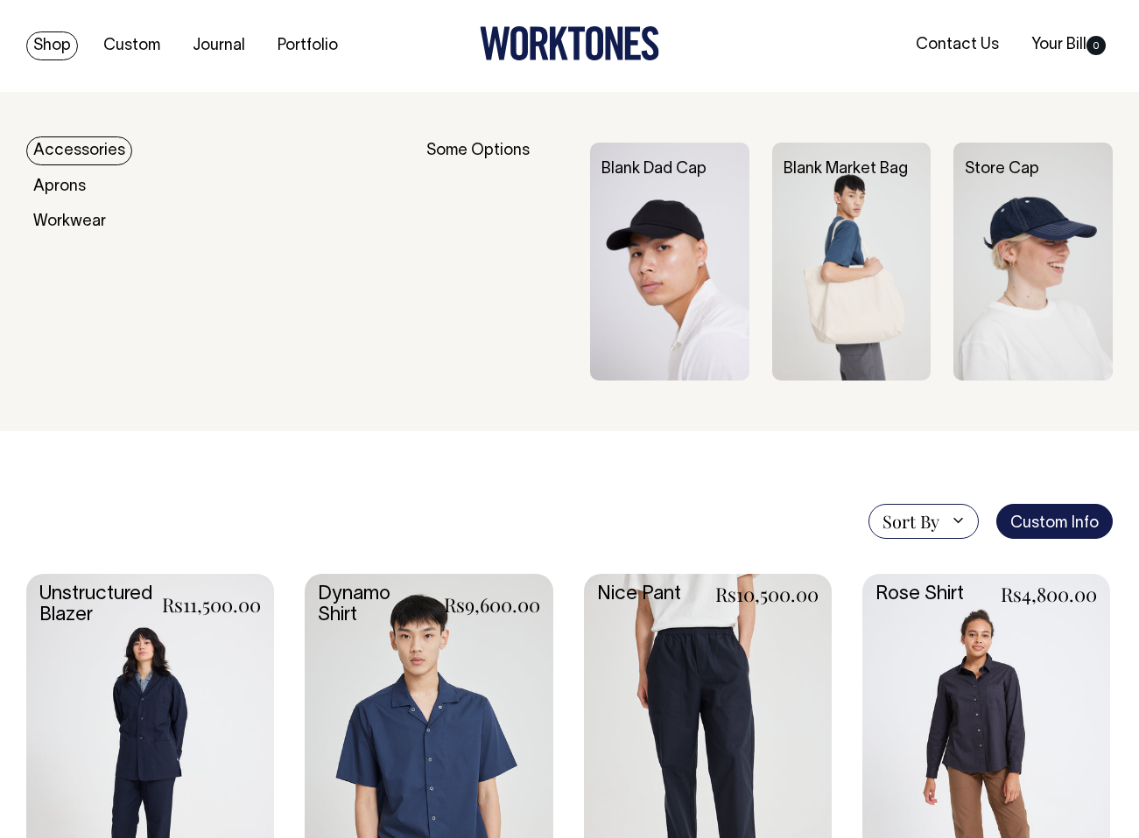
click at [61, 150] on link "Accessories" at bounding box center [79, 151] width 106 height 29
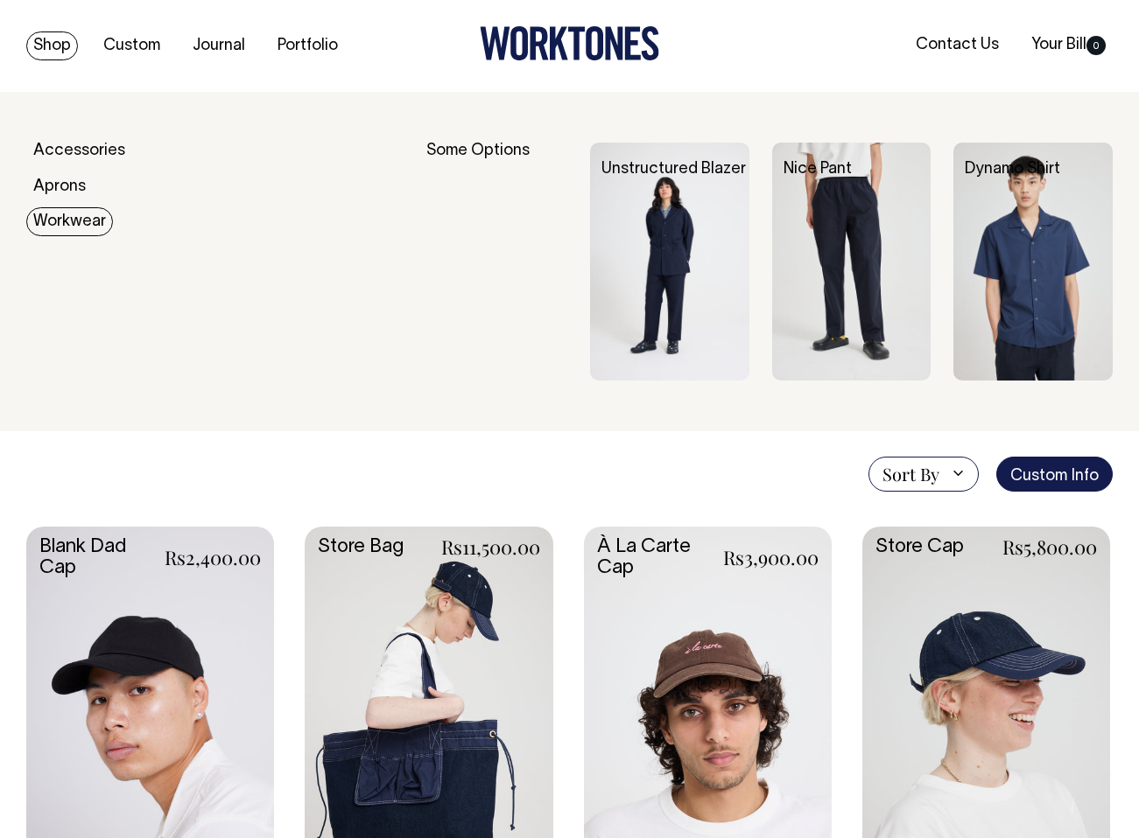
drag, startPoint x: 60, startPoint y: 222, endPoint x: 834, endPoint y: 119, distance: 781.4
click at [60, 223] on link "Workwear" at bounding box center [69, 221] width 87 height 29
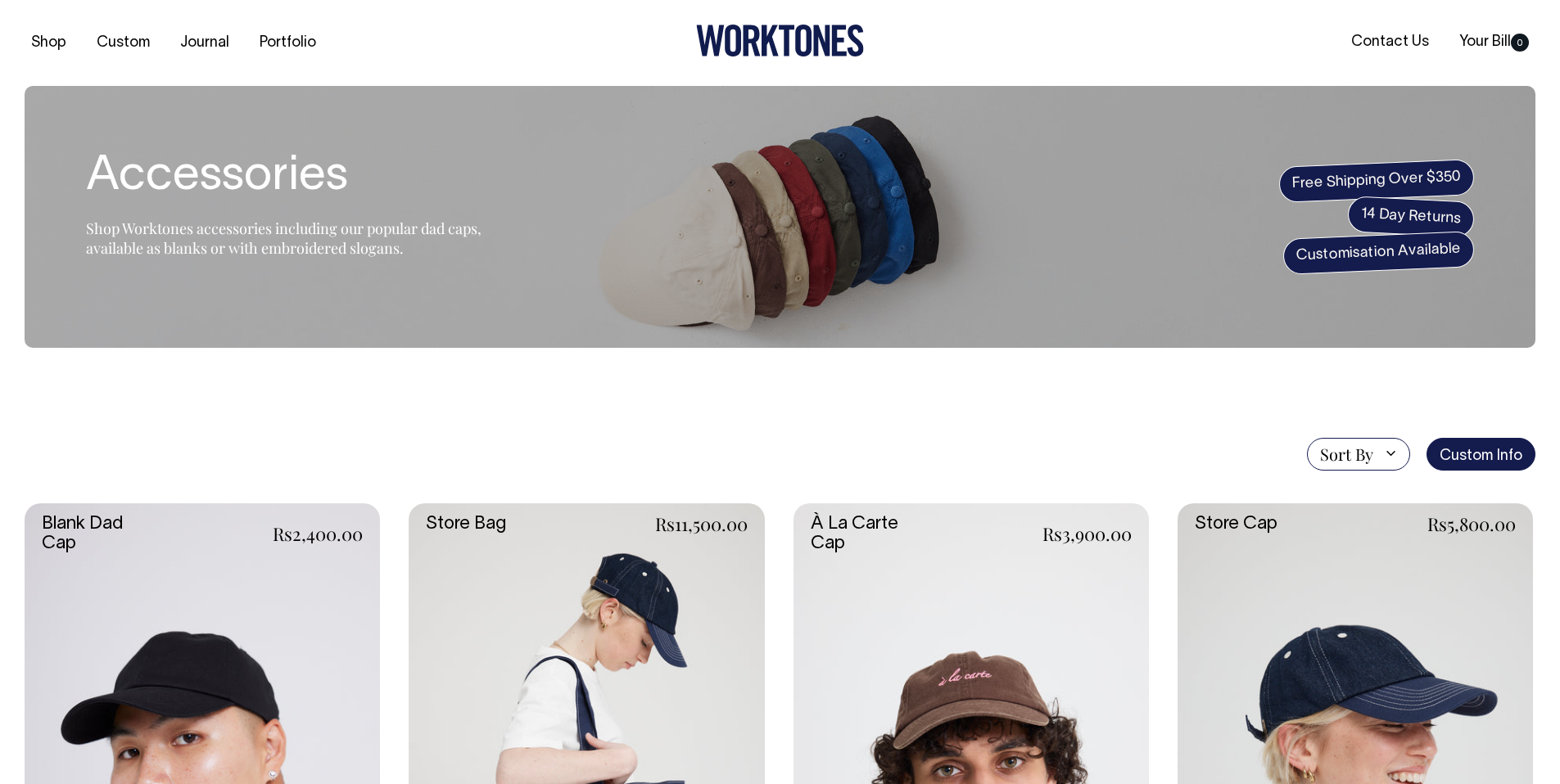
drag, startPoint x: 821, startPoint y: 262, endPoint x: 845, endPoint y: 258, distance: 24.3
click at [821, 262] on section "Accessories Shop Worktones accessories including our popular dad caps, availabl…" at bounding box center [780, 217] width 1511 height 262
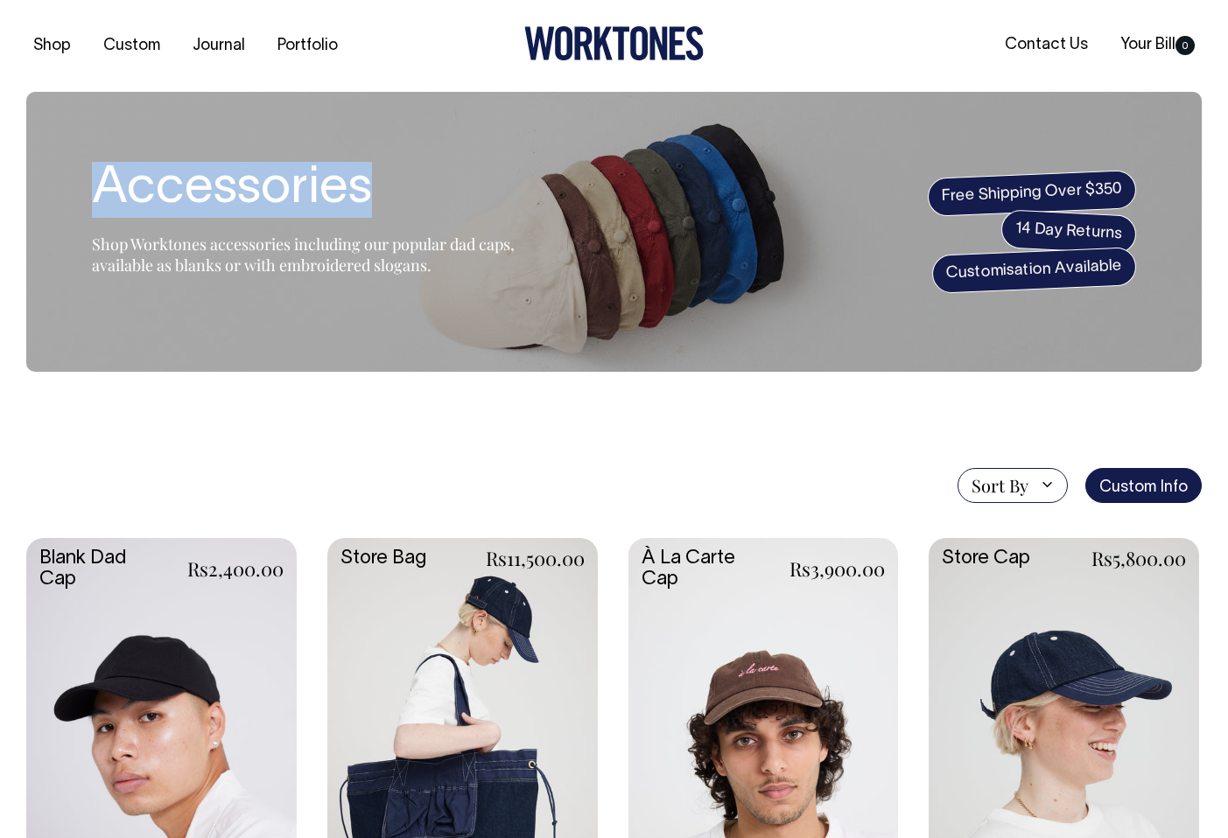
click at [381, 206] on h2 "Accessories" at bounding box center [311, 190] width 438 height 56
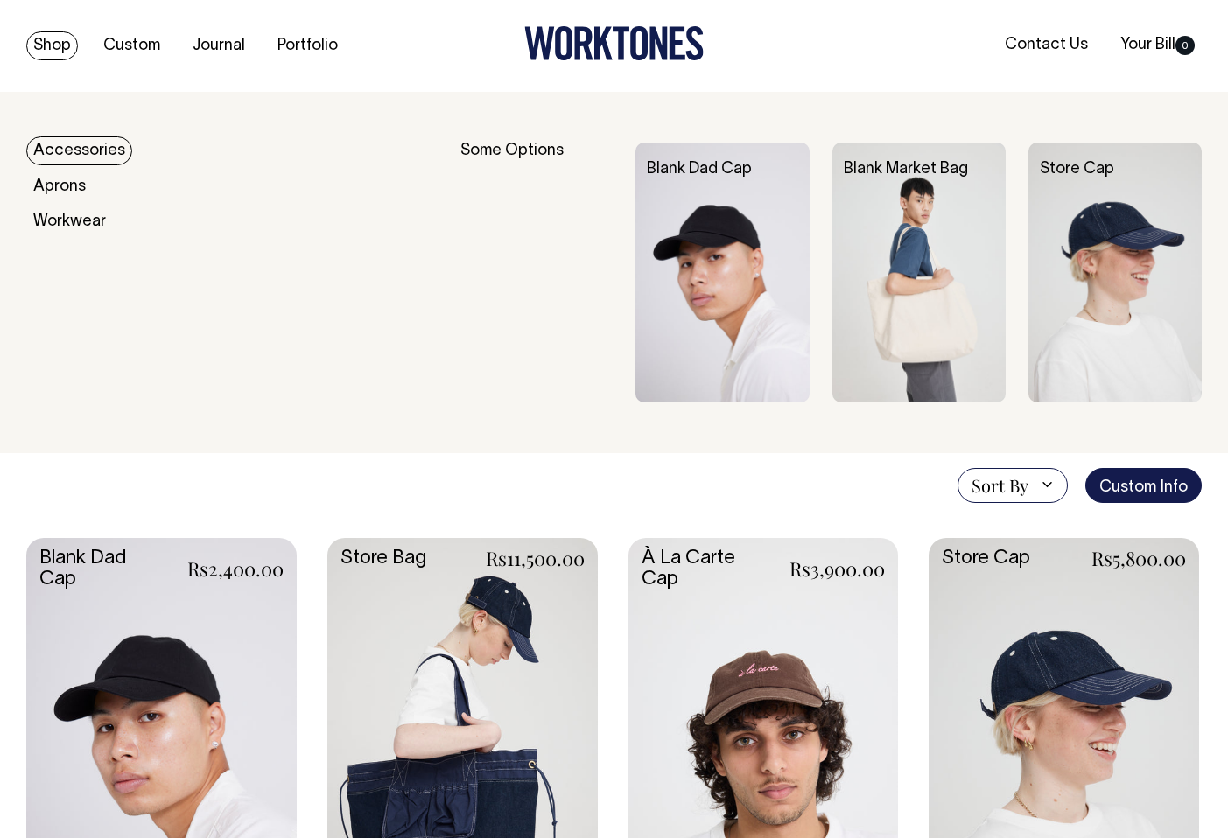
click at [65, 49] on link "Shop" at bounding box center [52, 46] width 52 height 29
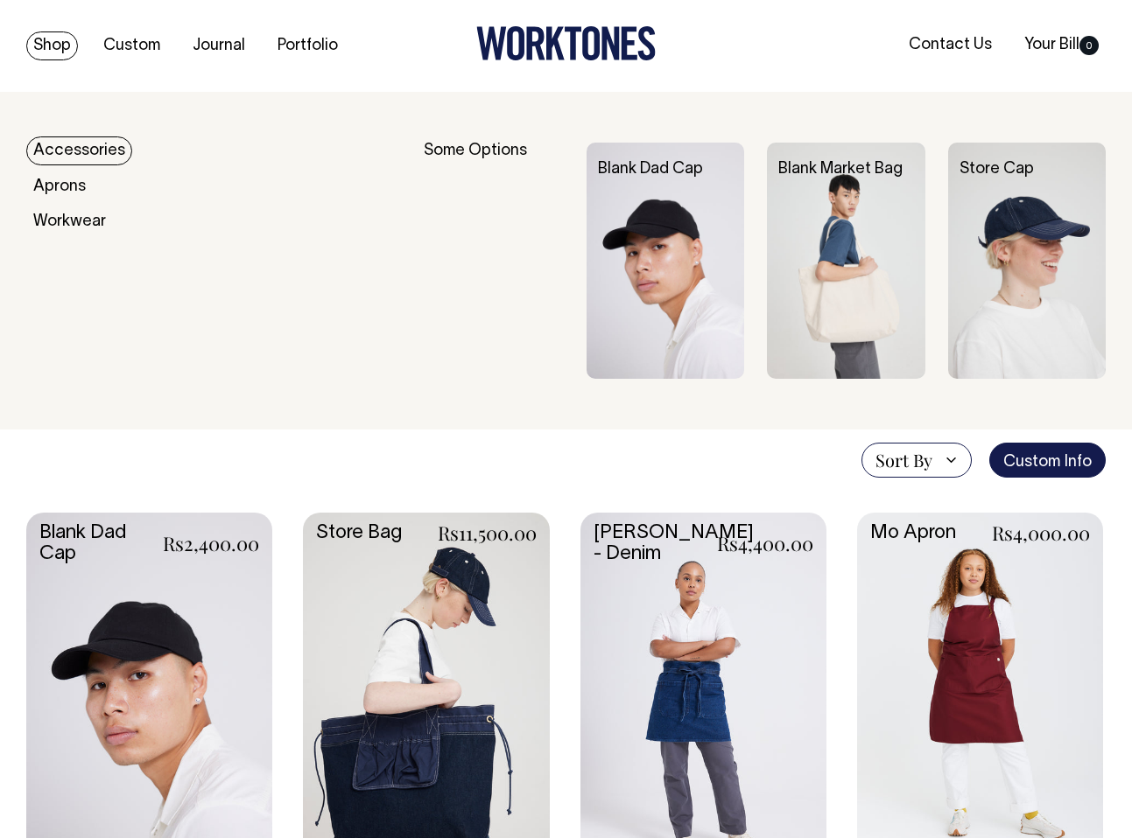
drag, startPoint x: 61, startPoint y: 149, endPoint x: 273, endPoint y: 189, distance: 215.6
click at [61, 150] on link "Accessories" at bounding box center [79, 151] width 106 height 29
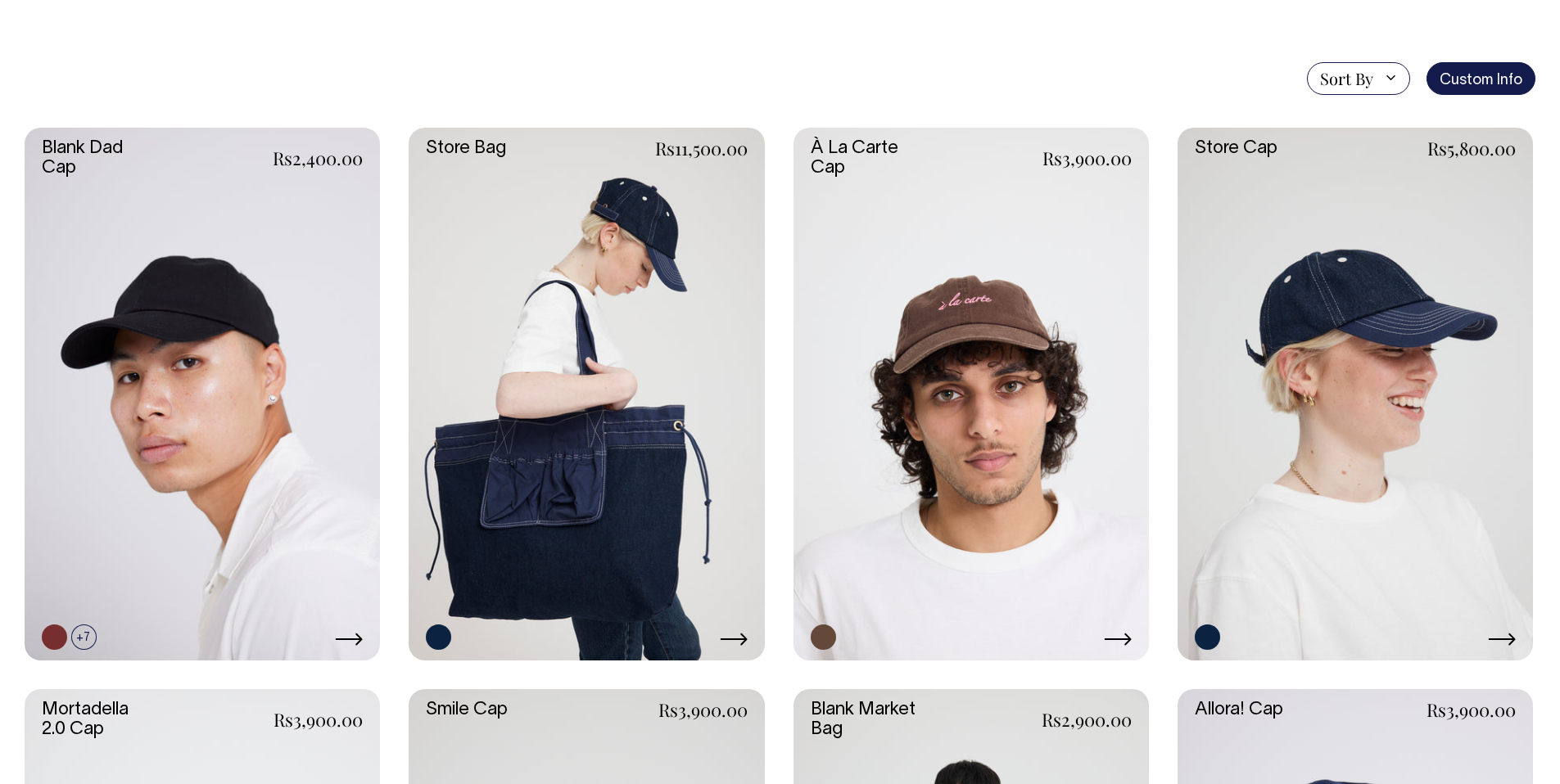
drag, startPoint x: 549, startPoint y: 107, endPoint x: 605, endPoint y: 312, distance: 212.5
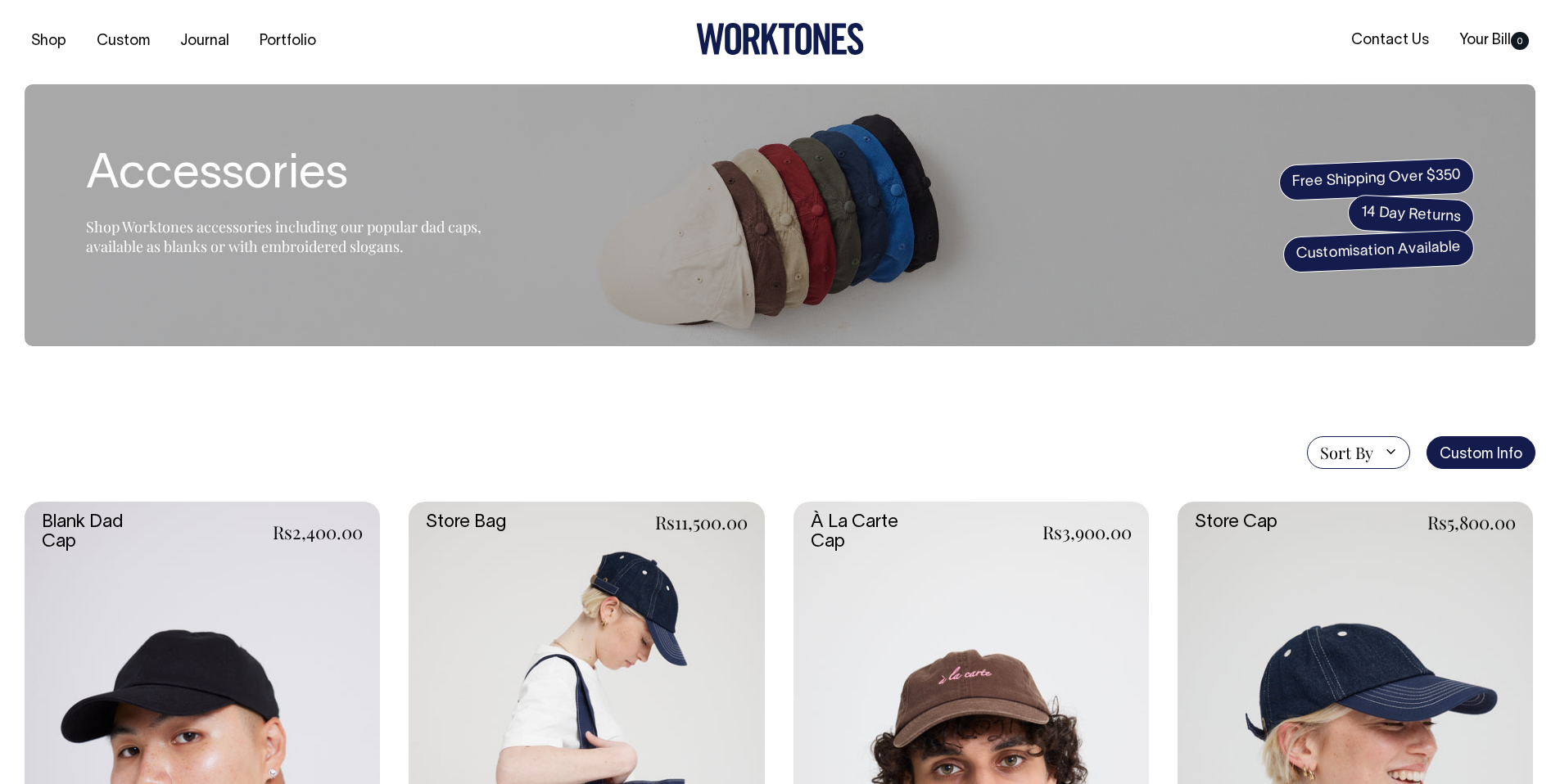
click at [928, 286] on section "Accessories Shop Worktones accessories including our popular dad caps, availabl…" at bounding box center [780, 215] width 1511 height 262
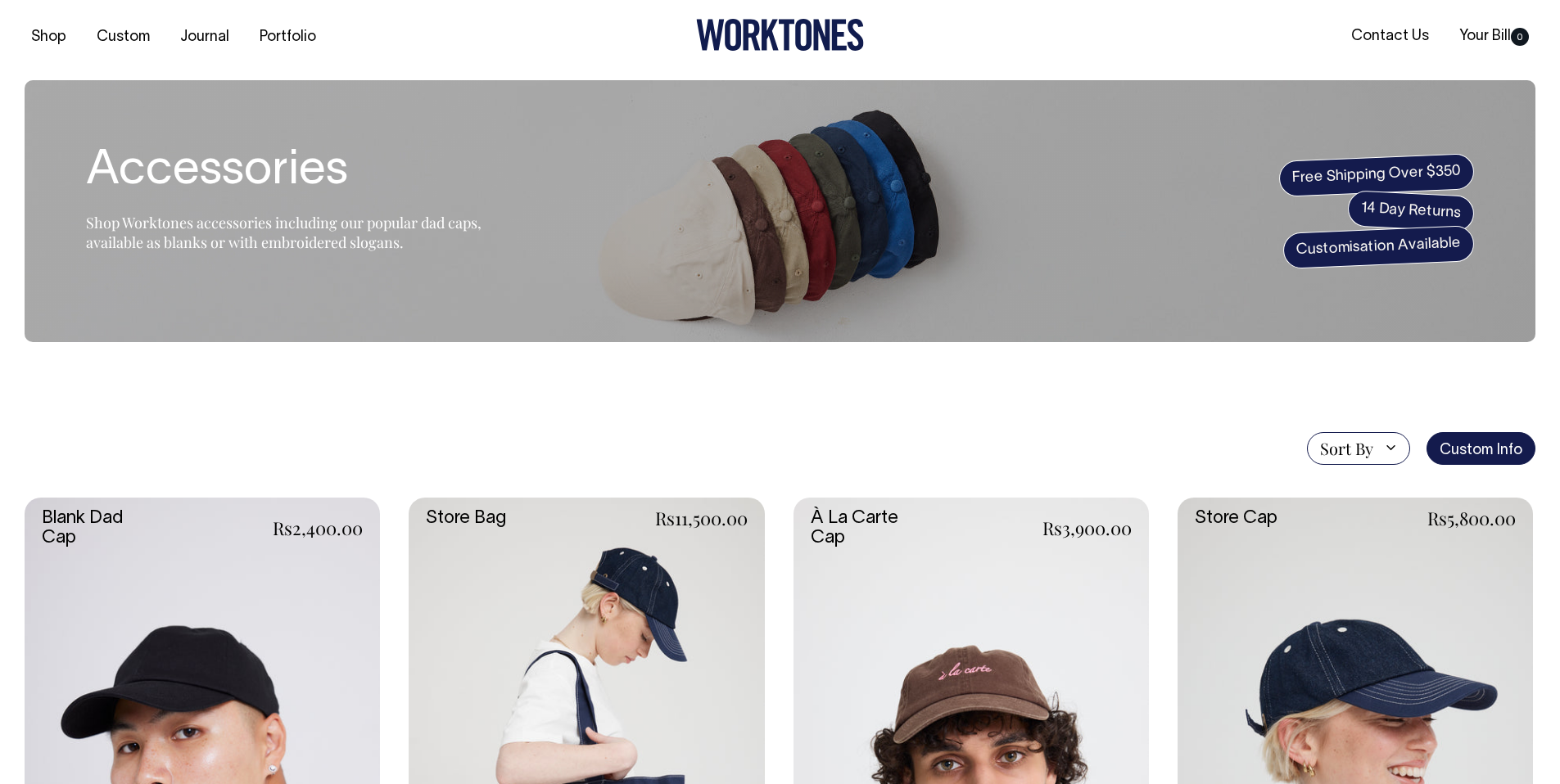
click at [929, 157] on section "Accessories Shop Worktones accessories including our popular dad caps, availabl…" at bounding box center [780, 211] width 1511 height 262
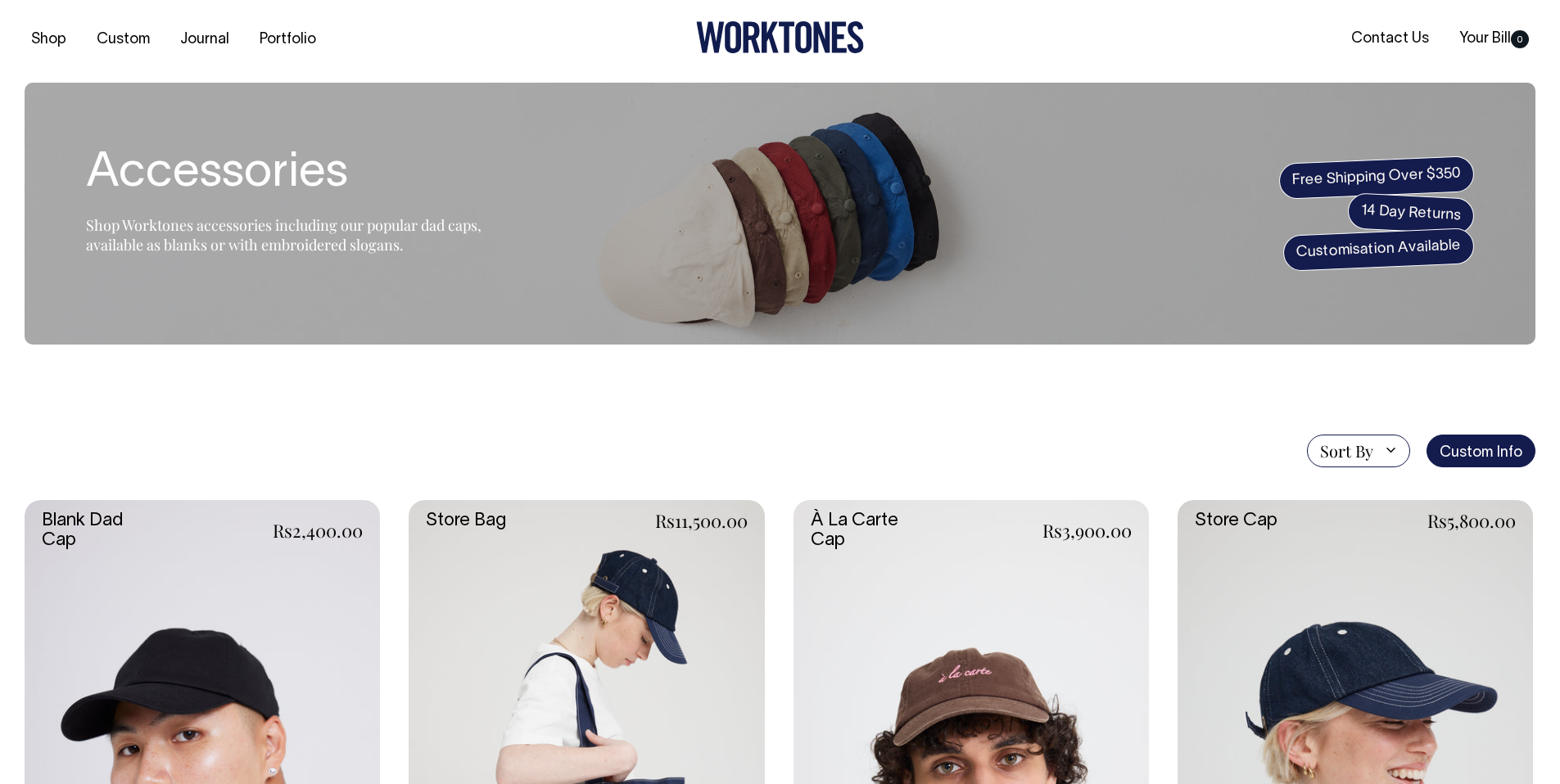
scroll to position [4, 0]
drag, startPoint x: 759, startPoint y: 36, endPoint x: 722, endPoint y: 143, distance: 113.2
click at [759, 36] on icon at bounding box center [780, 36] width 168 height 32
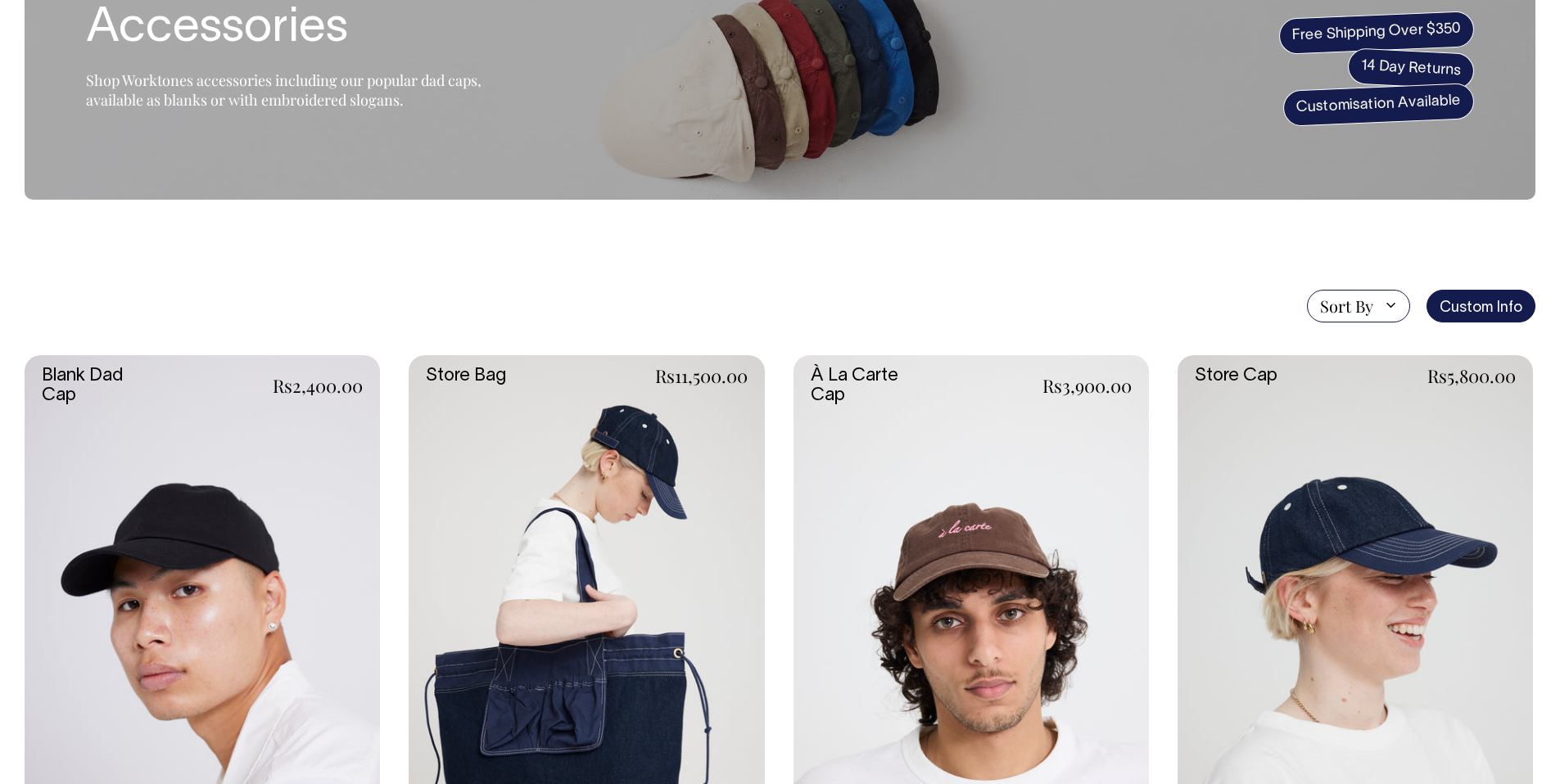
scroll to position [167, 0]
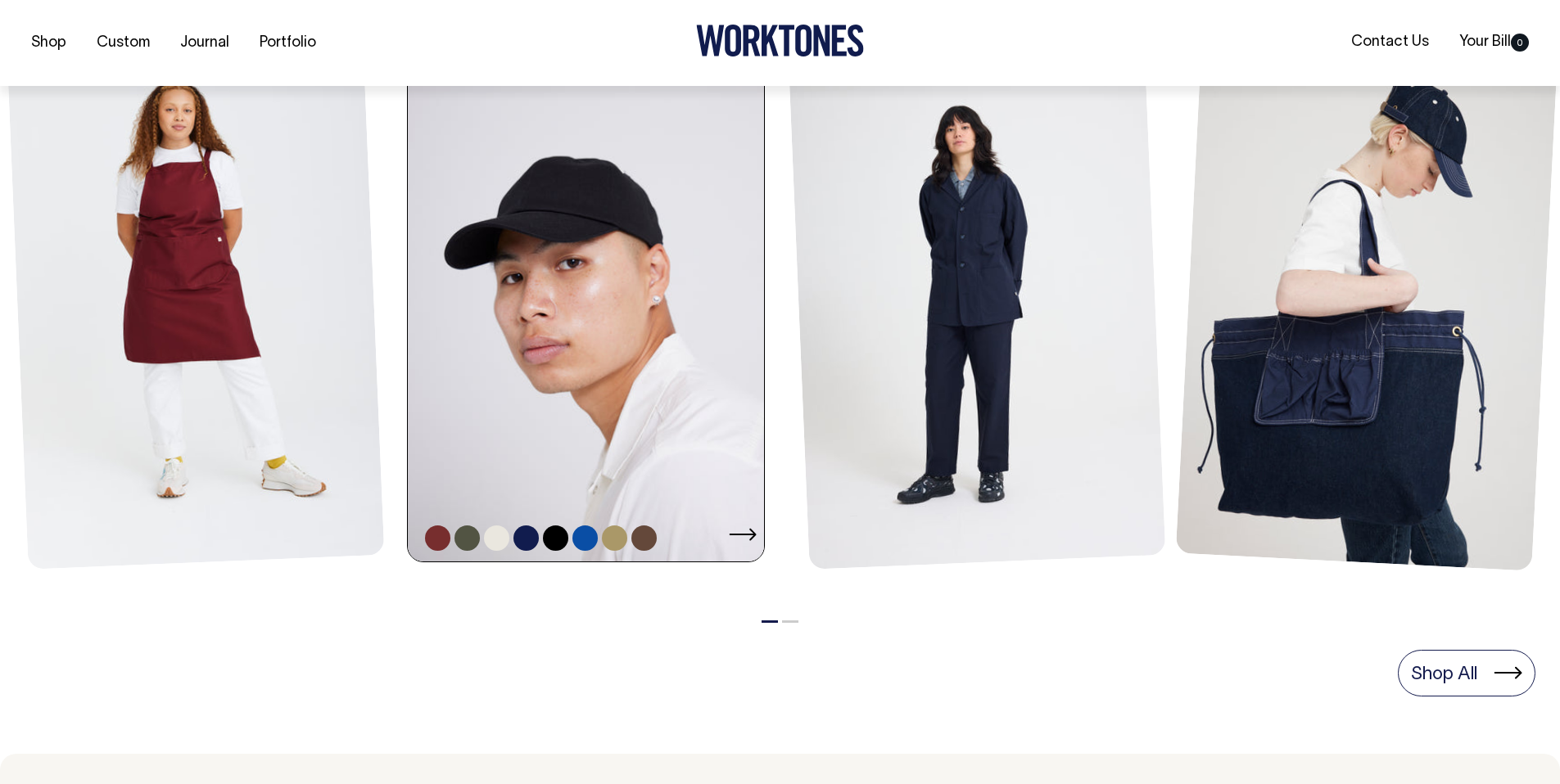
scroll to position [801, 0]
click at [588, 545] on link at bounding box center [585, 537] width 25 height 25
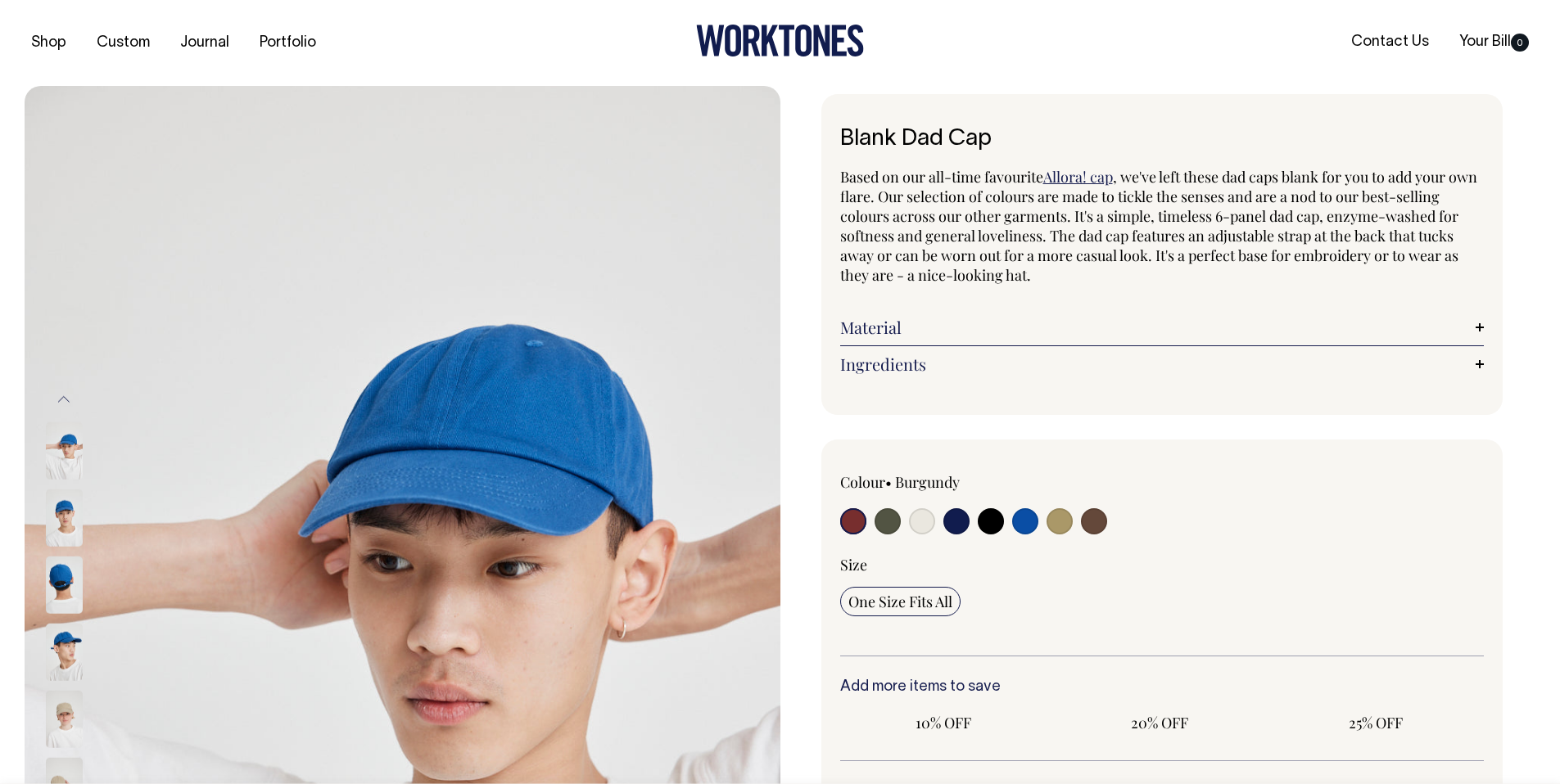
radio input "true"
select select "Worker Blue"
